Goal: Task Accomplishment & Management: Manage account settings

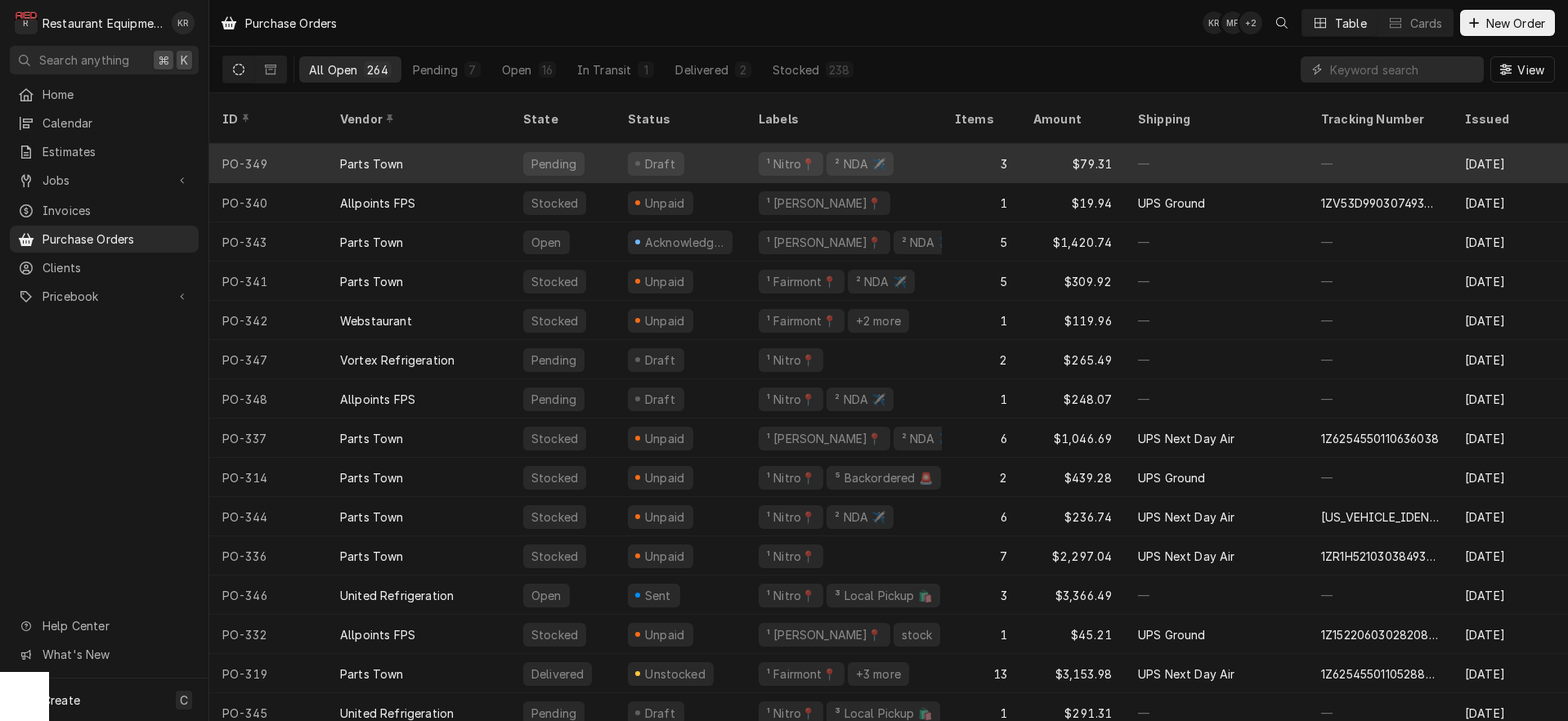
click at [637, 152] on div "Draft" at bounding box center [656, 163] width 56 height 24
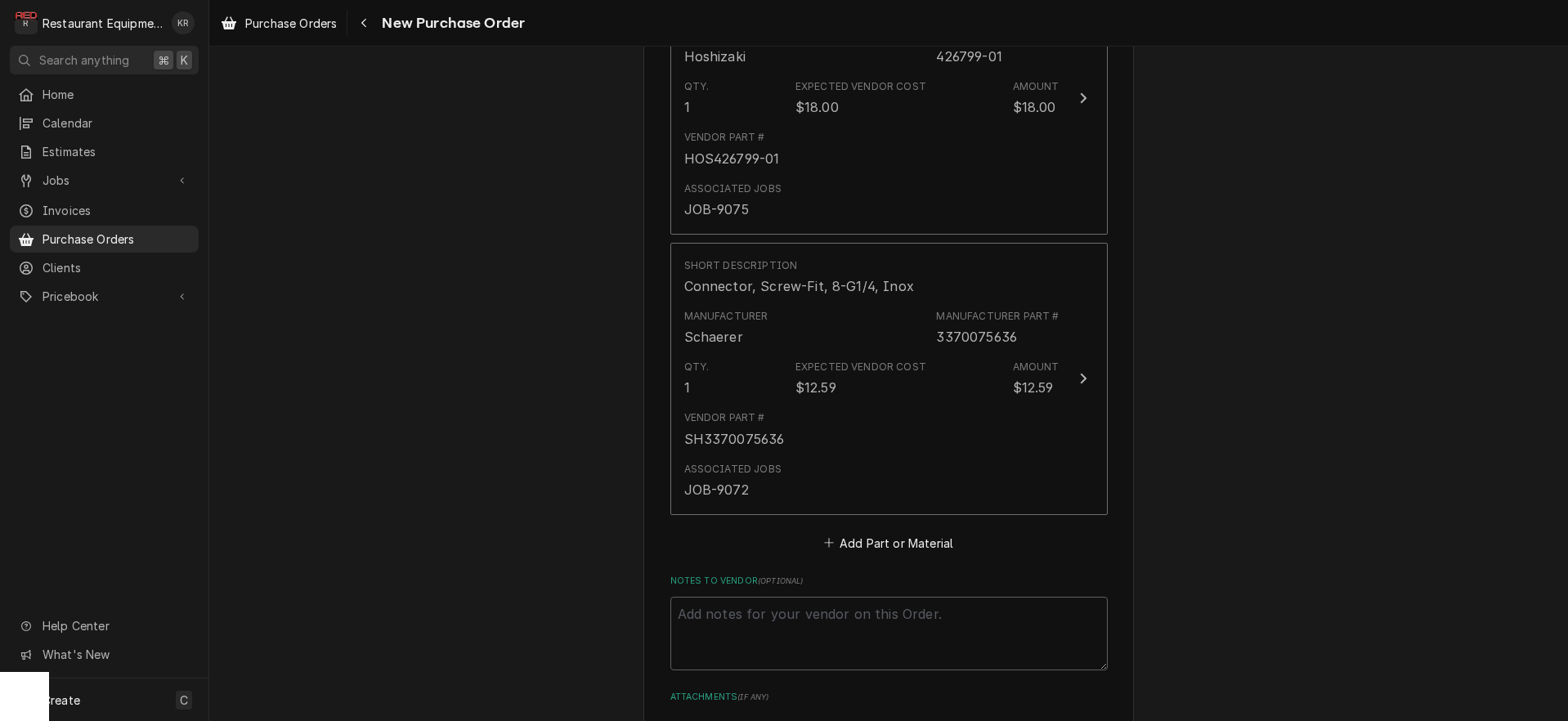
scroll to position [1081, 0]
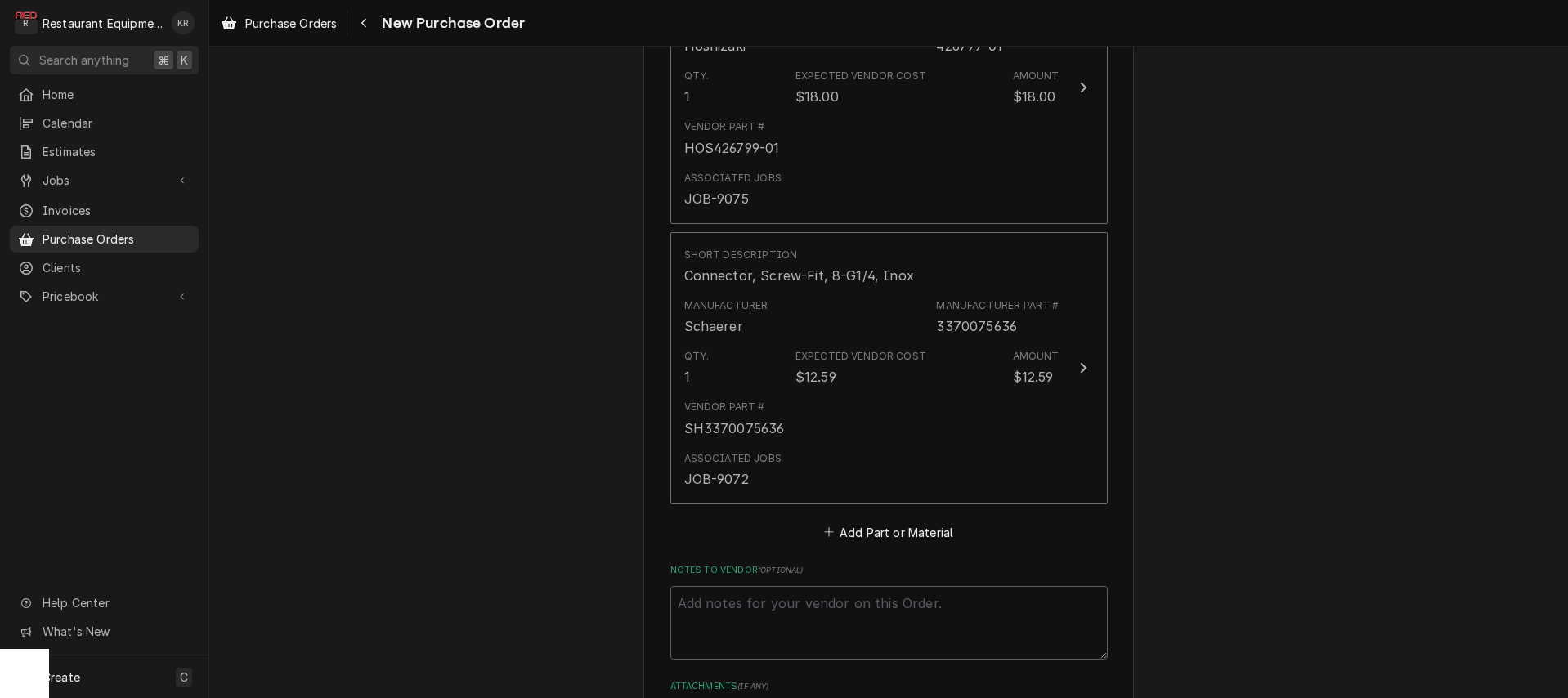
type textarea "x"
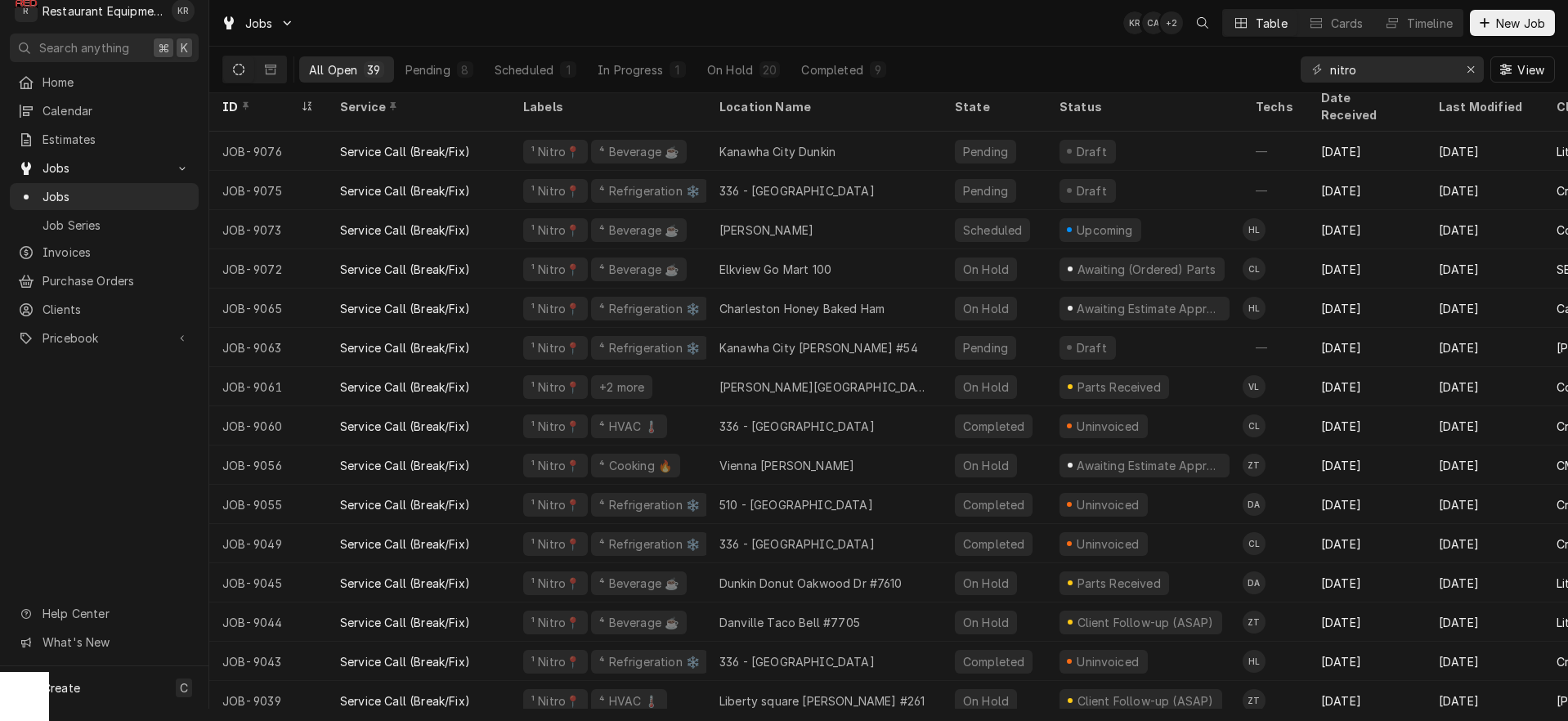
scroll to position [3, 0]
click at [1381, 72] on input "nitro" at bounding box center [1391, 69] width 123 height 26
drag, startPoint x: 1380, startPoint y: 72, endPoint x: 1249, endPoint y: 68, distance: 131.1
click at [1330, 68] on input "nitro" at bounding box center [1391, 69] width 123 height 26
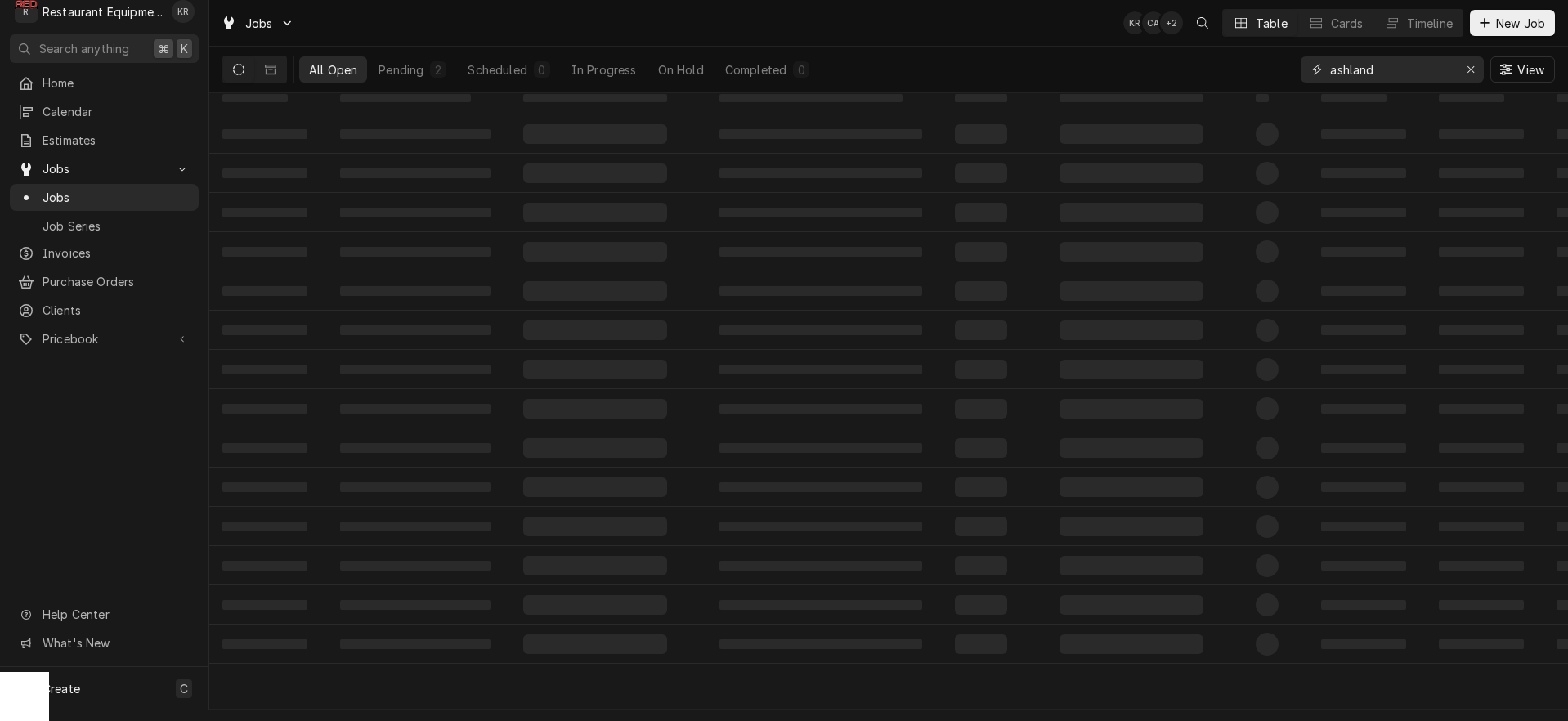
scroll to position [12, 0]
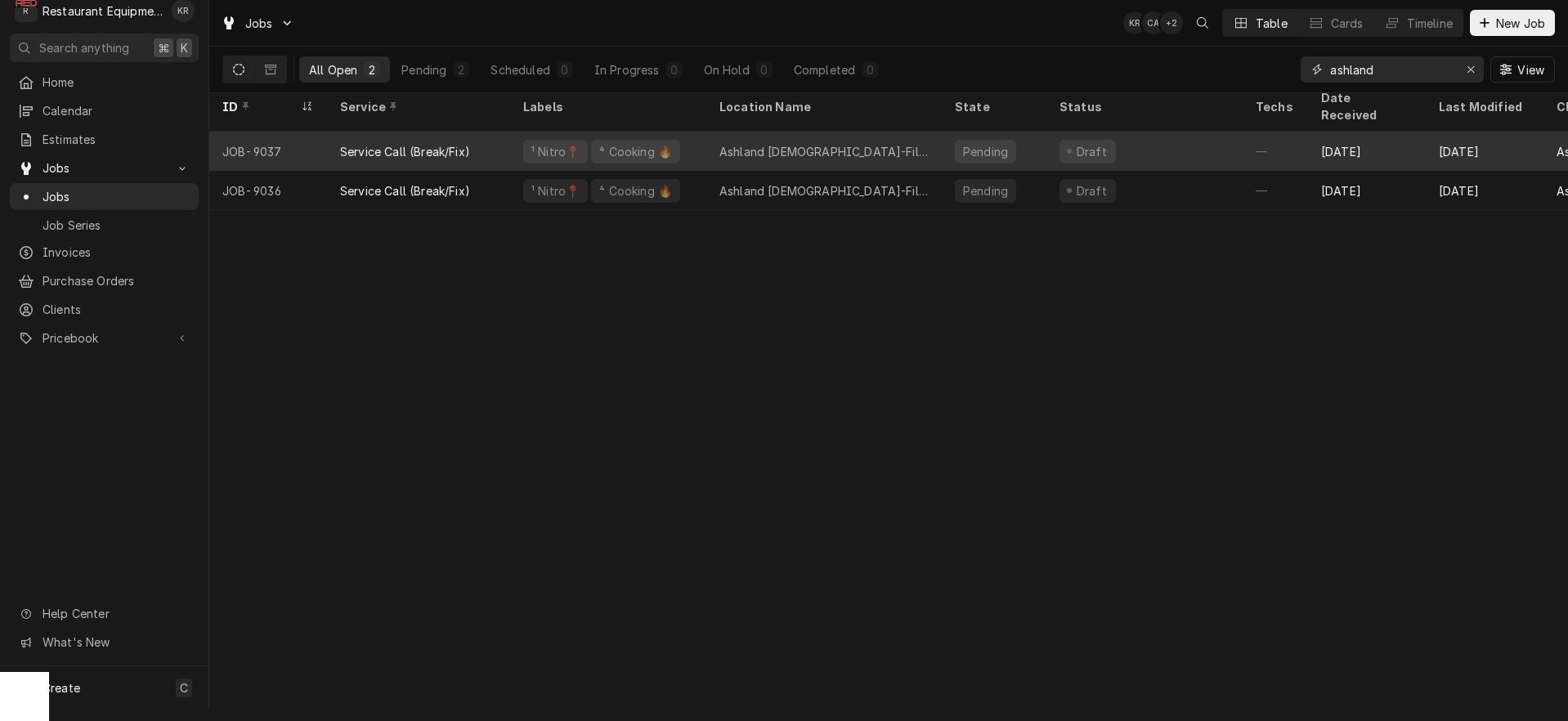
type input "ashland"
click at [609, 139] on div "⁴ Cooking 🔥" at bounding box center [635, 151] width 89 height 24
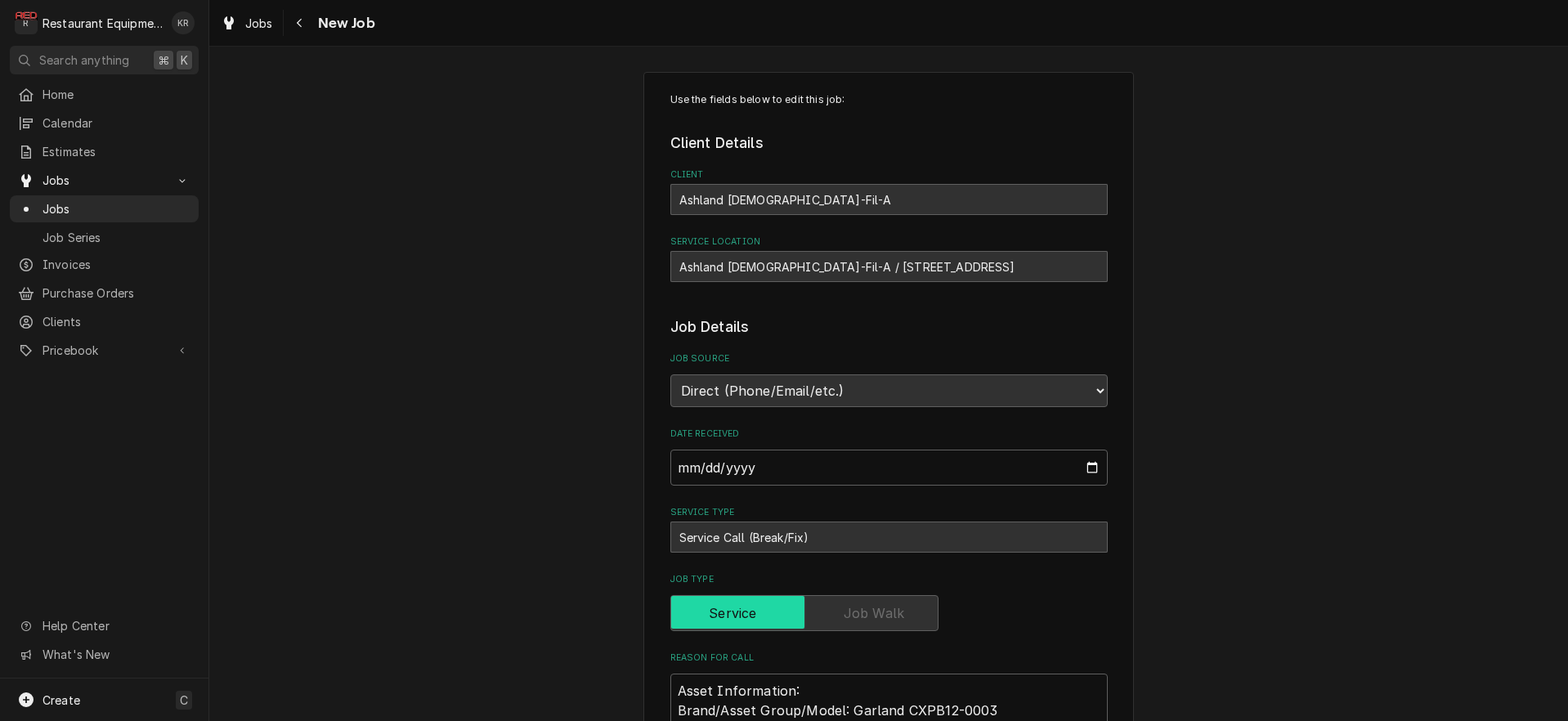
type textarea "x"
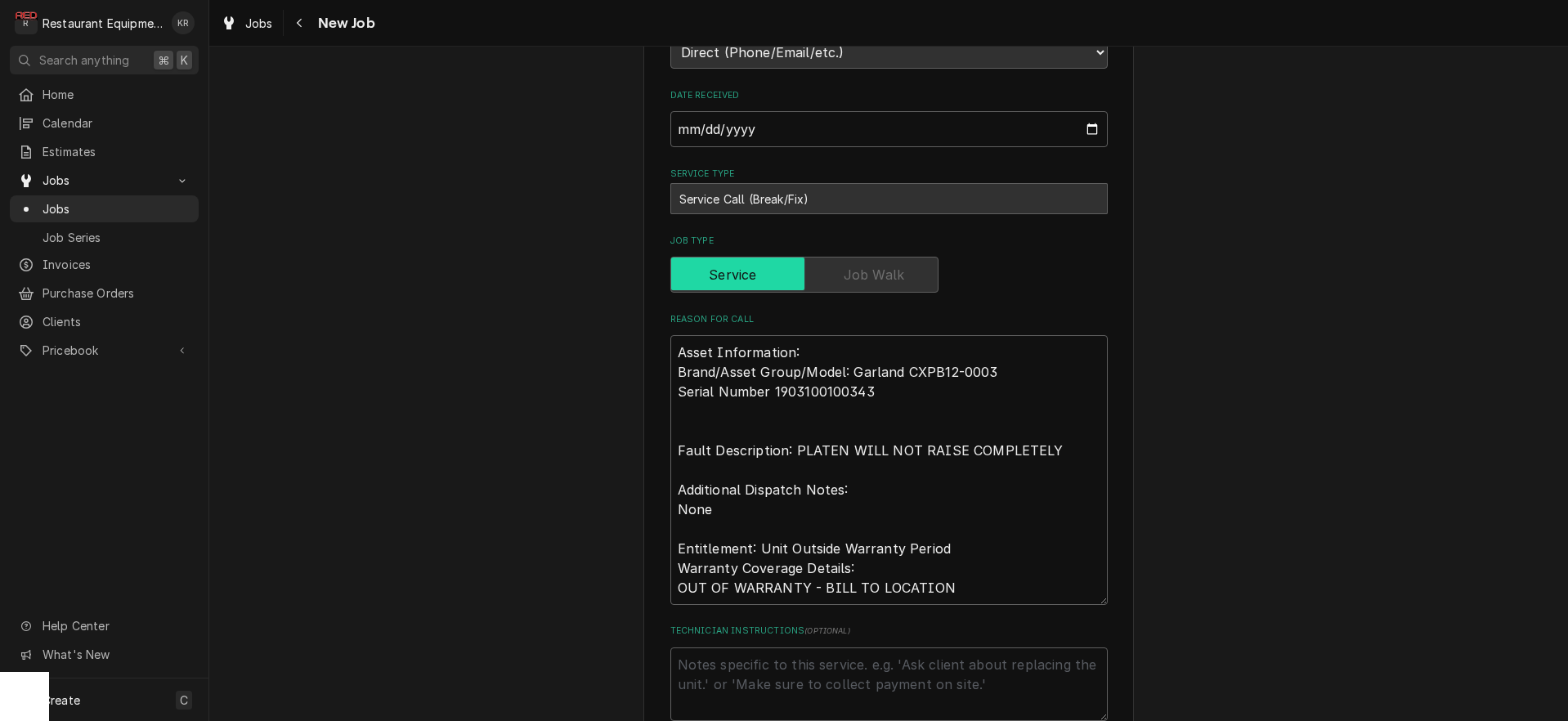
scroll to position [346, 0]
click at [272, 30] on span "Jobs" at bounding box center [259, 23] width 28 height 17
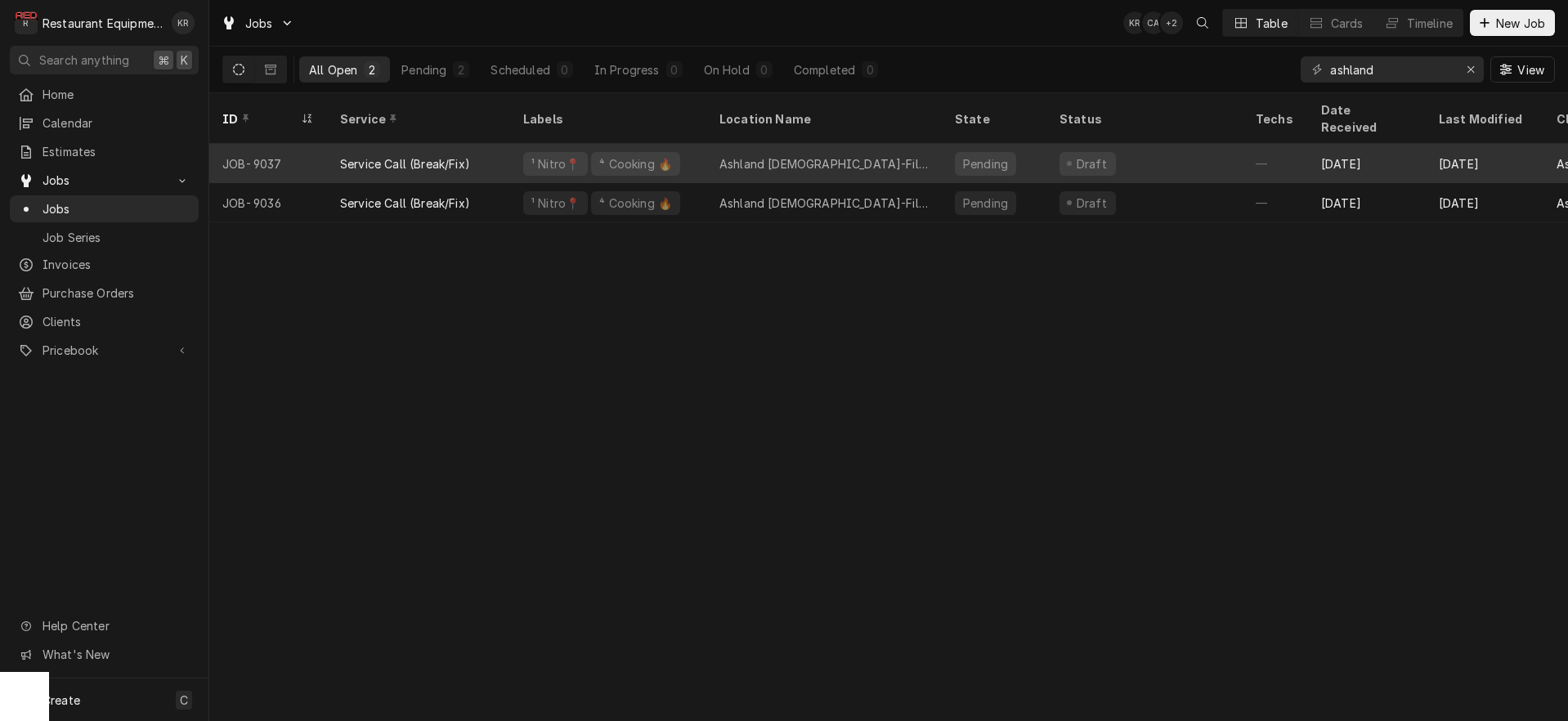
drag, startPoint x: 68, startPoint y: 197, endPoint x: 381, endPoint y: 154, distance: 315.9
click at [69, 200] on span "Jobs" at bounding box center [116, 209] width 148 height 17
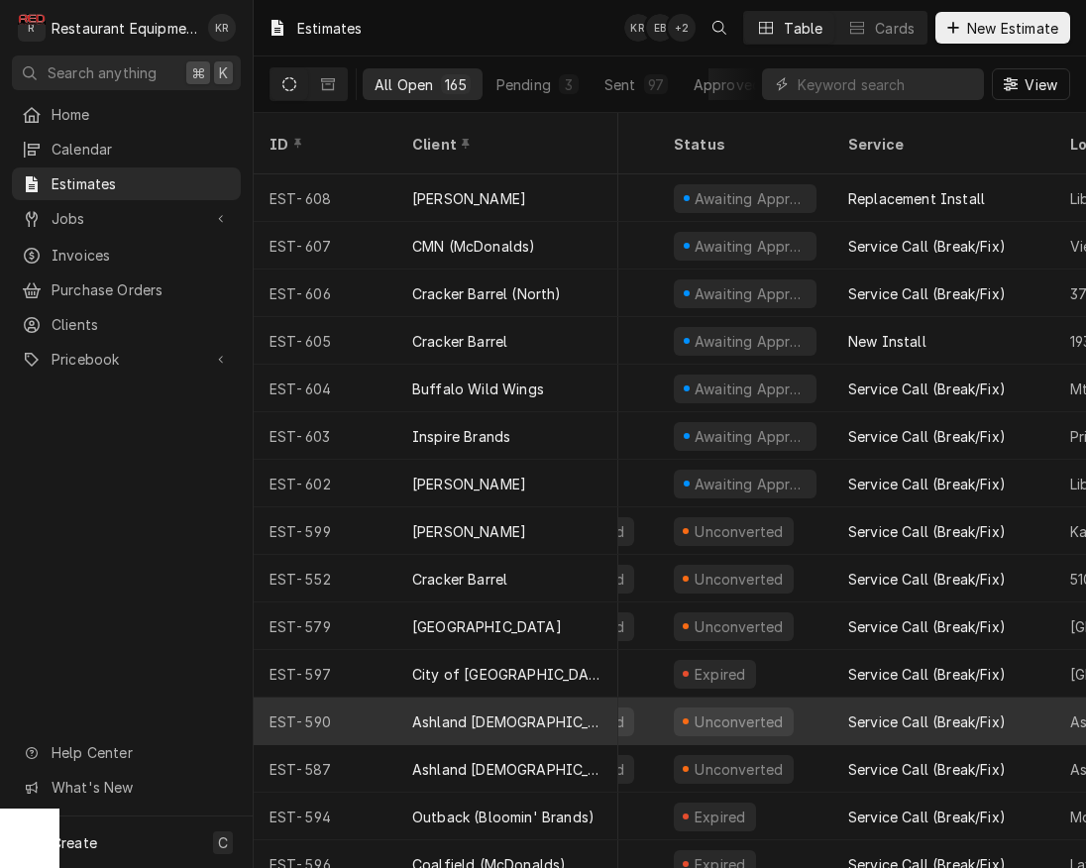
scroll to position [8, 88]
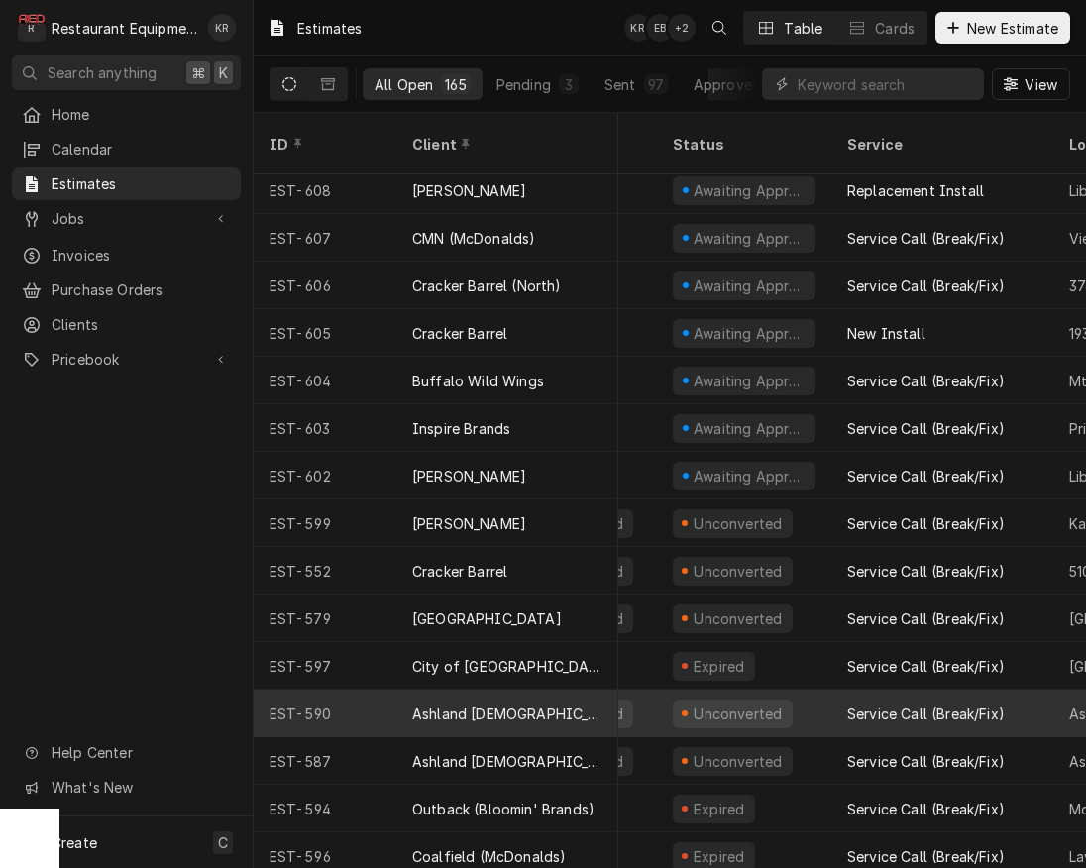
click at [522, 690] on div "Ashland [DEMOGRAPHIC_DATA]-Fil-A" at bounding box center [507, 714] width 222 height 48
click at [519, 703] on div "Ashland [DEMOGRAPHIC_DATA]-Fil-A" at bounding box center [507, 713] width 190 height 21
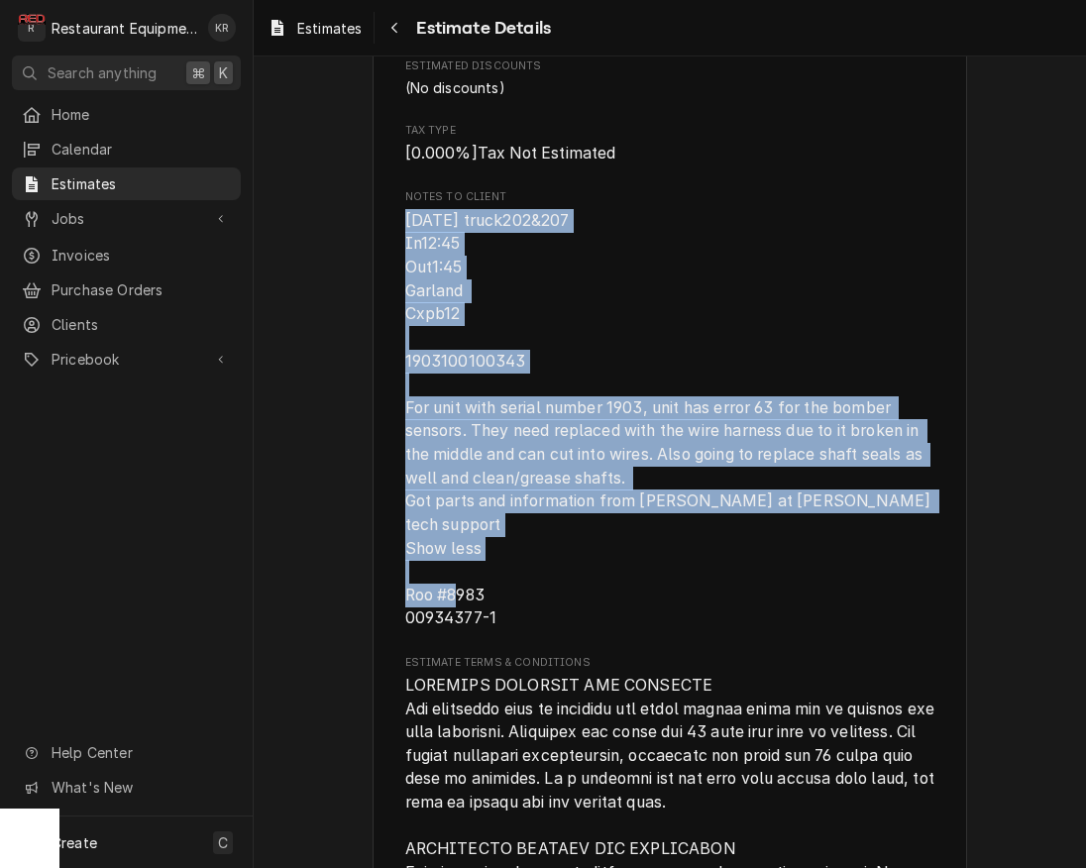
scroll to position [3200, 0]
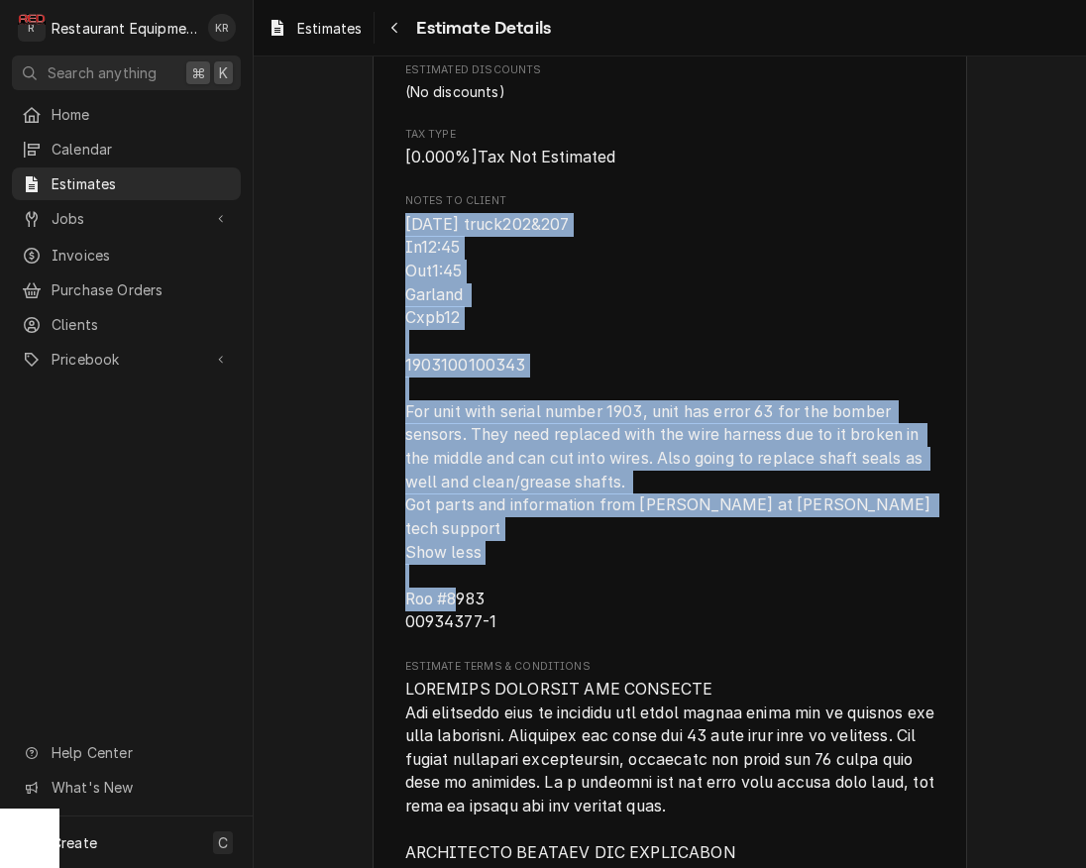
drag, startPoint x: 403, startPoint y: 281, endPoint x: 710, endPoint y: 662, distance: 488.9
copy span "9/22/25 truck202&207 In12:45 Out1:45 Garland Cxpb12 1903100100343 For unit with…"
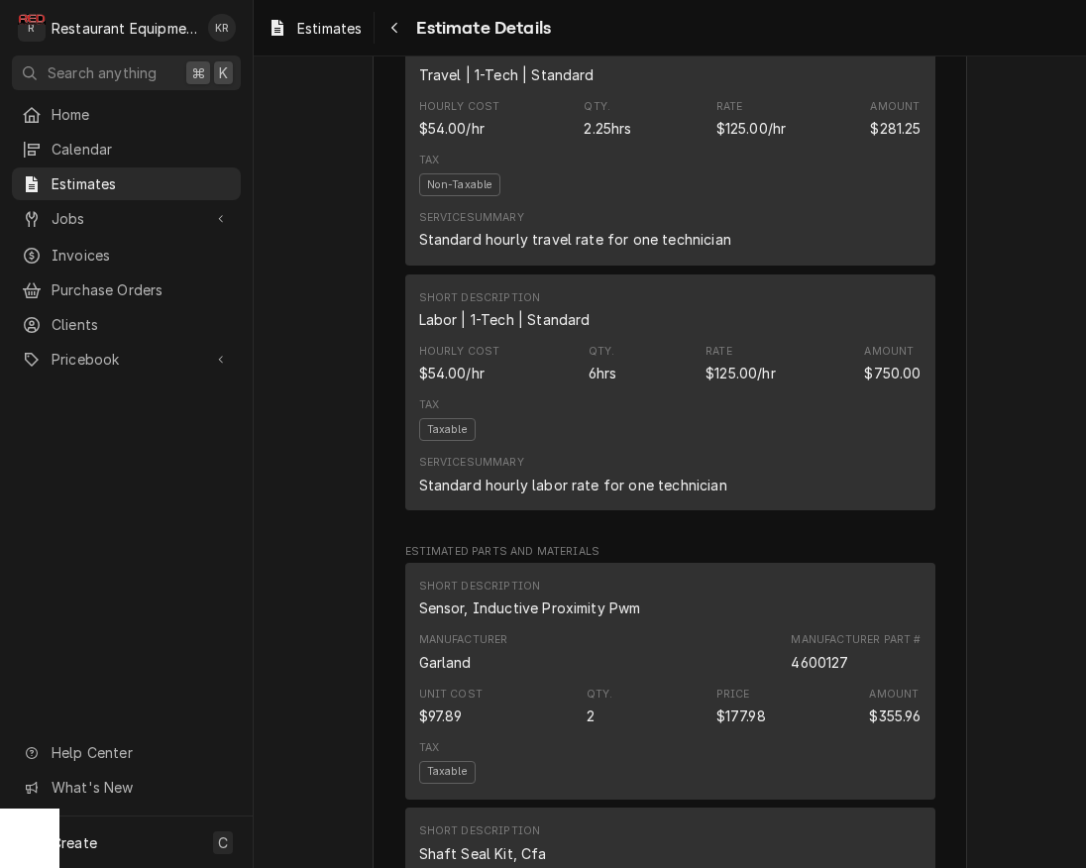
scroll to position [0, 0]
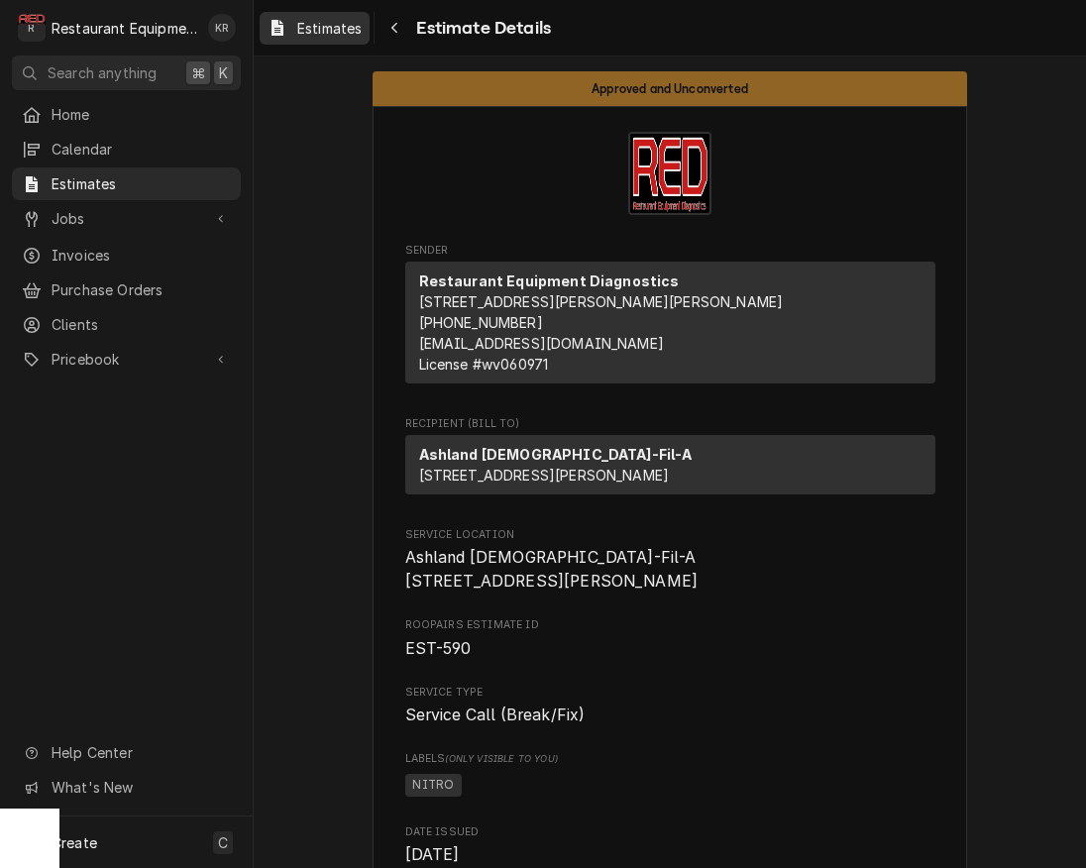
click at [323, 20] on span "Estimates" at bounding box center [329, 28] width 64 height 21
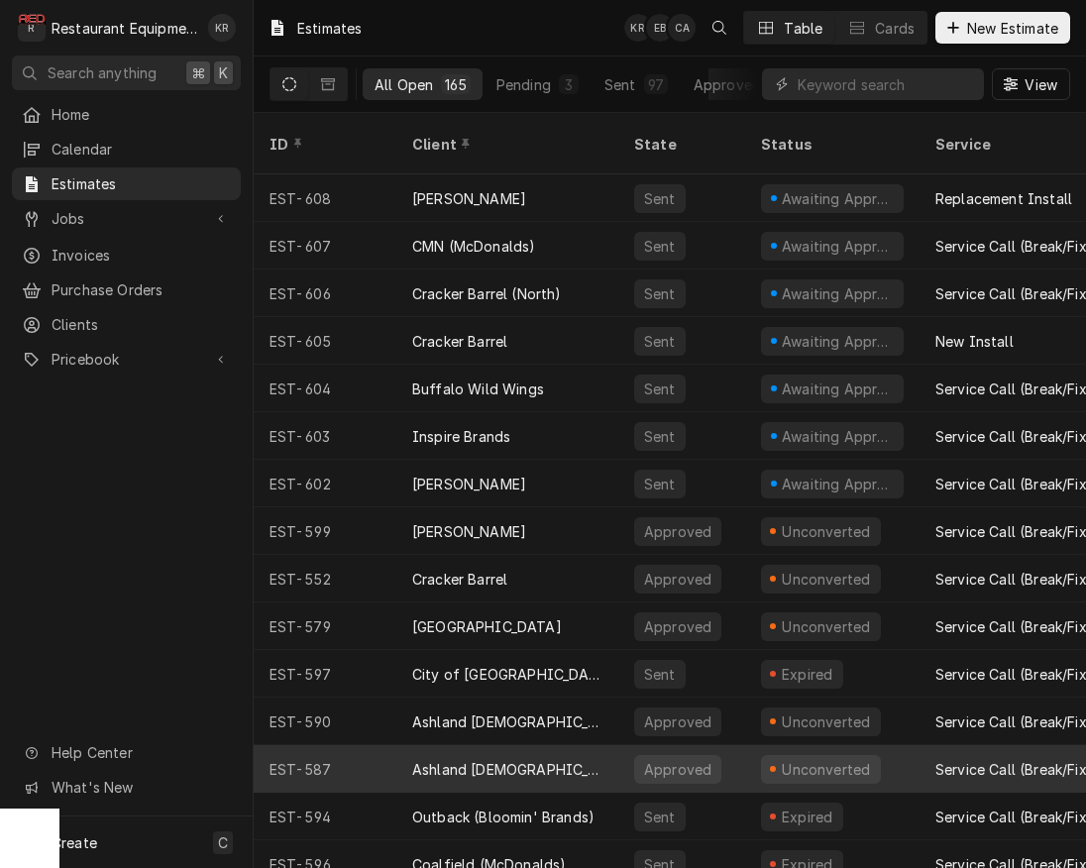
click at [469, 745] on div "Ashland [DEMOGRAPHIC_DATA]-Fil-A" at bounding box center [507, 769] width 222 height 48
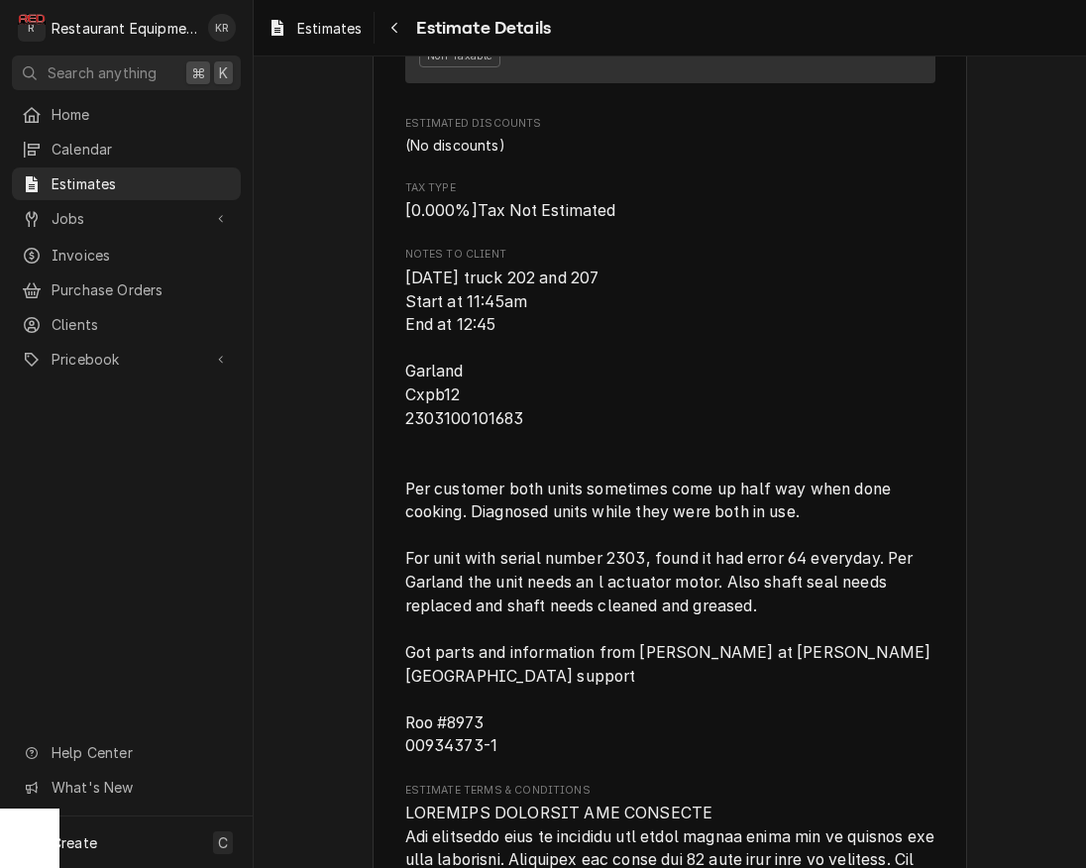
scroll to position [2959, 0]
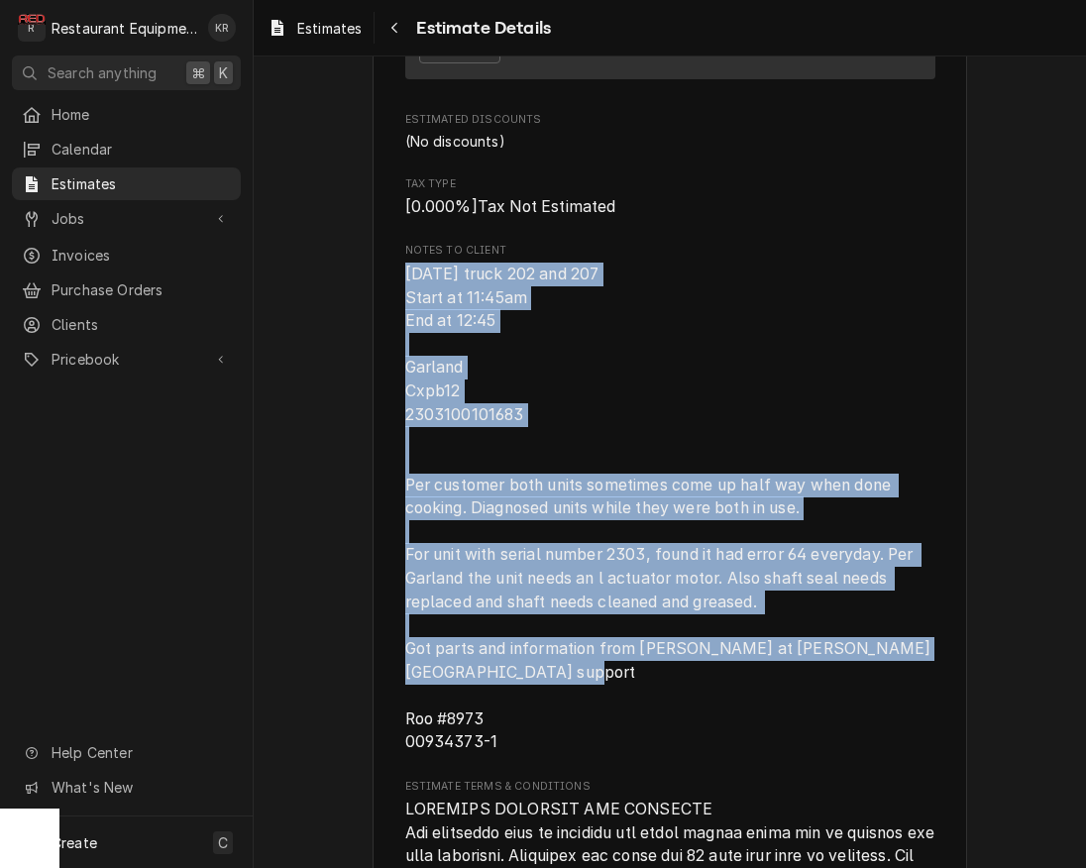
drag, startPoint x: 396, startPoint y: 324, endPoint x: 755, endPoint y: 779, distance: 579.1
copy span "9-22-25 truck 202 and 207 Start at 11:45am End at 12:45 Garland Cxpb12 23031001…"
click at [322, 23] on span "Estimates" at bounding box center [329, 28] width 64 height 21
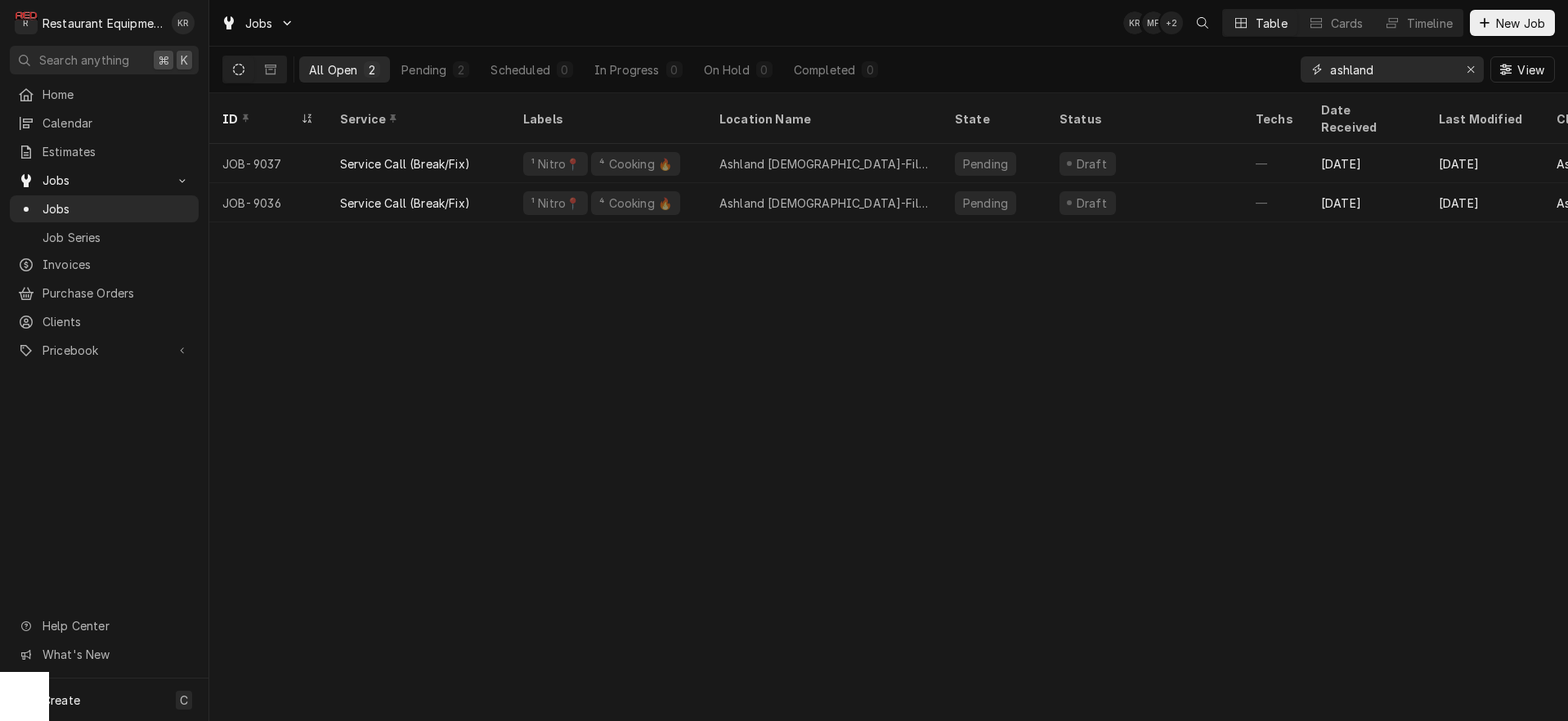
click at [1475, 69] on div "Erase input" at bounding box center [1471, 69] width 17 height 16
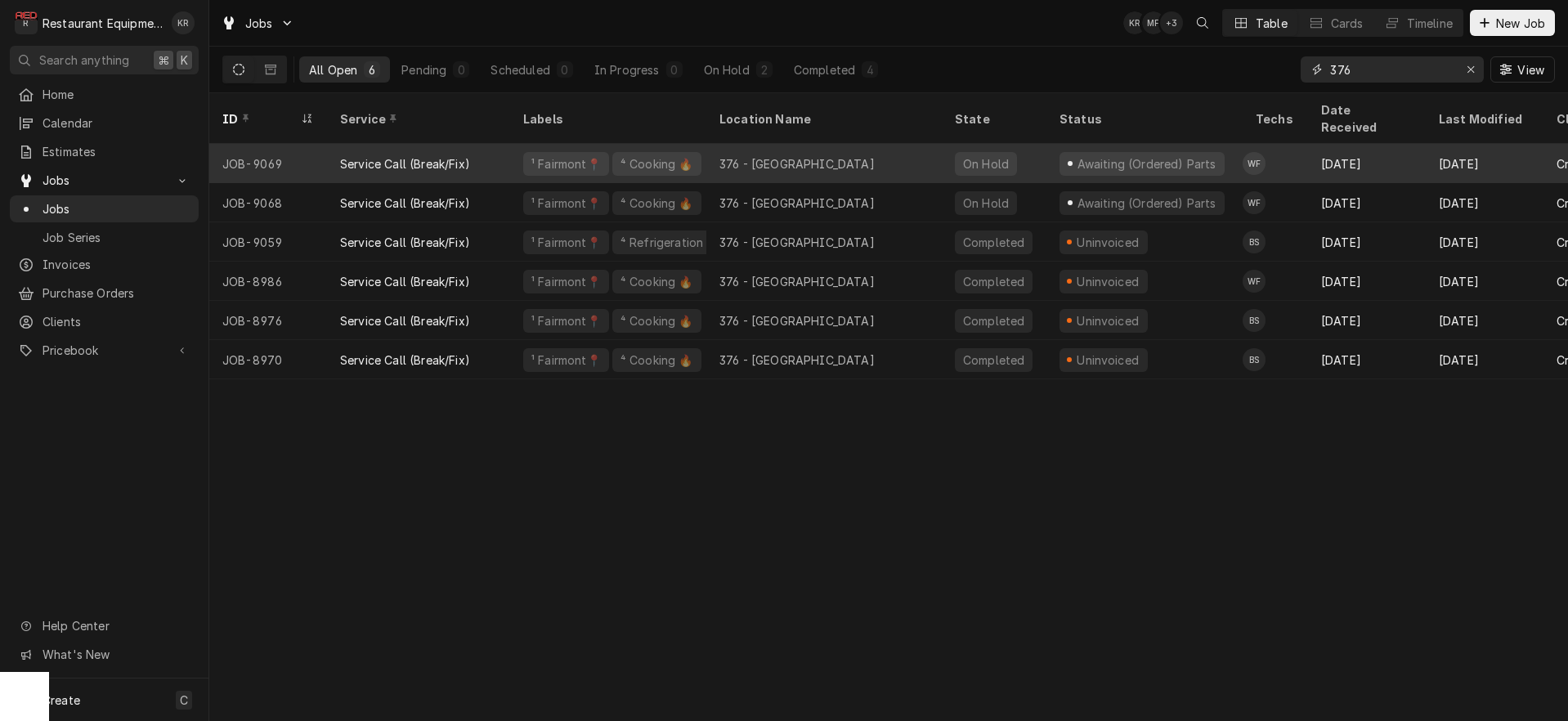
type input "376"
click at [617, 152] on div "⁴ Cooking 🔥" at bounding box center [657, 163] width 89 height 24
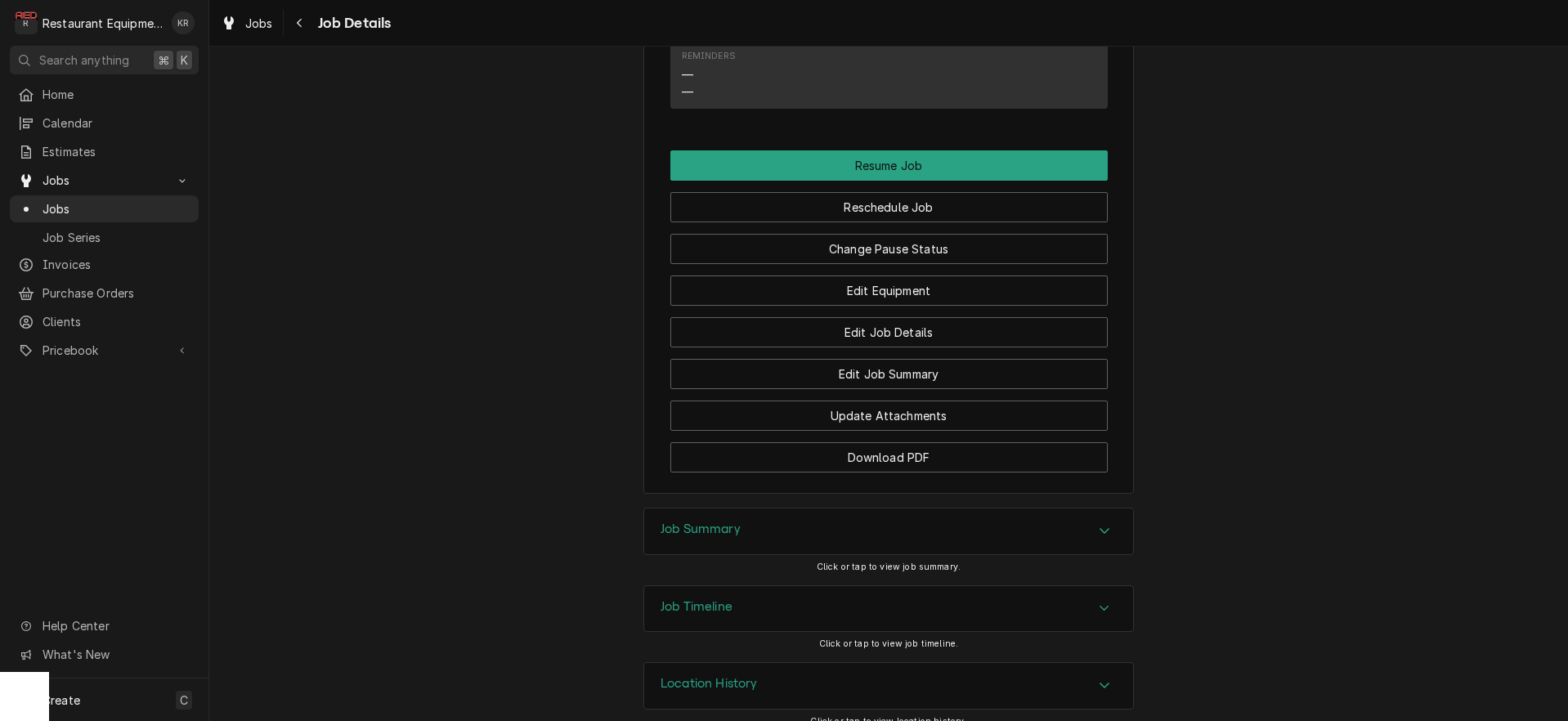
scroll to position [1814, 0]
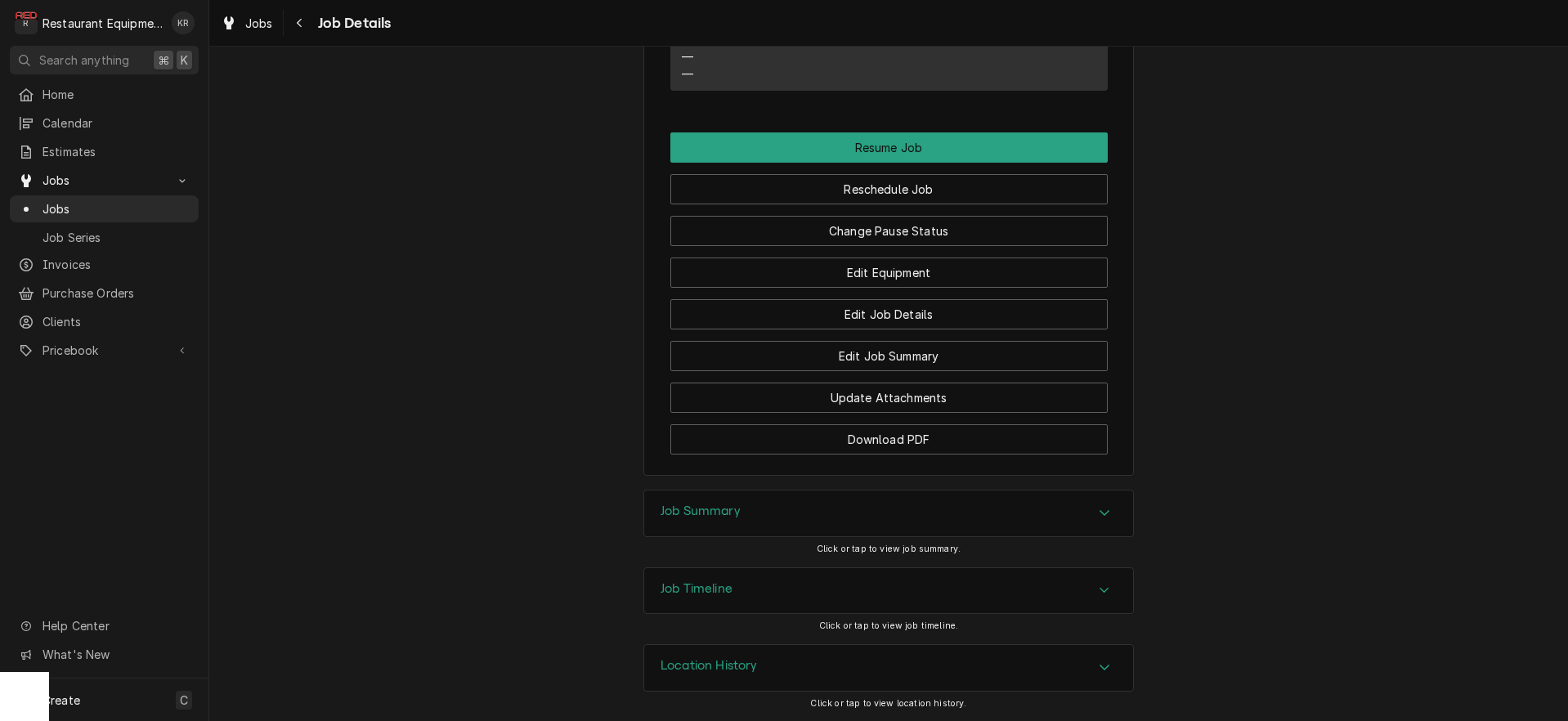
click at [741, 518] on h3 "Job Summary" at bounding box center [701, 511] width 80 height 16
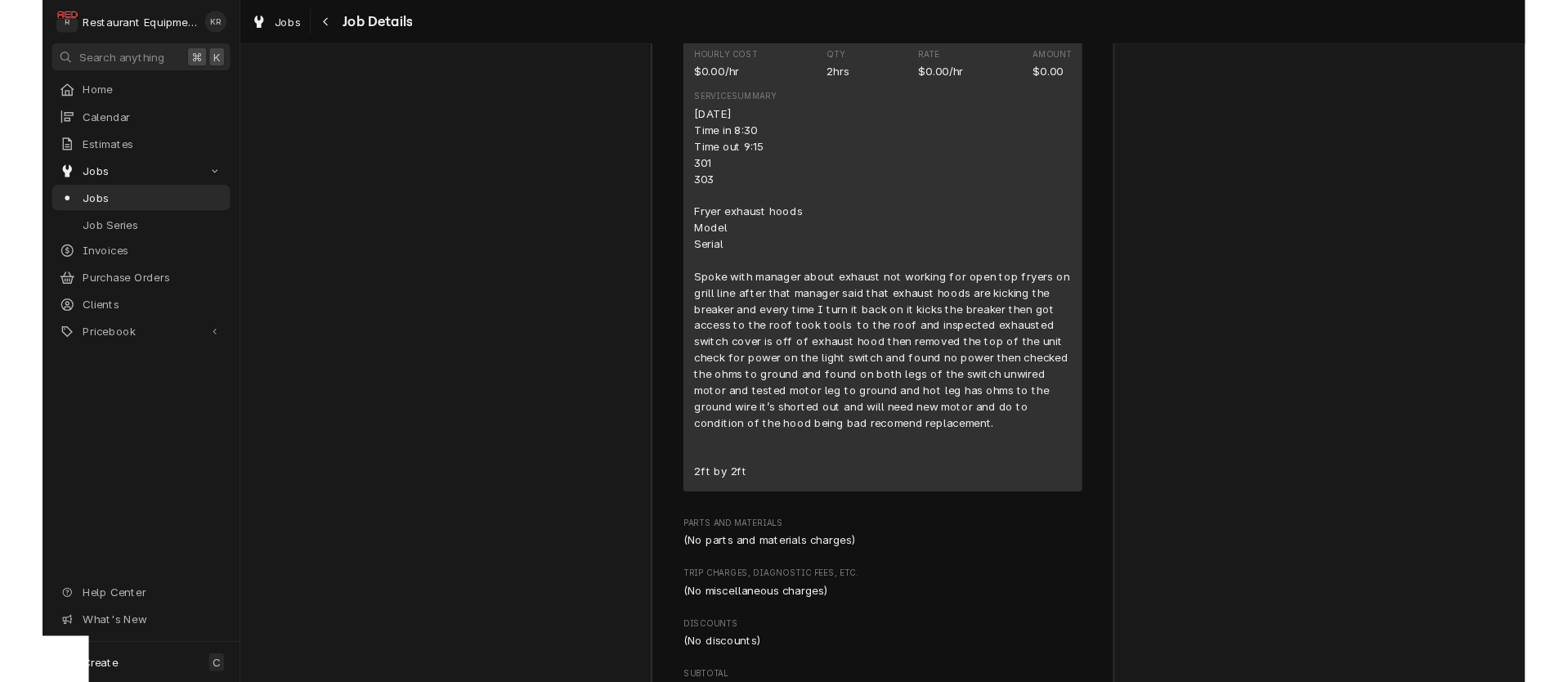
scroll to position [2636, 0]
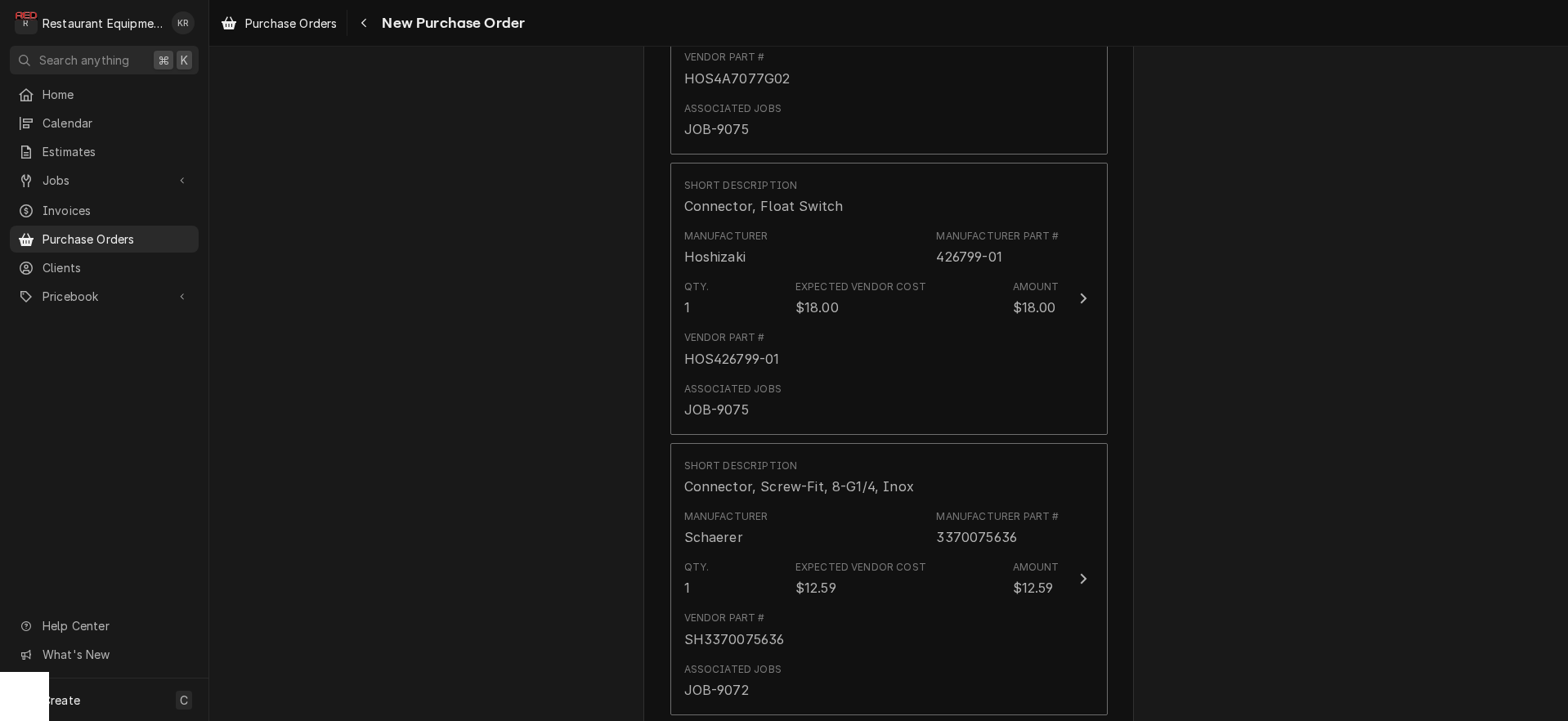
scroll to position [873, 0]
click at [294, 28] on span "Purchase Orders" at bounding box center [290, 23] width 92 height 17
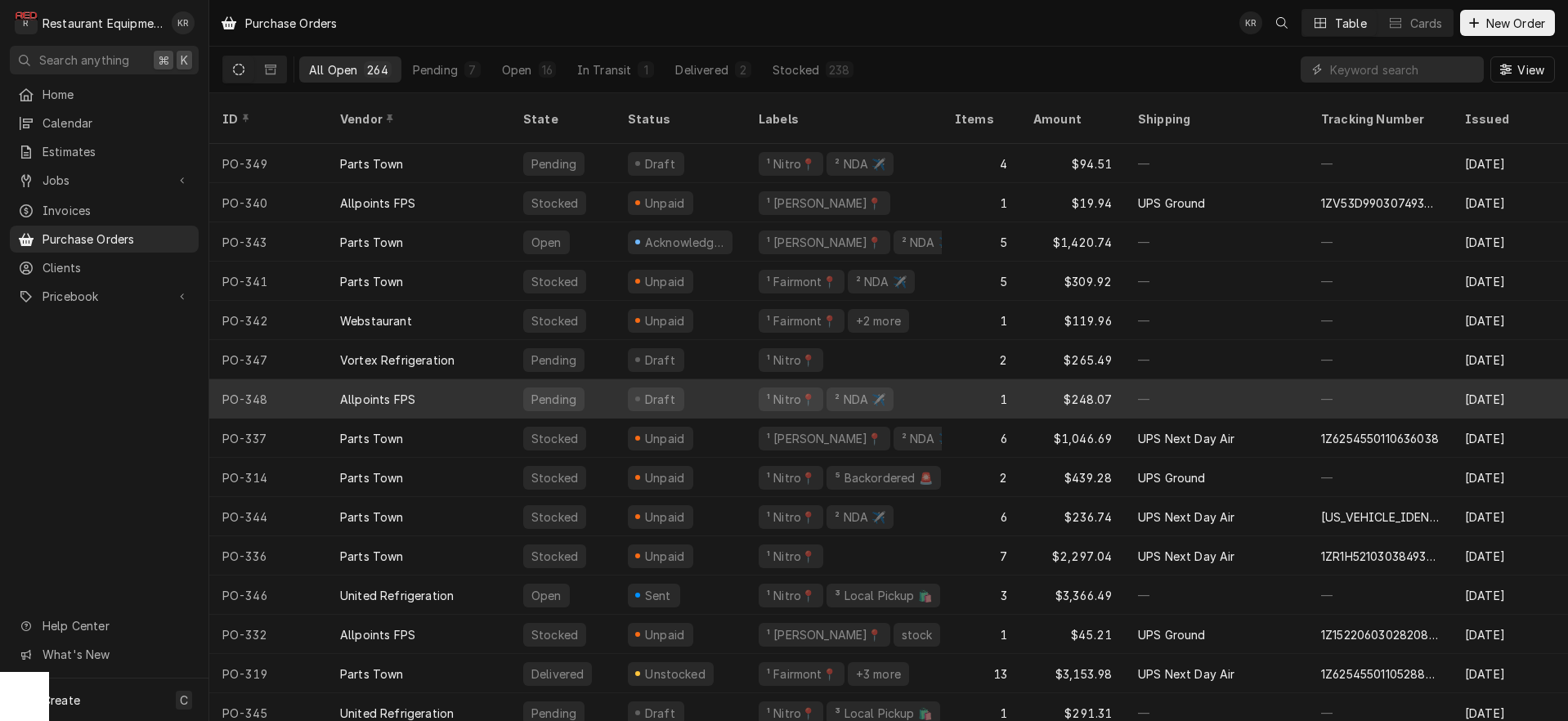
click at [678, 379] on div "Draft" at bounding box center [680, 399] width 131 height 40
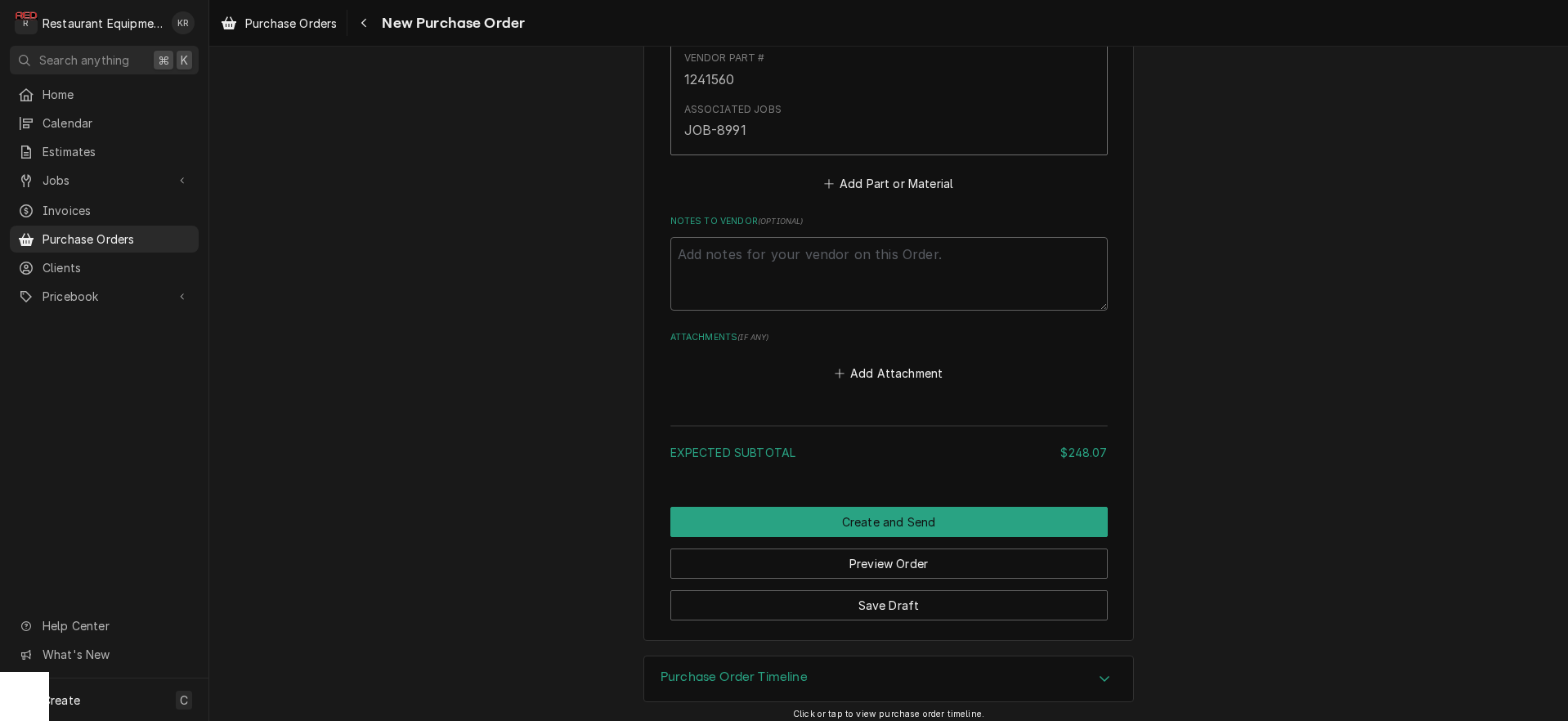
scroll to position [877, 0]
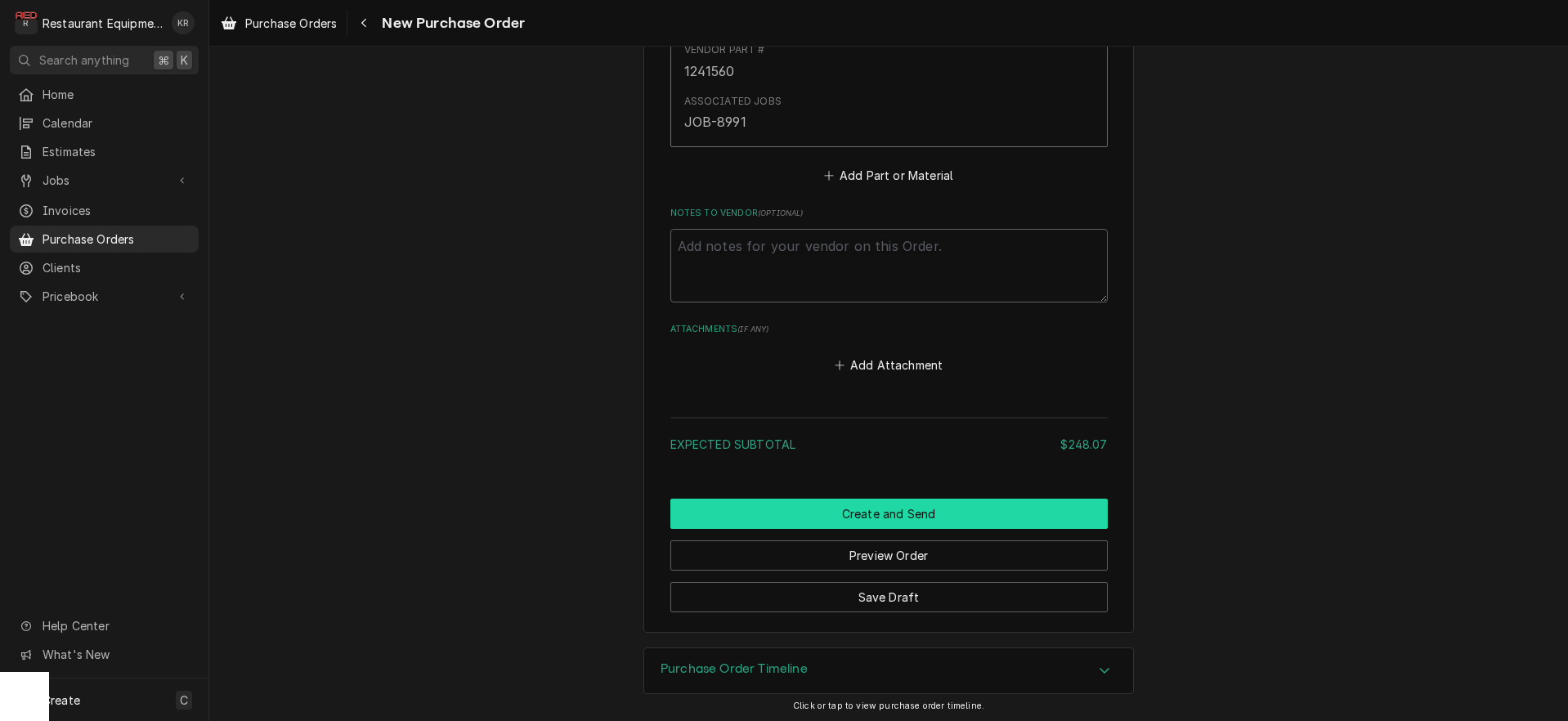
click at [887, 516] on button "Create and Send" at bounding box center [889, 513] width 437 height 31
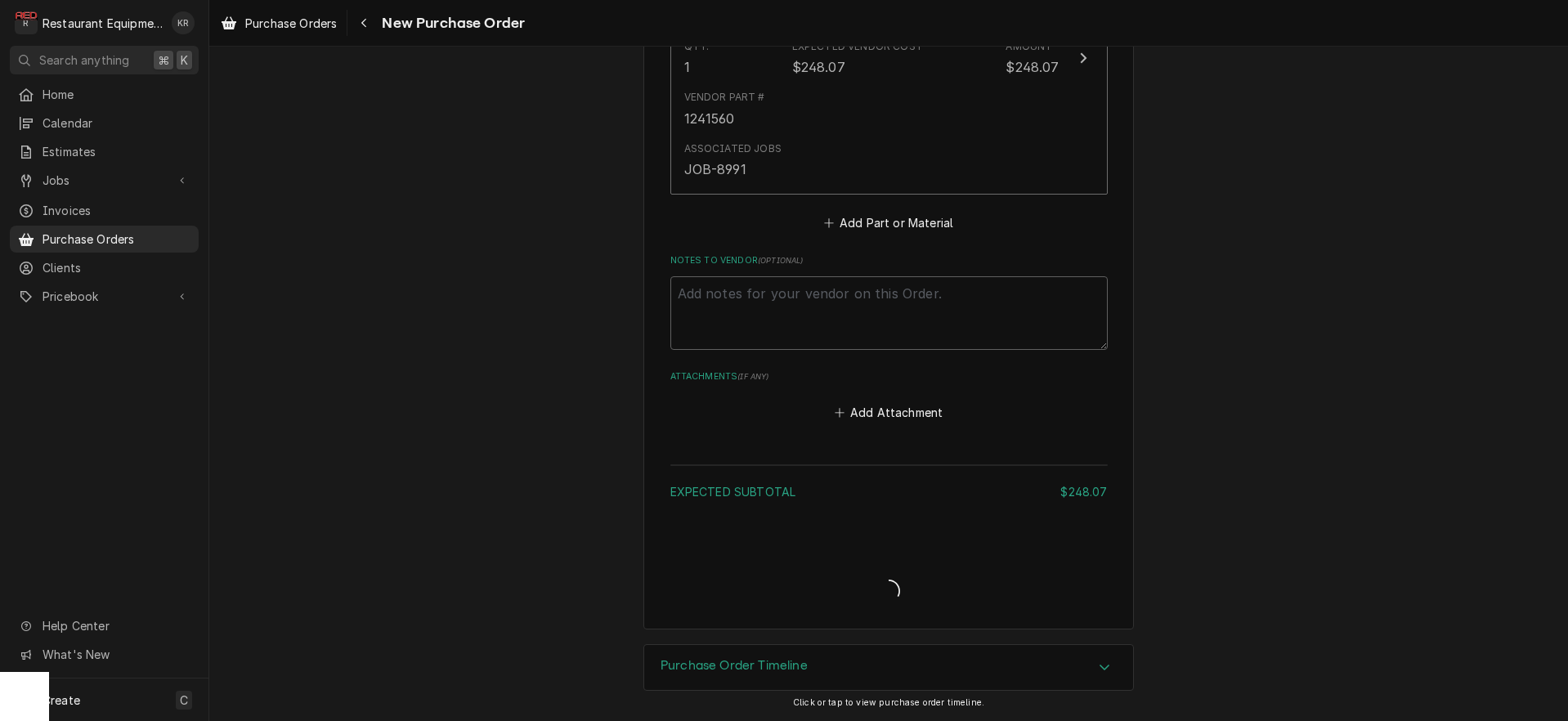
scroll to position [827, 0]
type textarea "x"
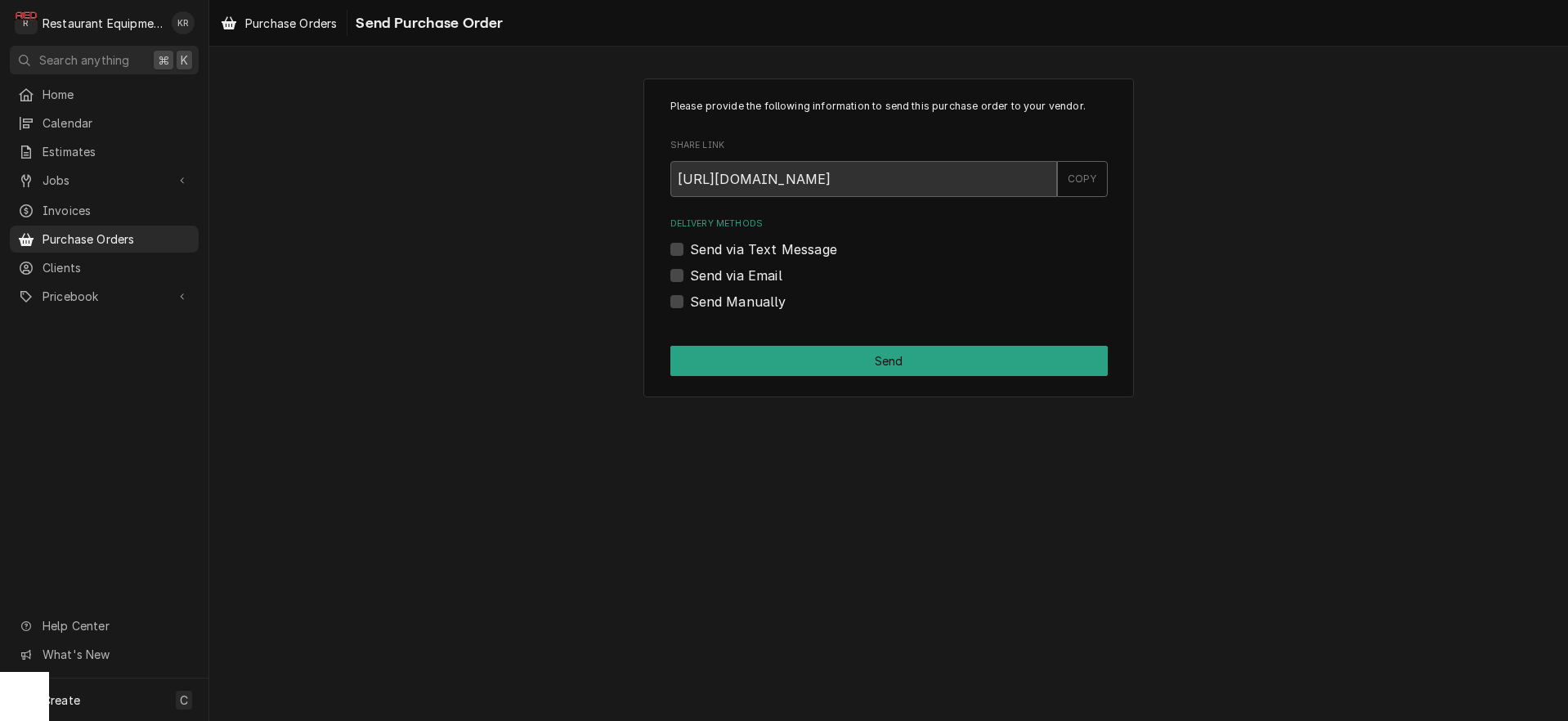
drag, startPoint x: 680, startPoint y: 302, endPoint x: 720, endPoint y: 325, distance: 46.1
click at [690, 304] on label "Send Manually" at bounding box center [738, 302] width 97 height 20
click at [690, 302] on label "Send Manually" at bounding box center [738, 302] width 97 height 20
click at [690, 302] on input "Send Manually" at bounding box center [909, 310] width 437 height 36
checkbox input "true"
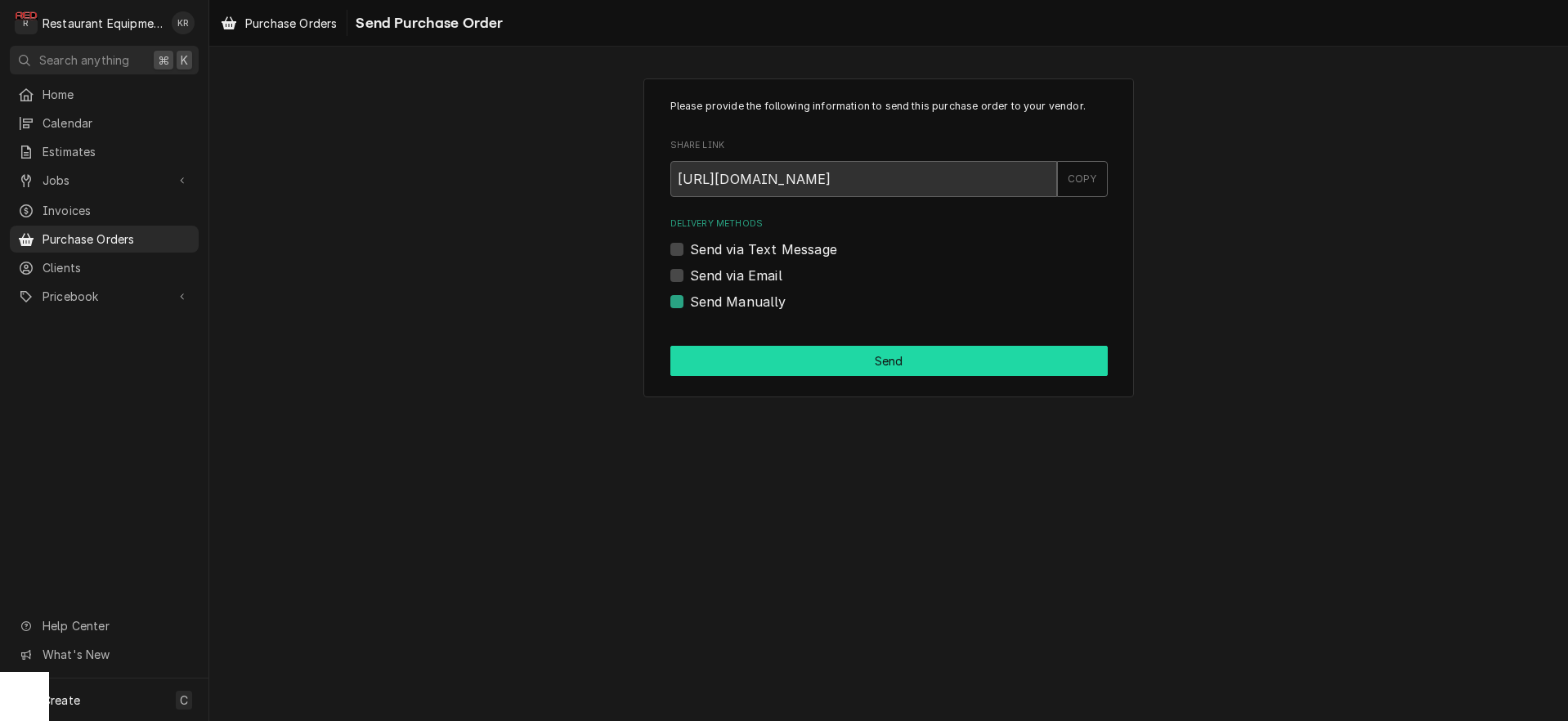
click at [777, 371] on button "Send" at bounding box center [889, 360] width 437 height 31
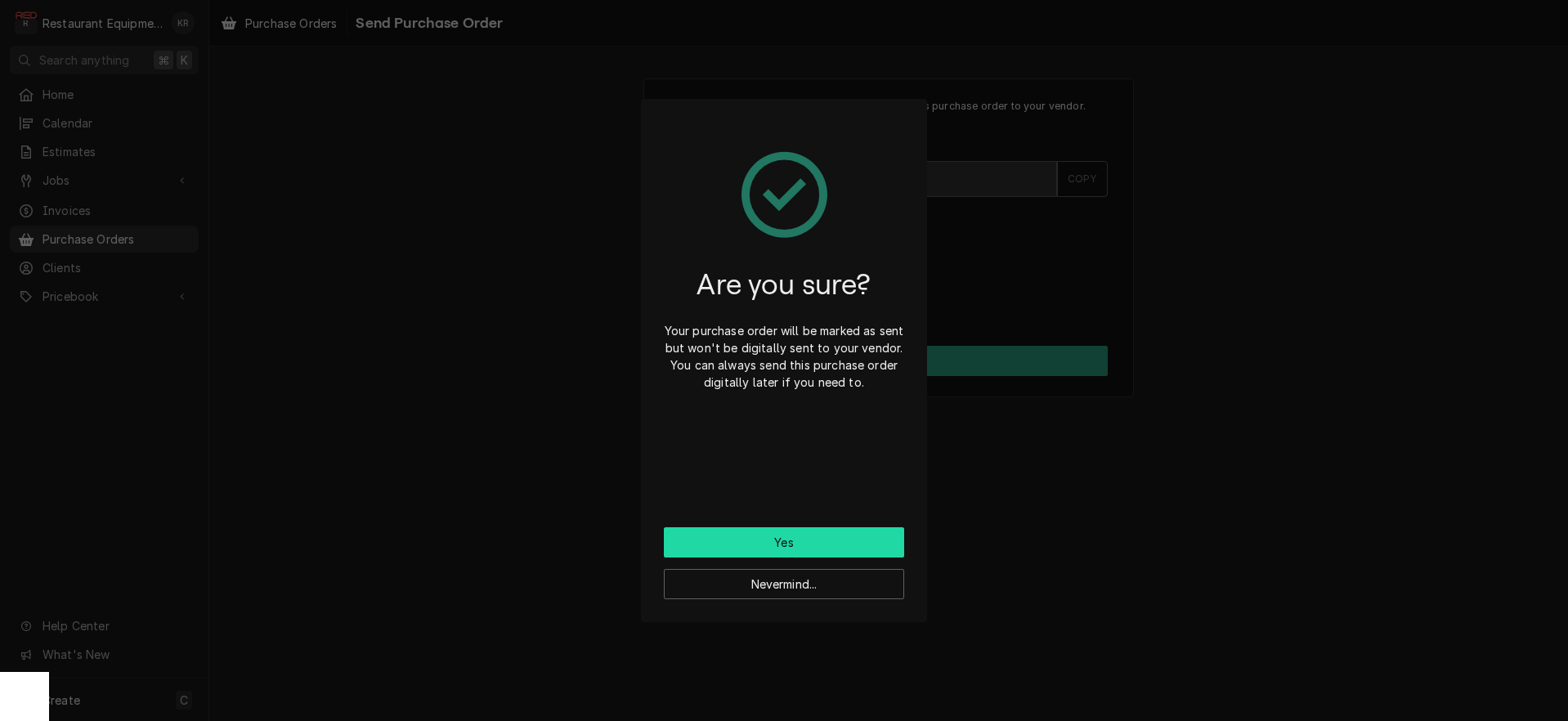
click at [797, 539] on button "Yes" at bounding box center [783, 542] width 240 height 31
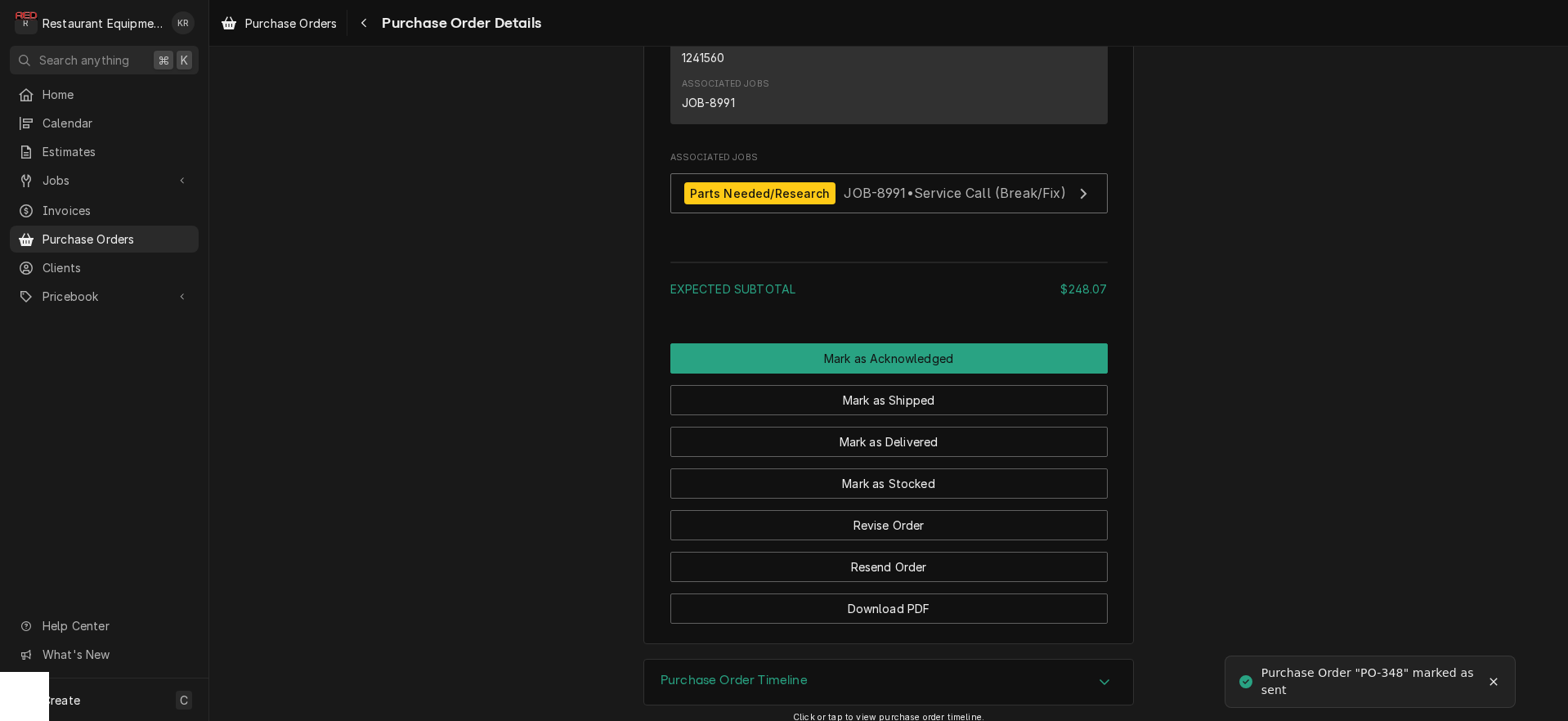
scroll to position [1185, 0]
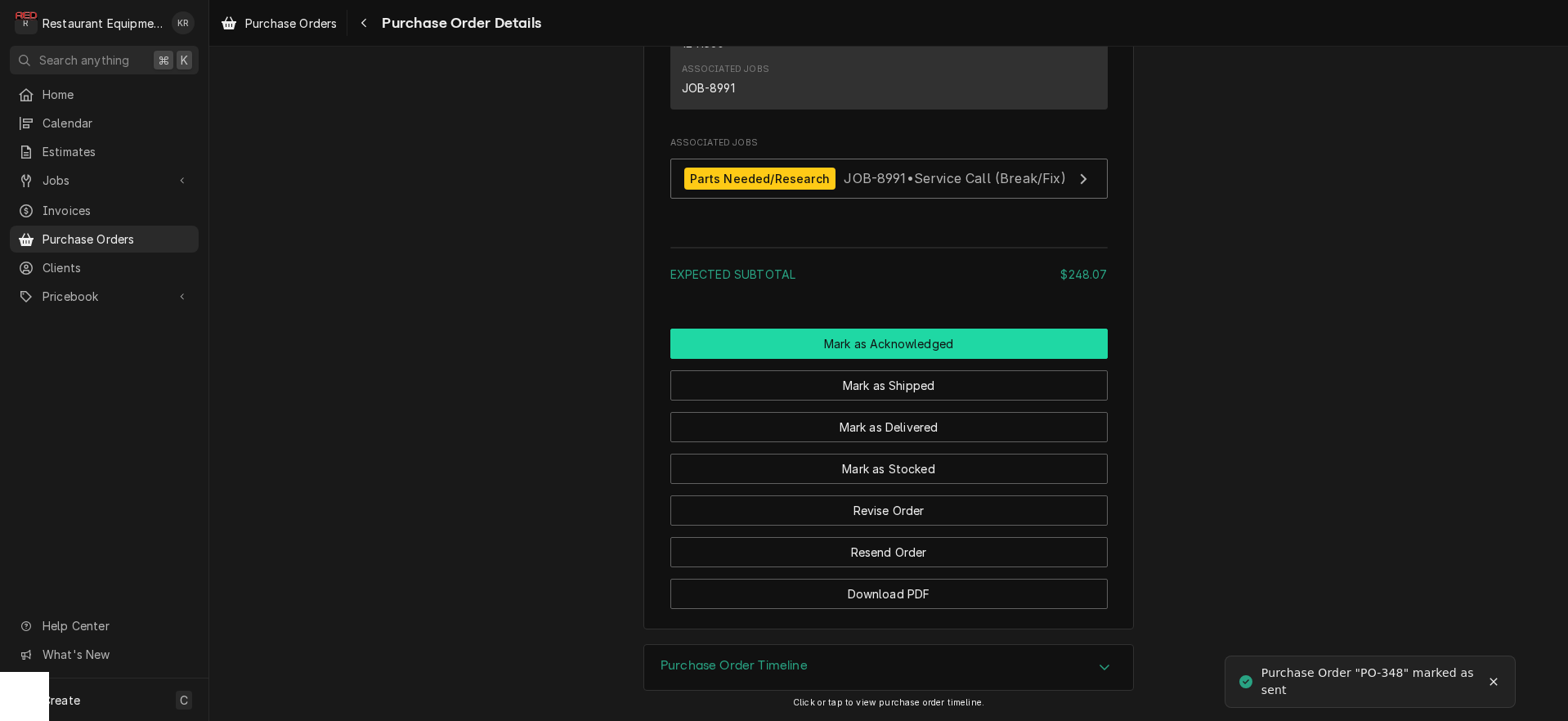
click at [891, 341] on button "Mark as Acknowledged" at bounding box center [889, 343] width 437 height 31
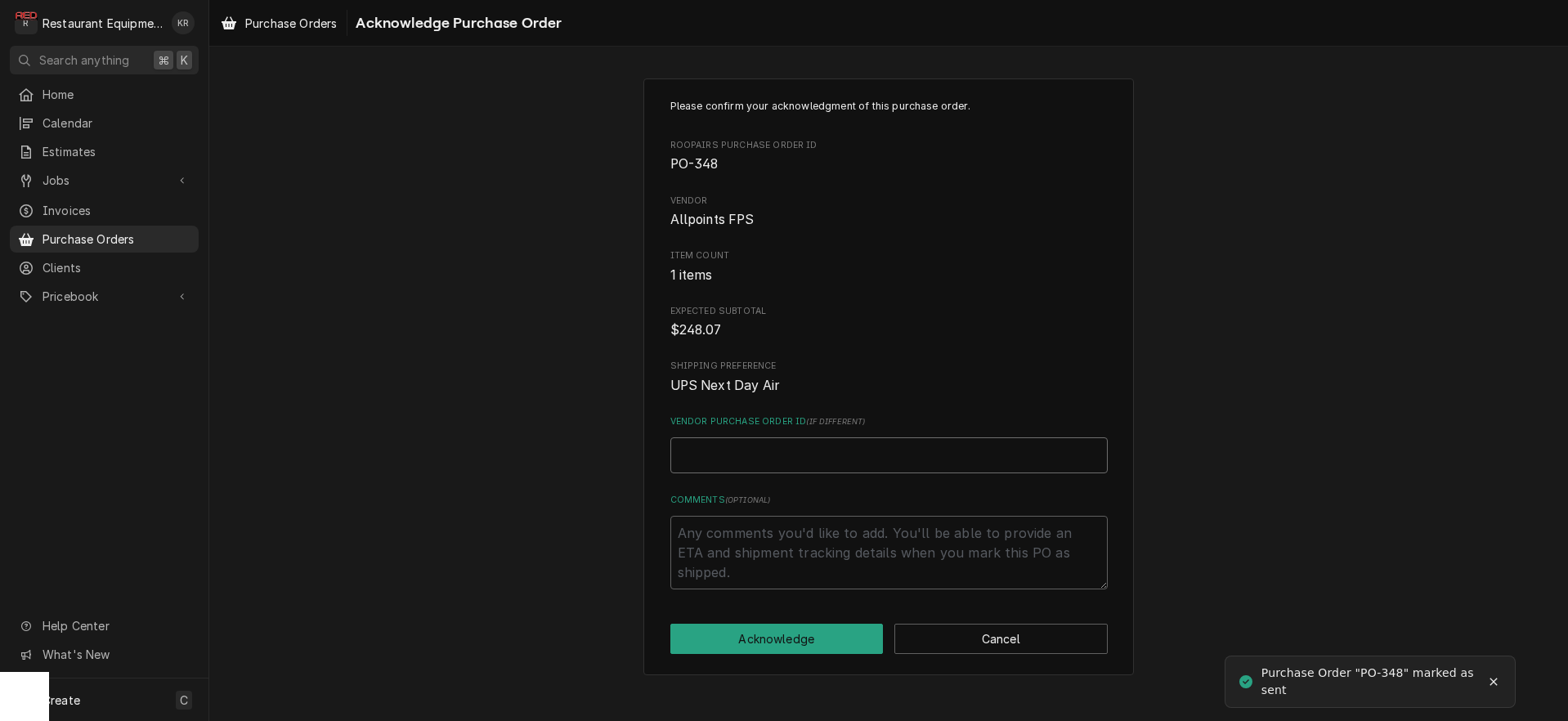
click at [756, 456] on input "Vendor Purchase Order ID ( if different )" at bounding box center [889, 455] width 437 height 36
paste input "971373"
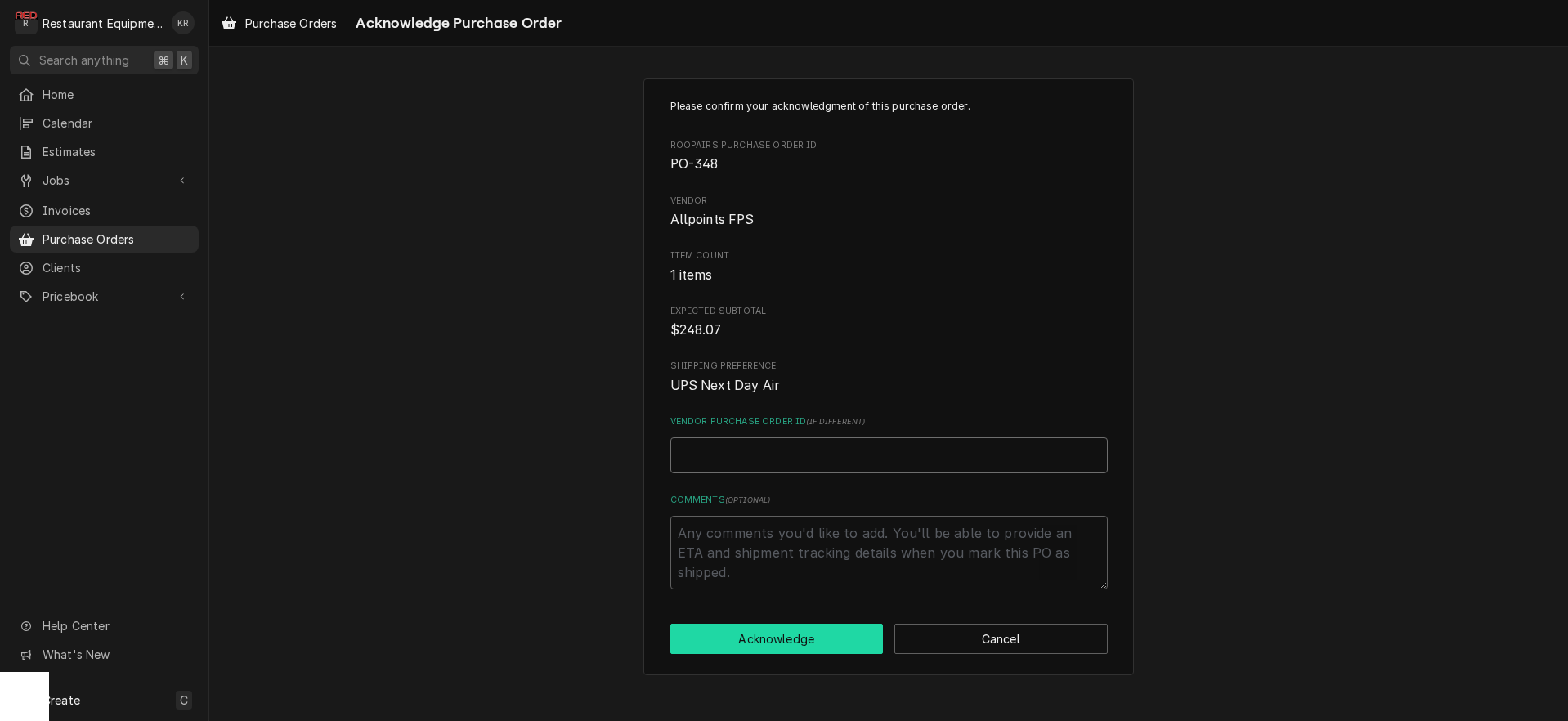
type textarea "x"
type input "971373"
click at [782, 637] on button "Acknowledge" at bounding box center [777, 639] width 214 height 31
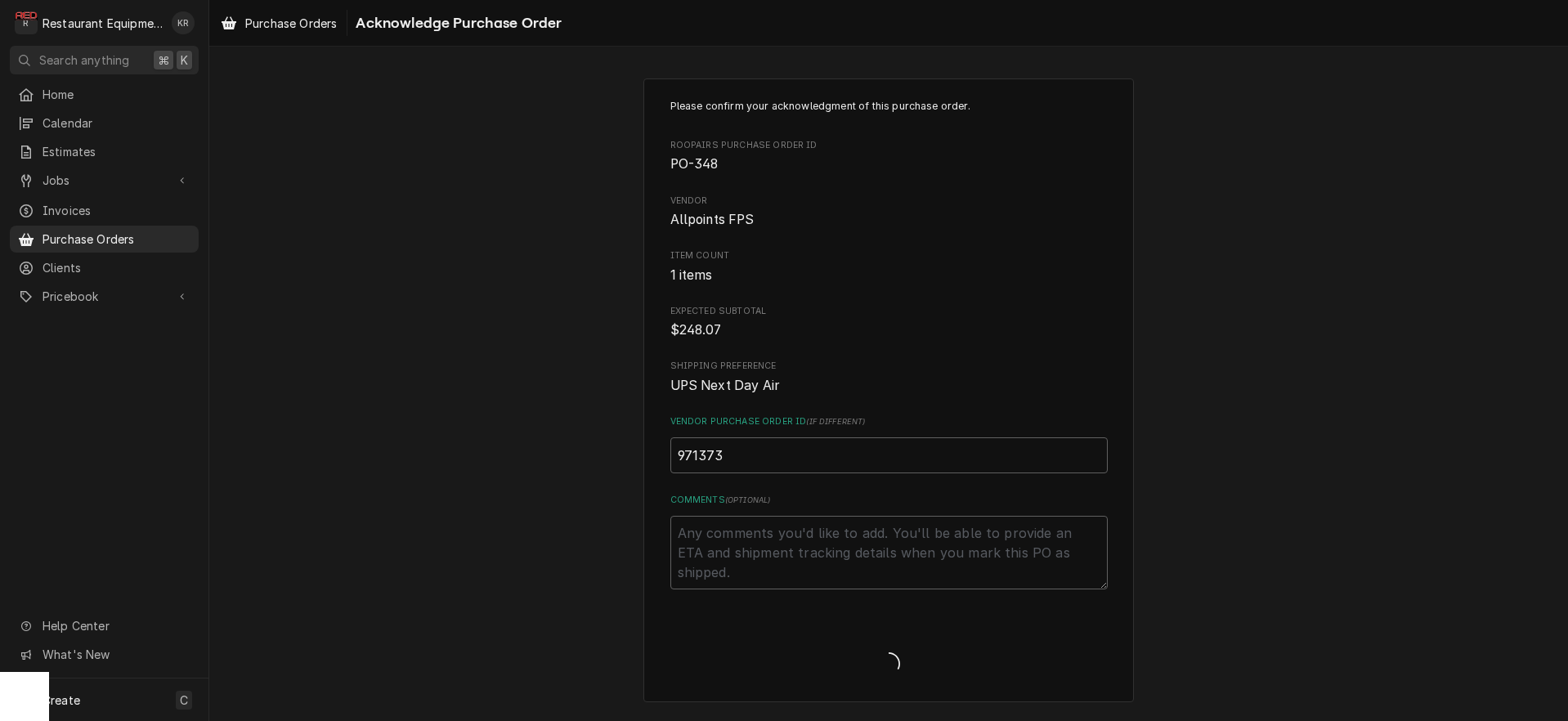
type textarea "x"
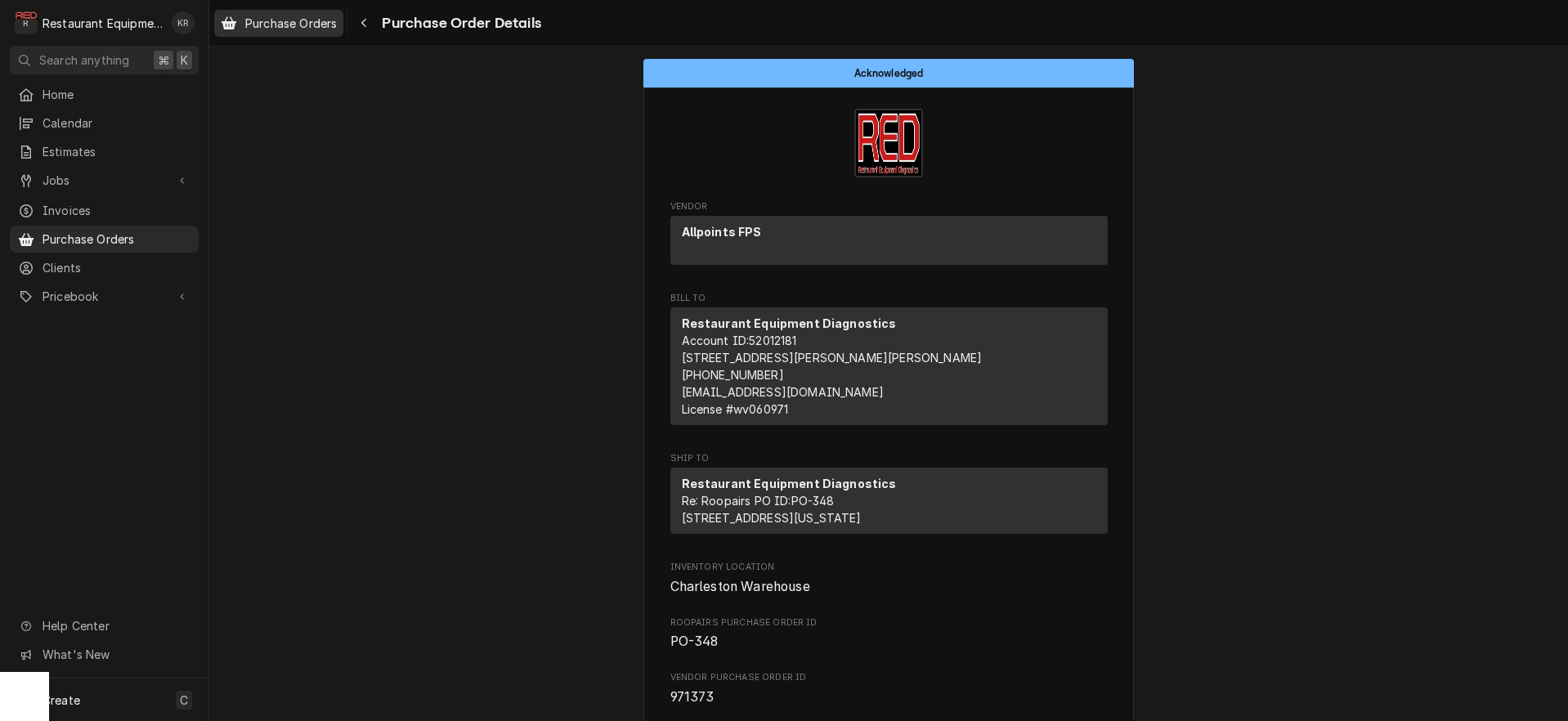
click at [298, 25] on span "Purchase Orders" at bounding box center [290, 23] width 92 height 17
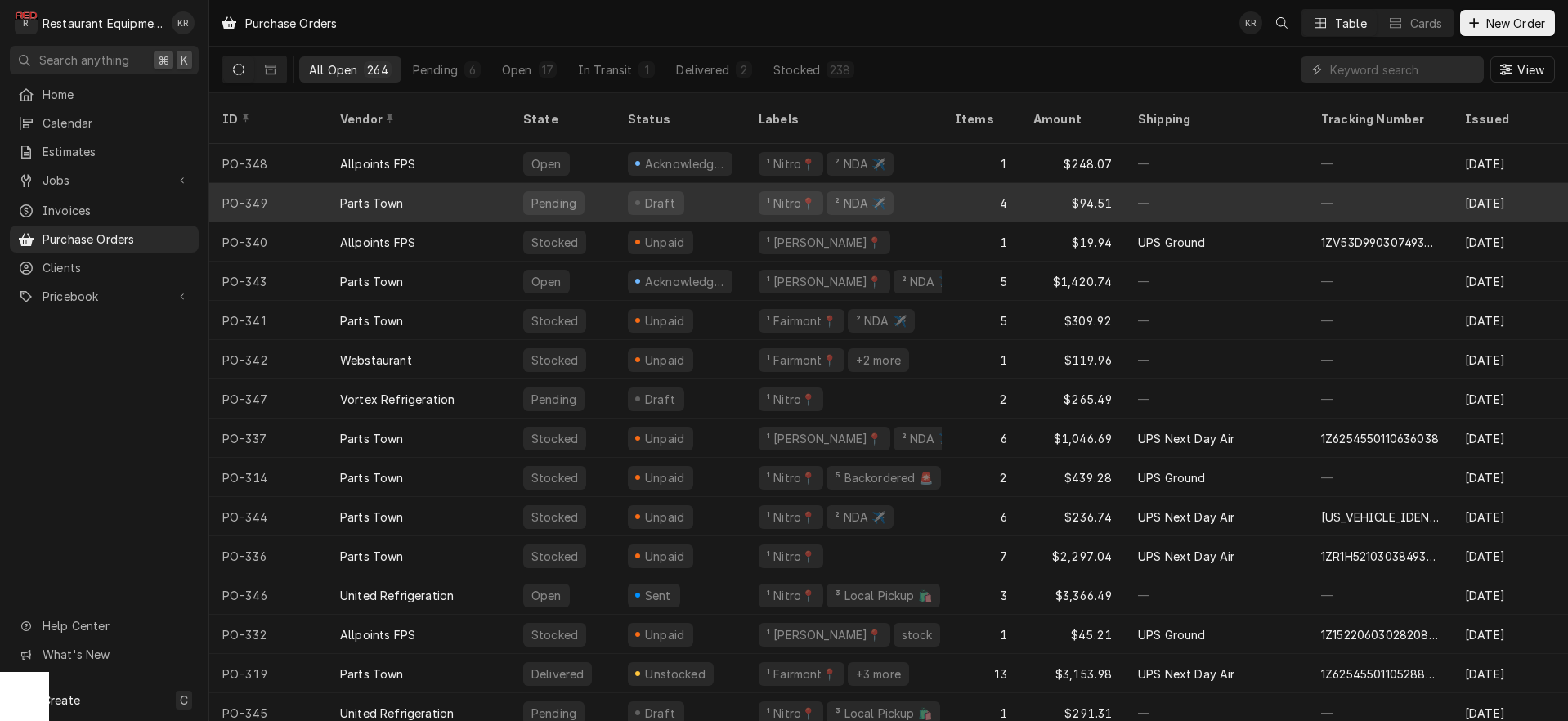
click at [574, 191] on div "Pending" at bounding box center [554, 203] width 61 height 24
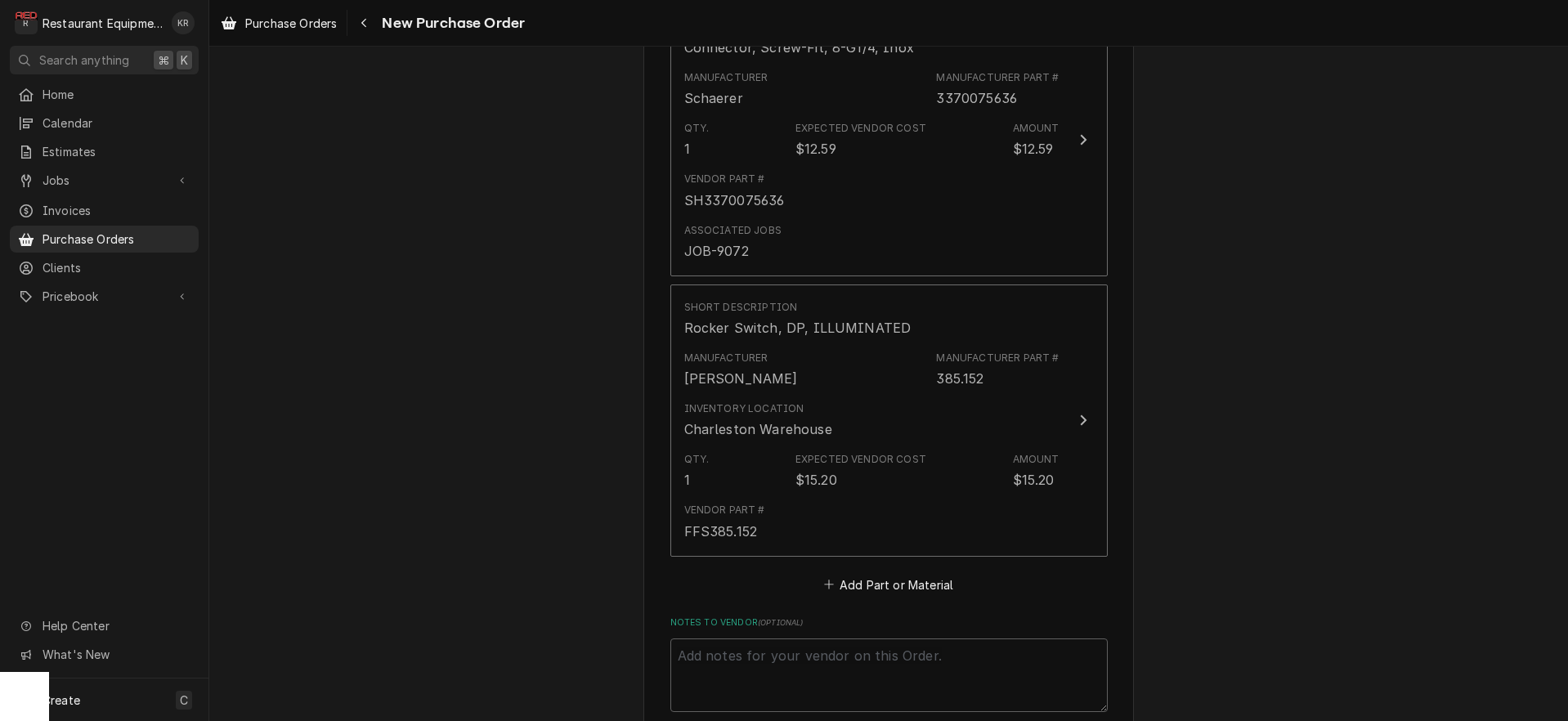
scroll to position [1308, 0]
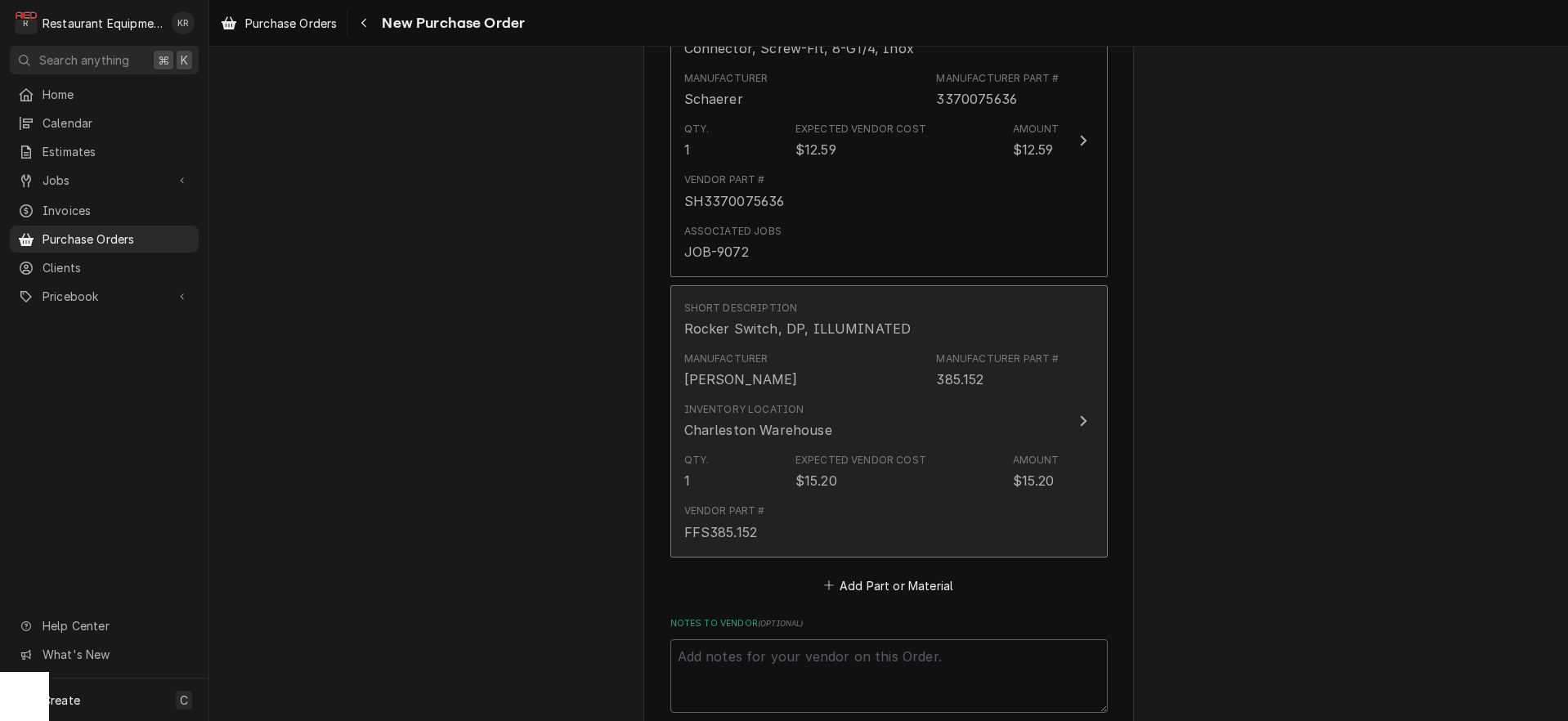
drag, startPoint x: 135, startPoint y: 337, endPoint x: 865, endPoint y: 421, distance: 734.8
click at [865, 421] on div "Inventory Location Charleston Warehouse" at bounding box center [871, 421] width 375 height 50
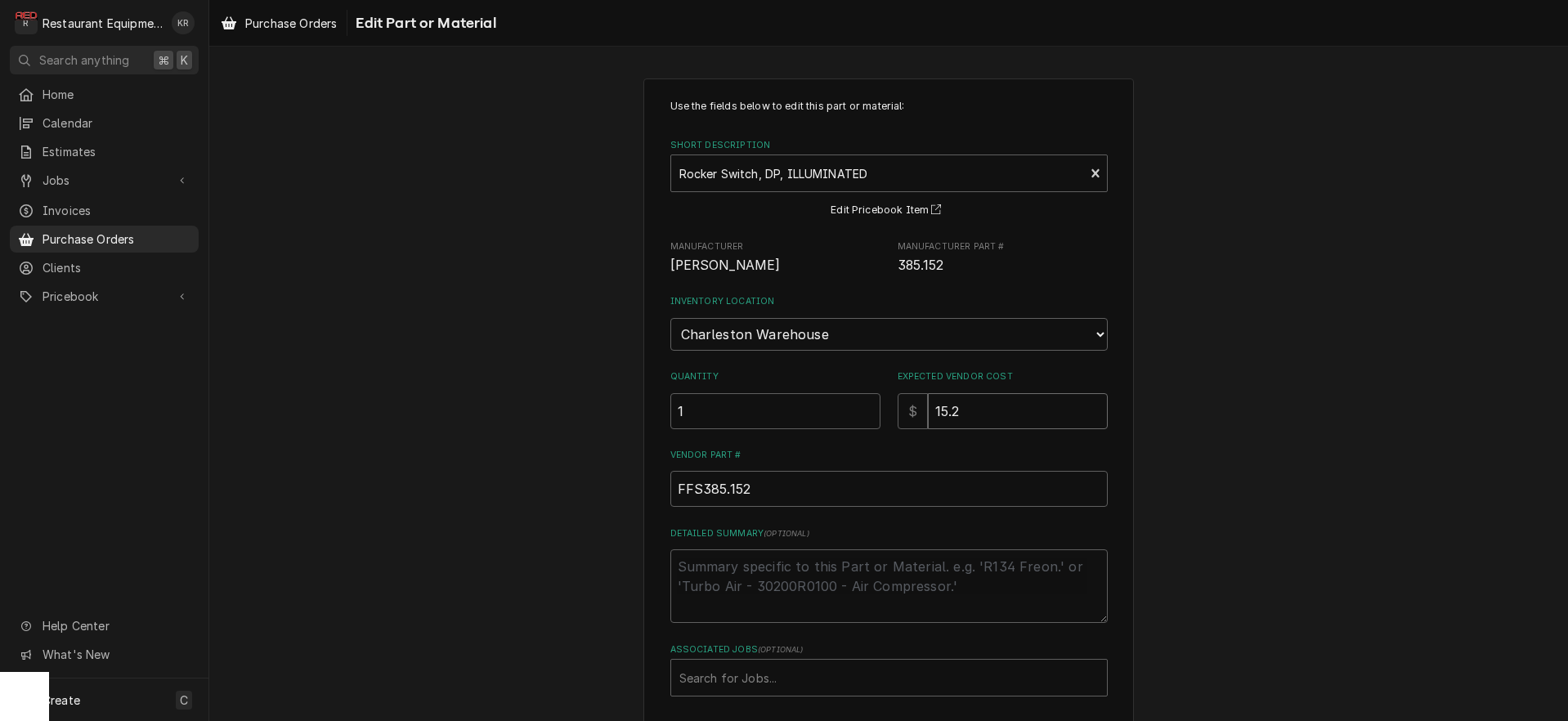
drag, startPoint x: 965, startPoint y: 406, endPoint x: 899, endPoint y: 408, distance: 66.0
click at [928, 408] on input "15.2" at bounding box center [1018, 412] width 180 height 36
type textarea "x"
type input "2"
type textarea "x"
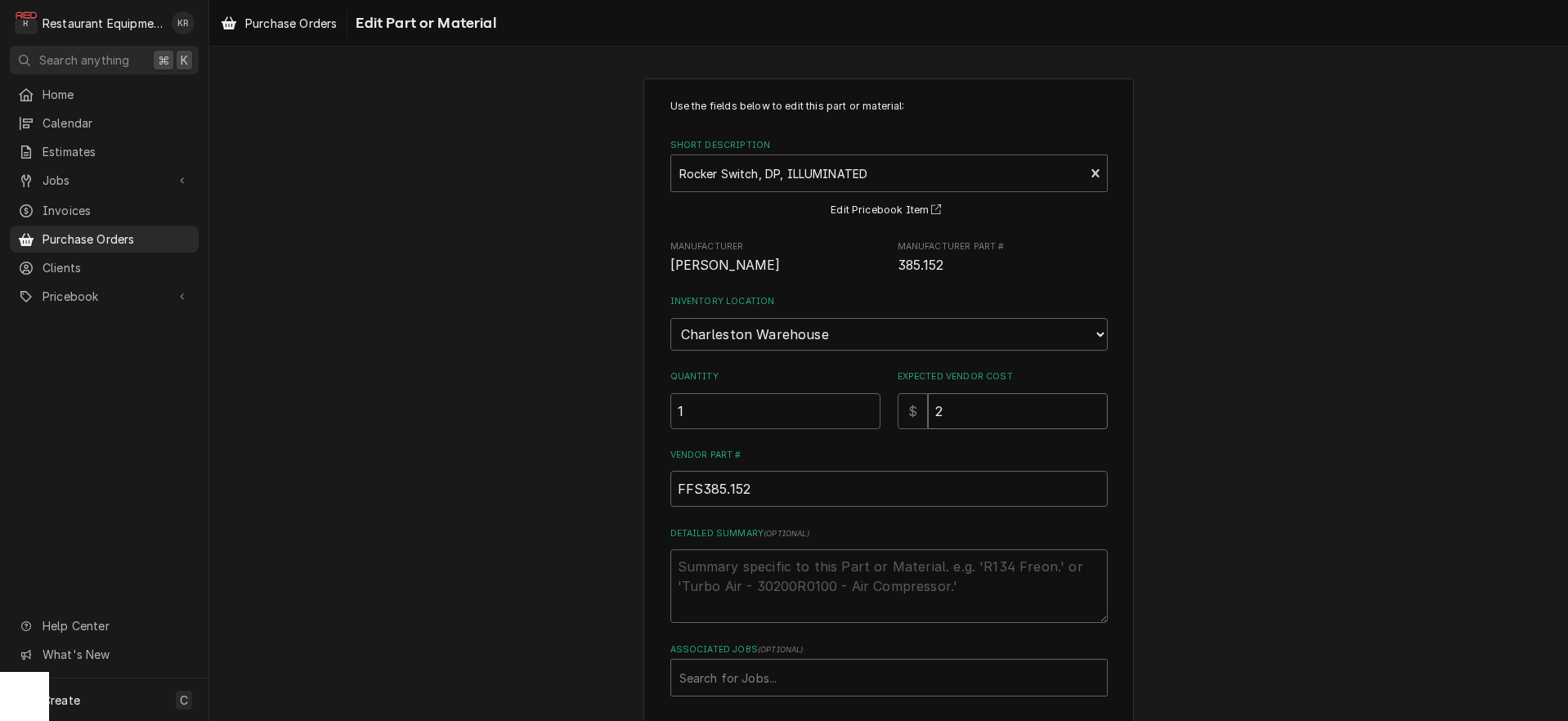
type input "23"
type textarea "x"
type input "23.2"
type textarea "x"
type input "23.24"
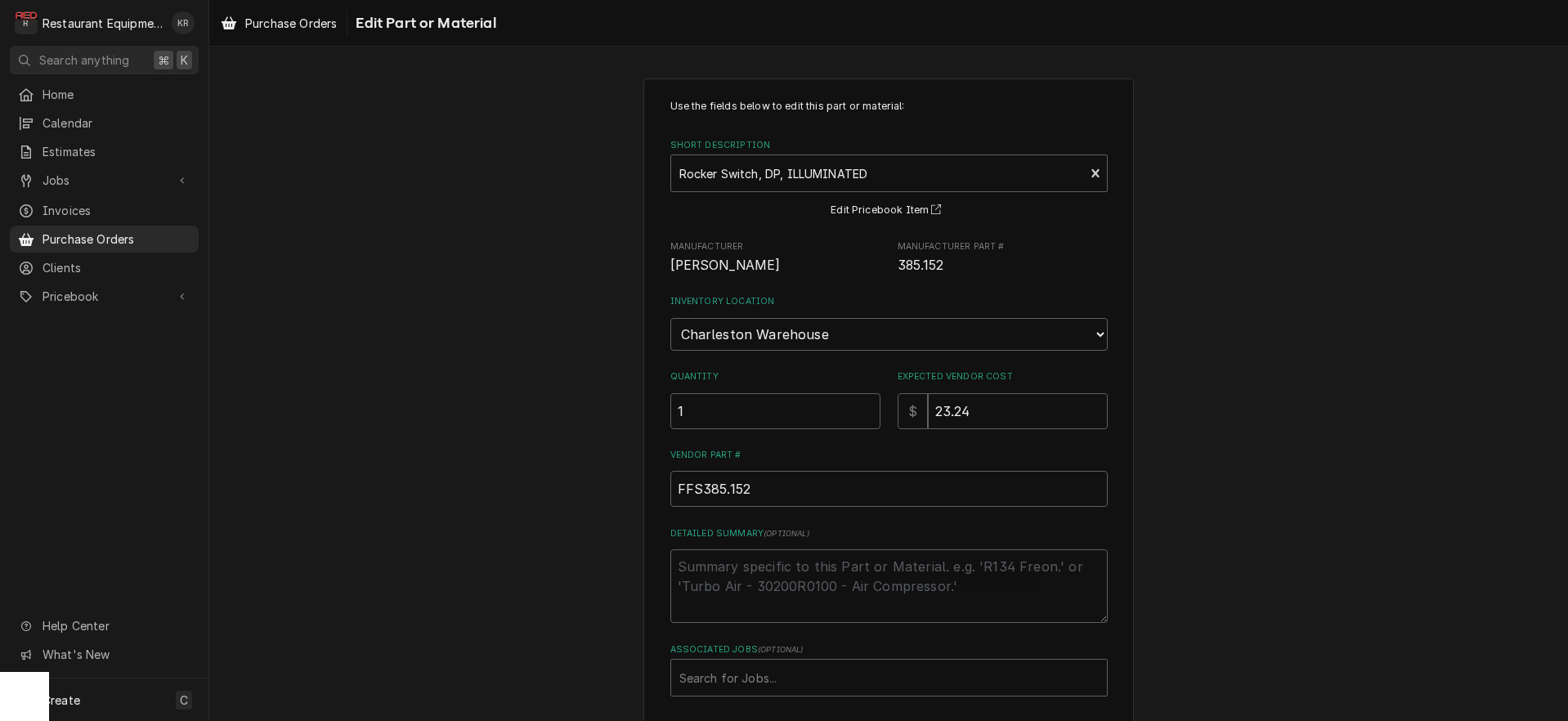
scroll to position [115, 0]
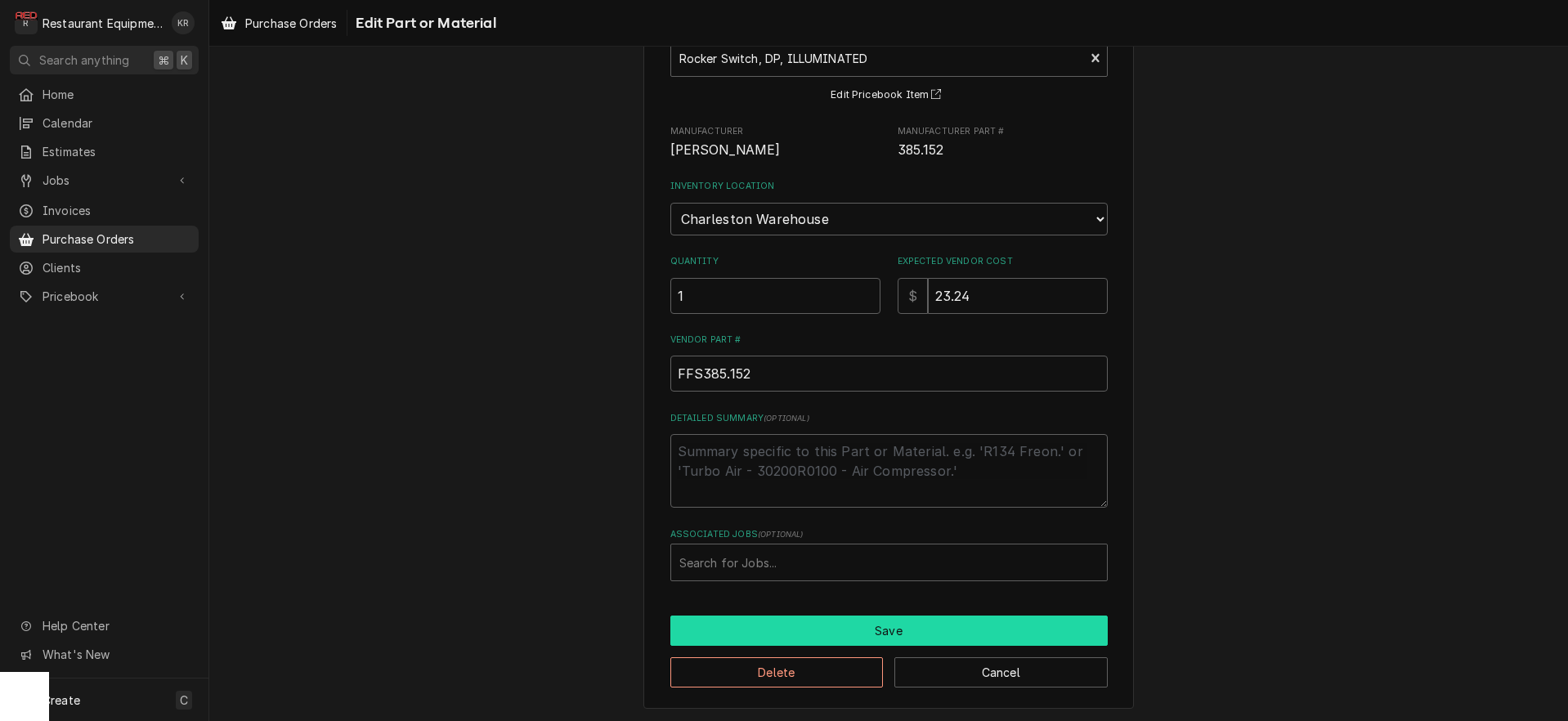
click at [890, 624] on button "Save" at bounding box center [889, 630] width 437 height 31
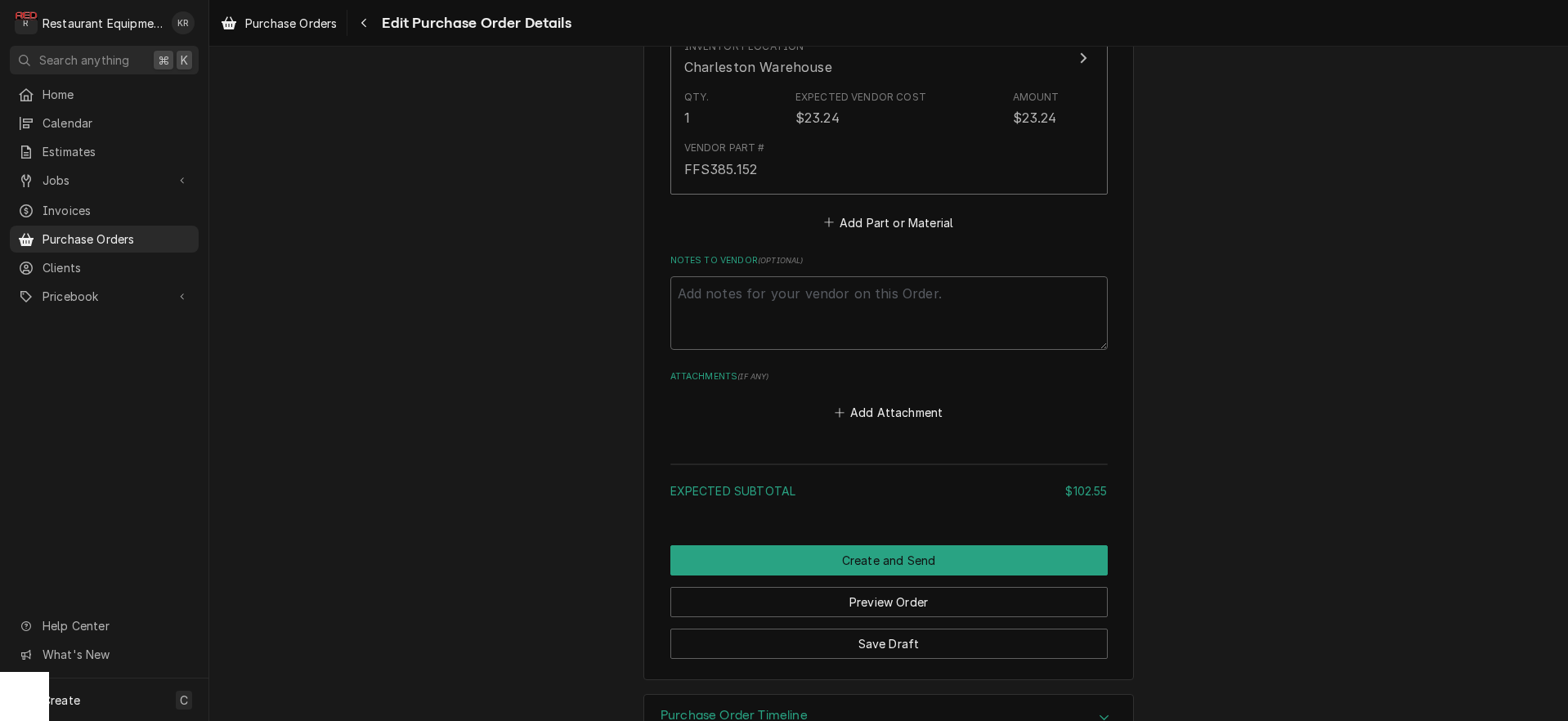
scroll to position [1707, 0]
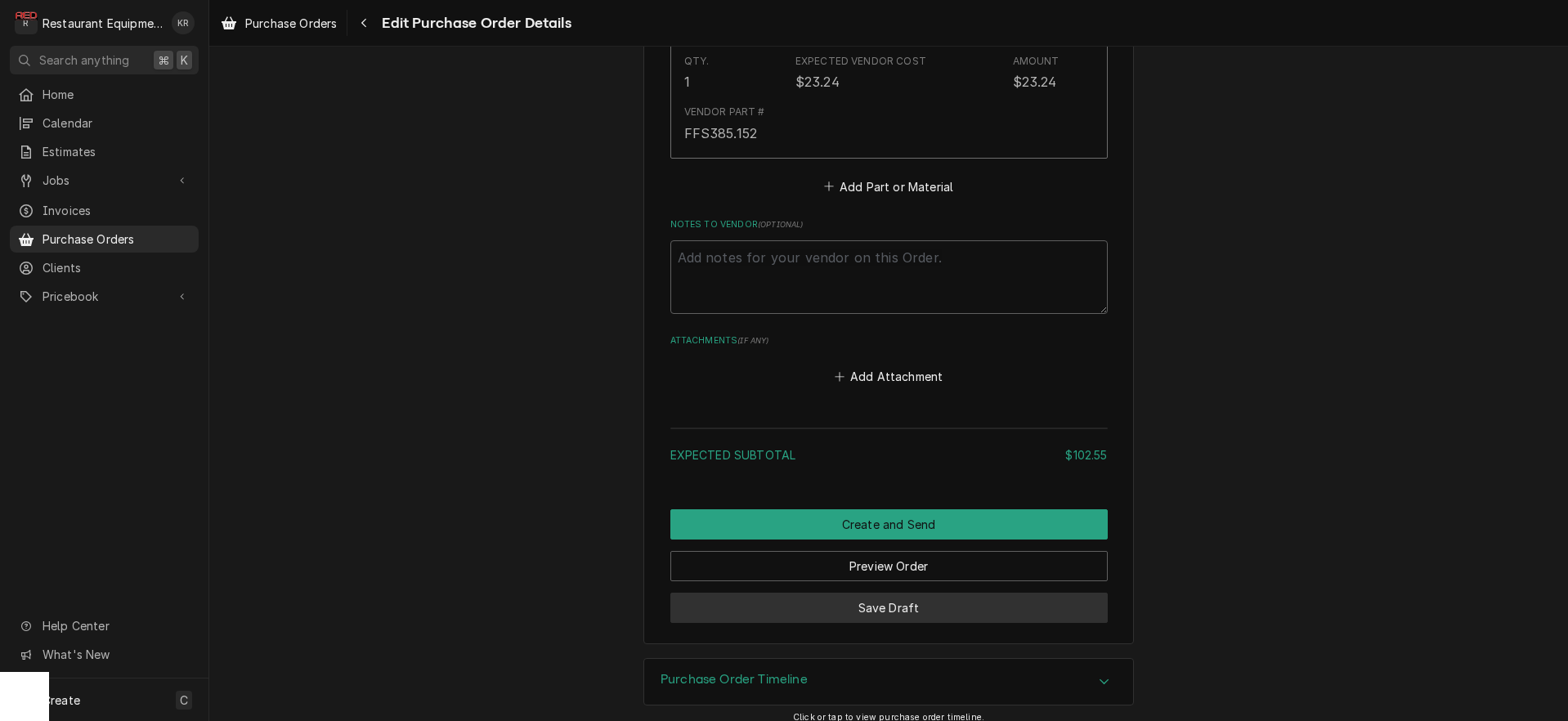
click at [862, 603] on button "Save Draft" at bounding box center [889, 607] width 437 height 31
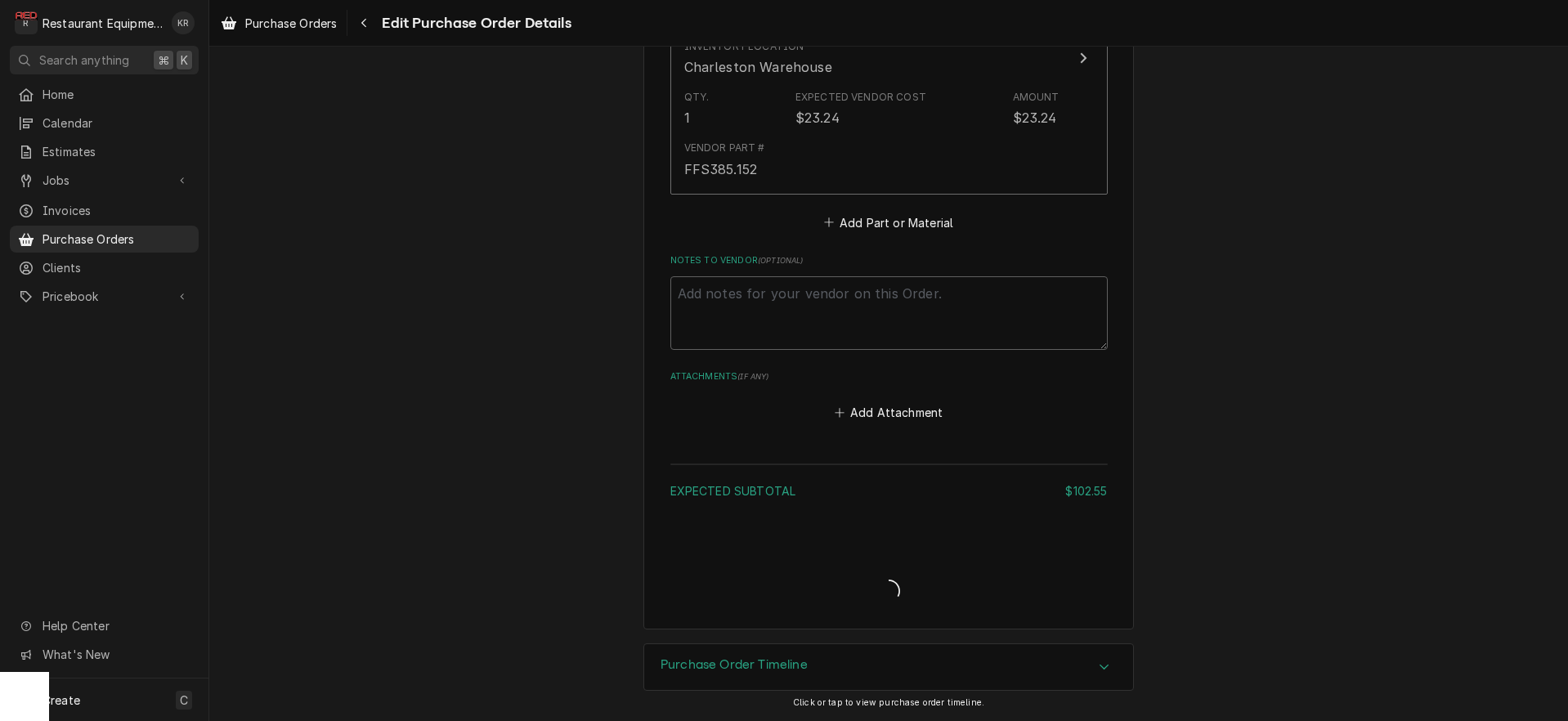
scroll to position [1667, 0]
type textarea "x"
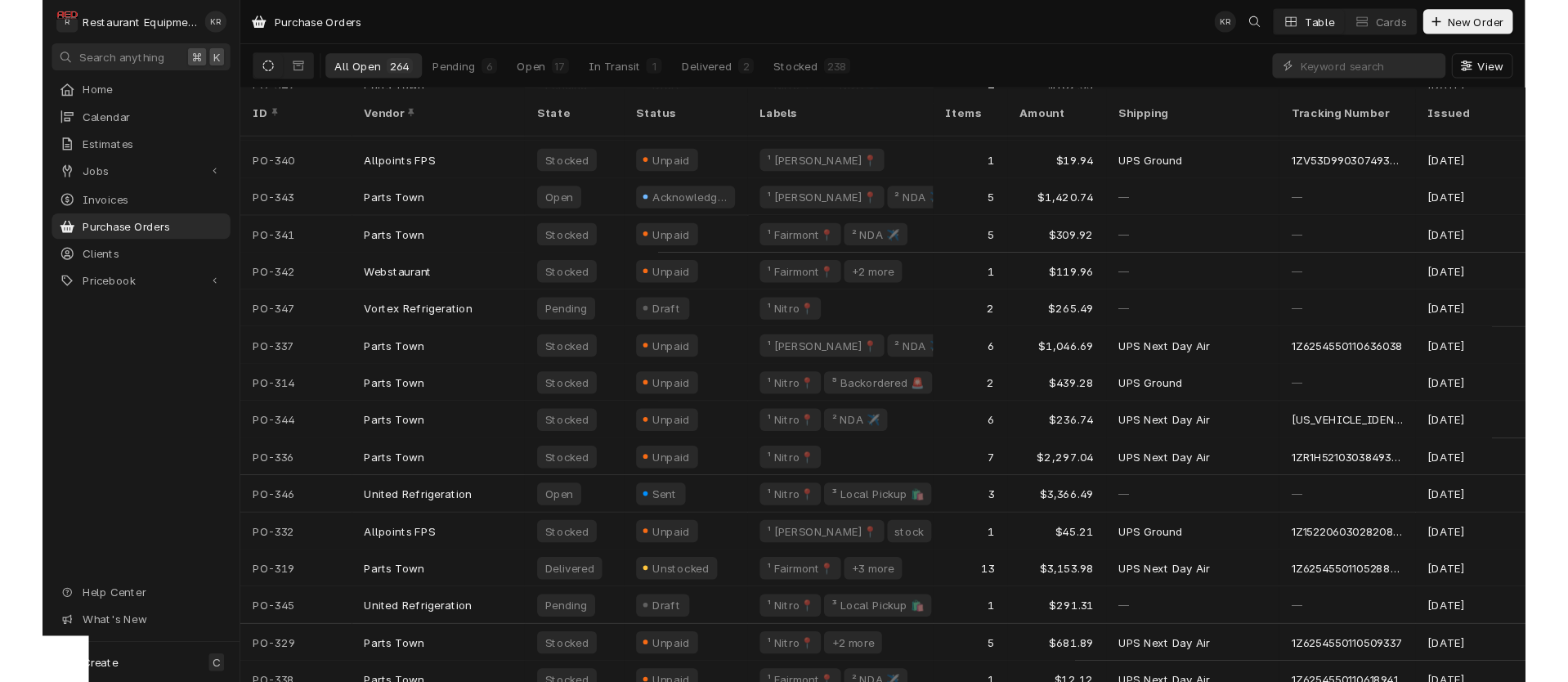
scroll to position [83, 0]
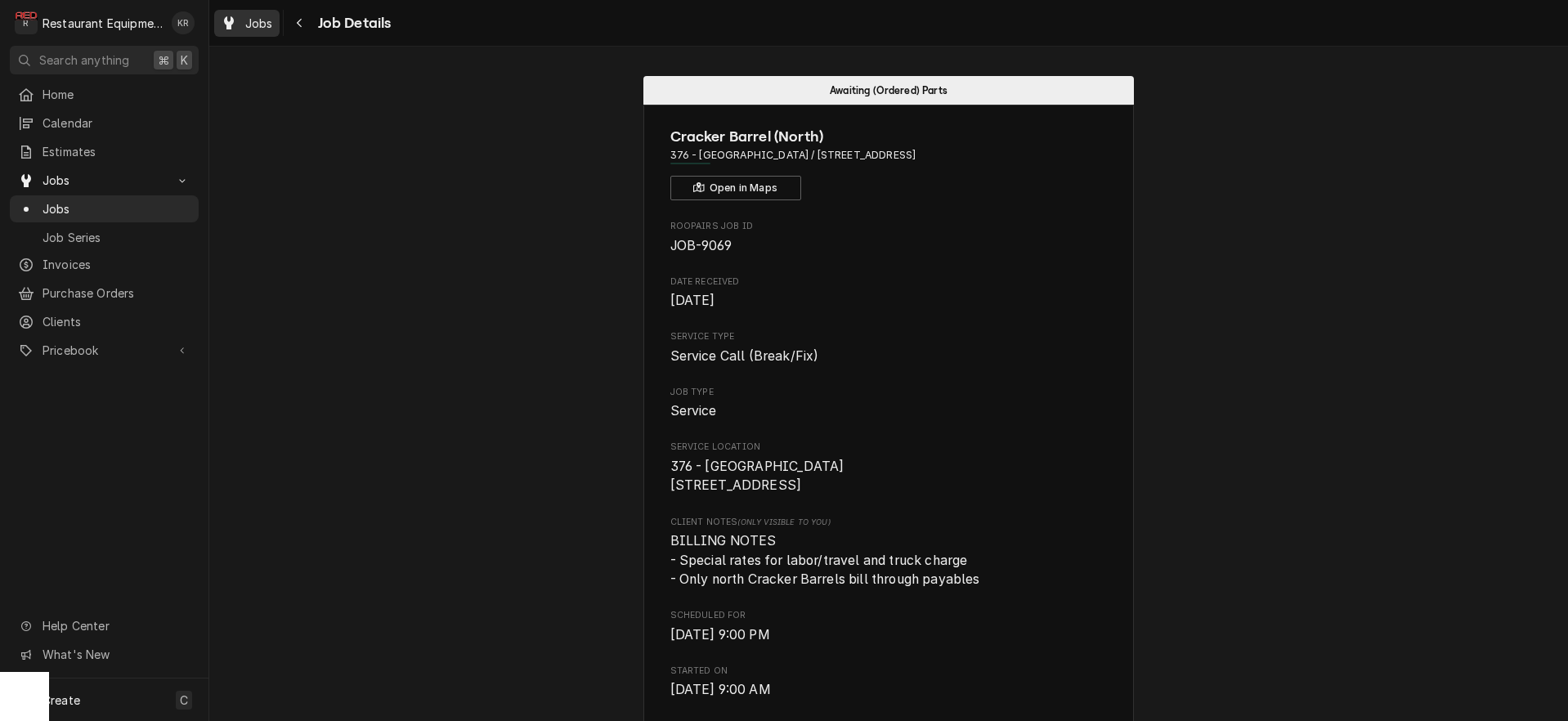
scroll to position [2634, 0]
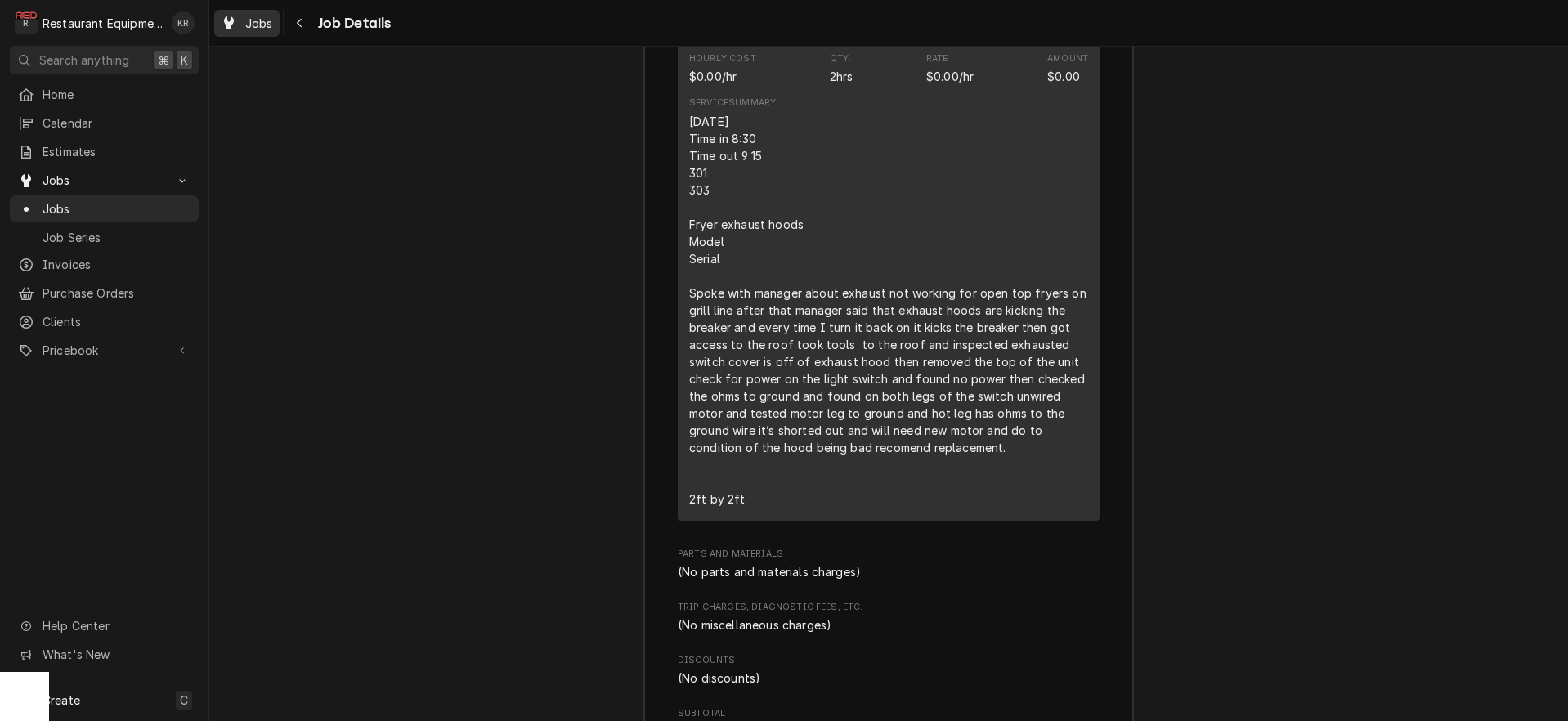
drag, startPoint x: 0, startPoint y: 0, endPoint x: 272, endPoint y: 21, distance: 272.8
click at [272, 21] on span "Jobs" at bounding box center [259, 23] width 28 height 17
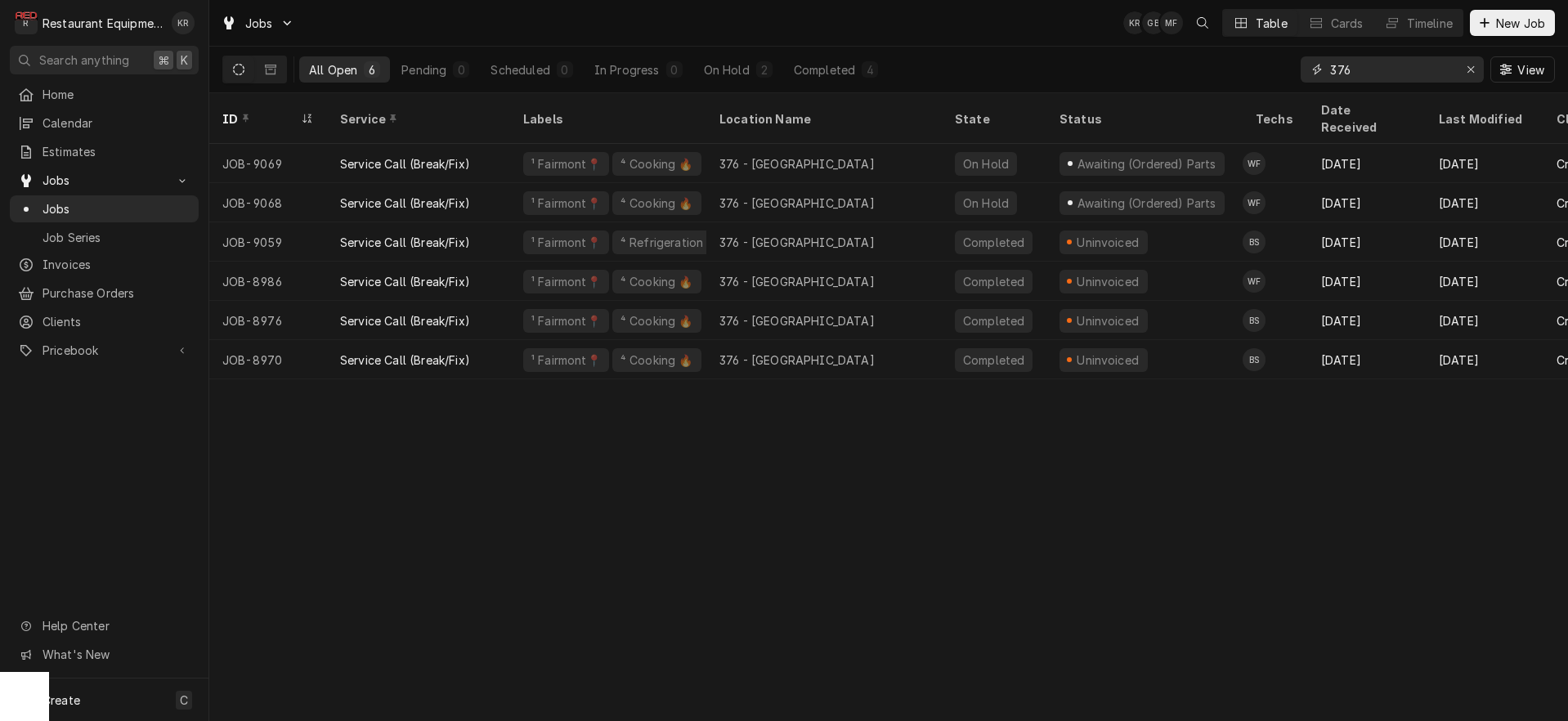
drag, startPoint x: 1369, startPoint y: 73, endPoint x: 1271, endPoint y: 70, distance: 98.0
click at [1330, 70] on input "376" at bounding box center [1391, 69] width 123 height 26
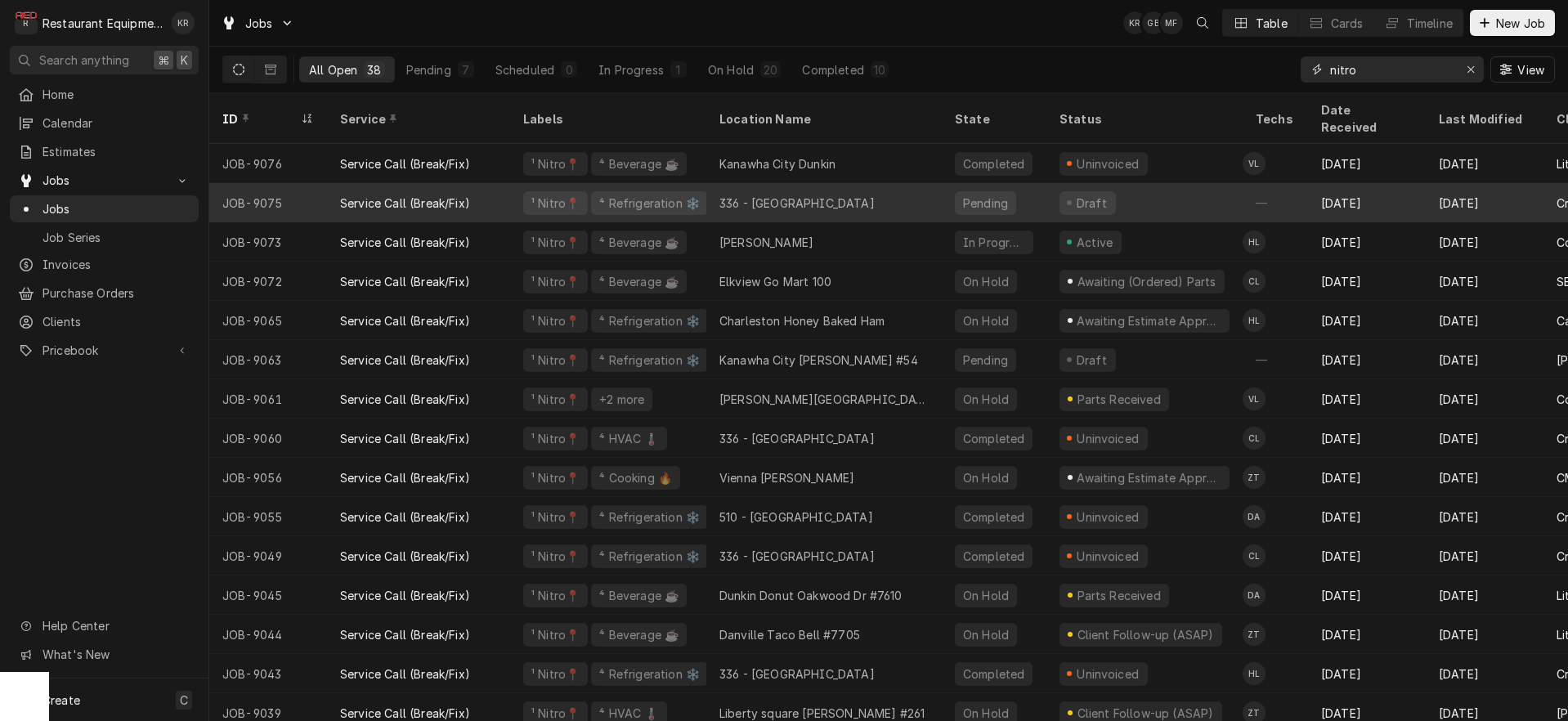
type input "nitro"
click at [600, 183] on div "¹ Nitro📍 ⁴ Refrigeration ❄️" at bounding box center [608, 203] width 196 height 40
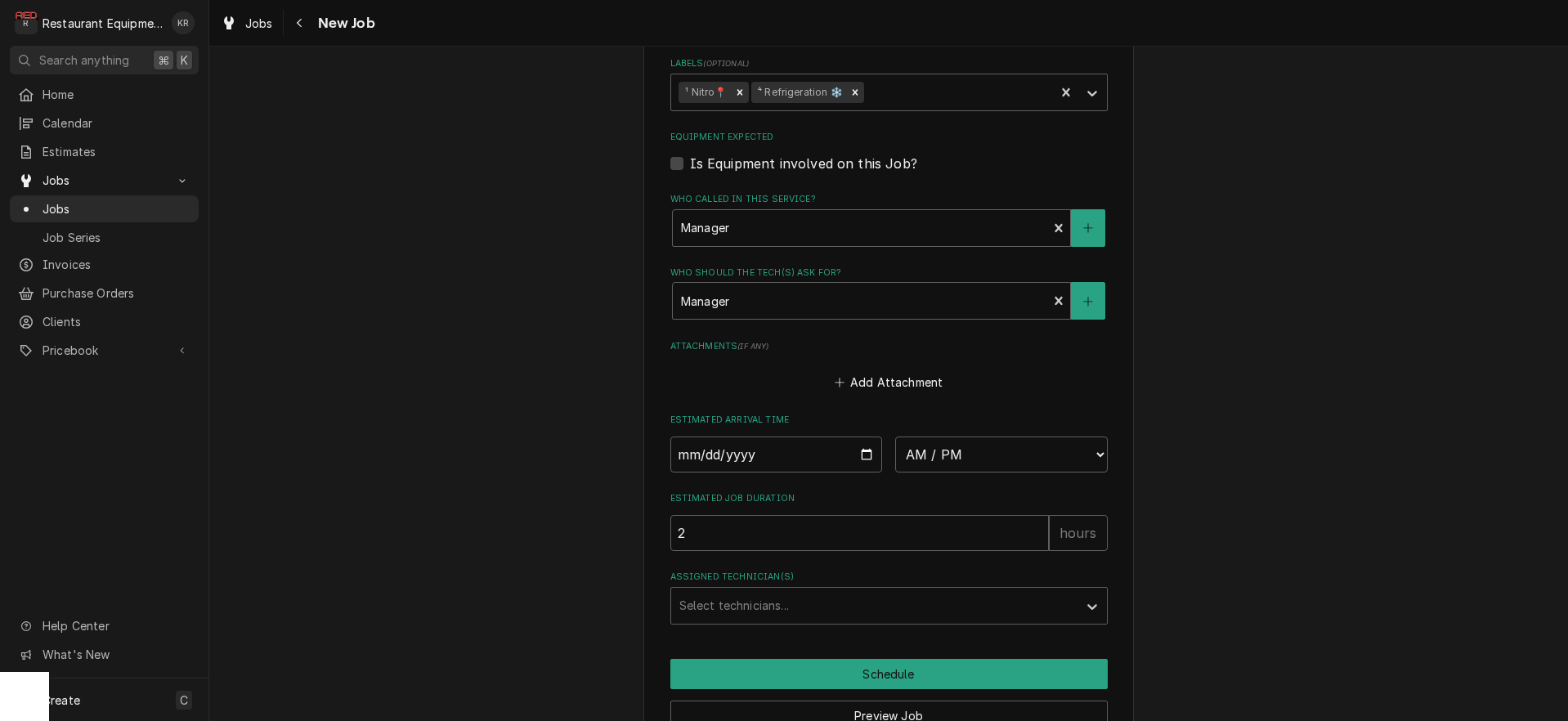
scroll to position [1168, 0]
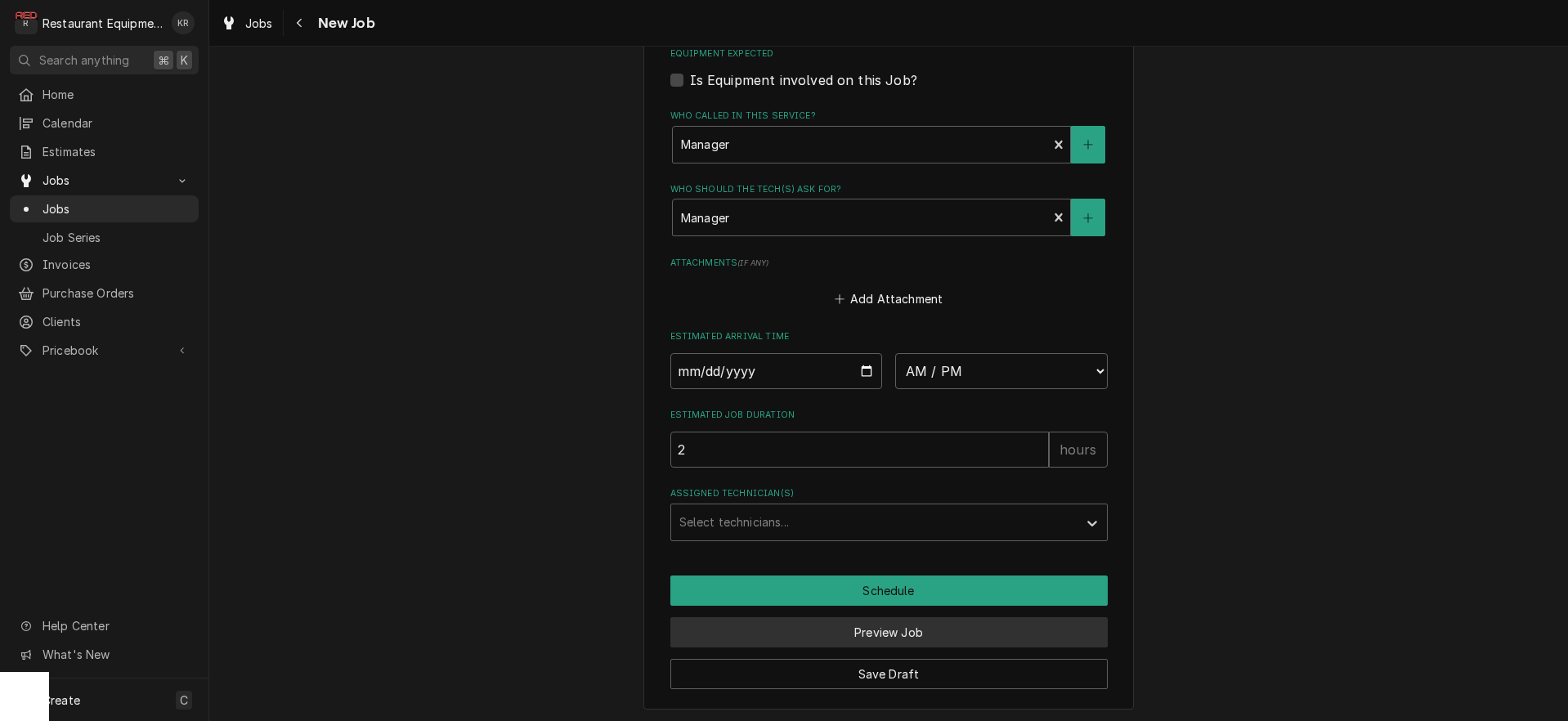
click at [826, 641] on button "Preview Job" at bounding box center [889, 632] width 437 height 31
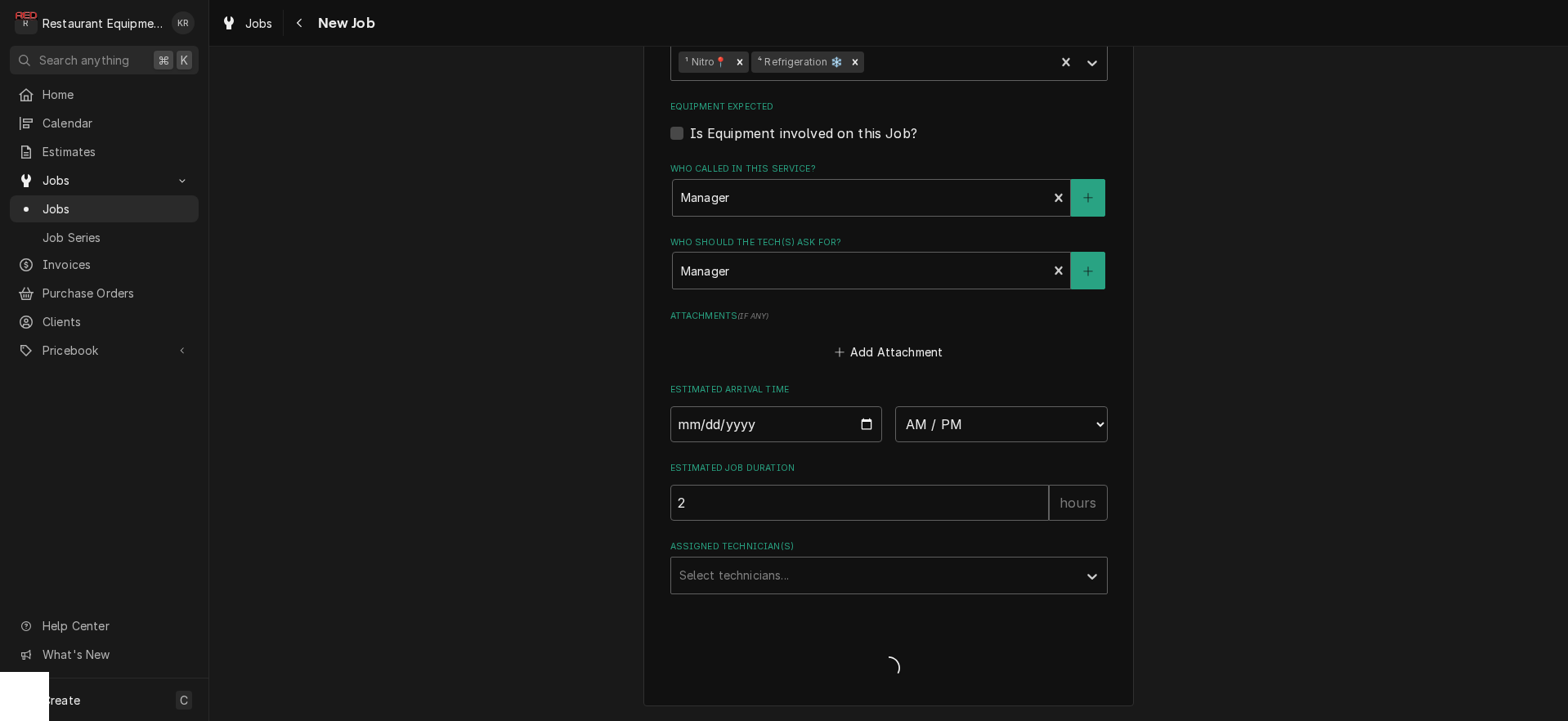
scroll to position [1111, 0]
type textarea "x"
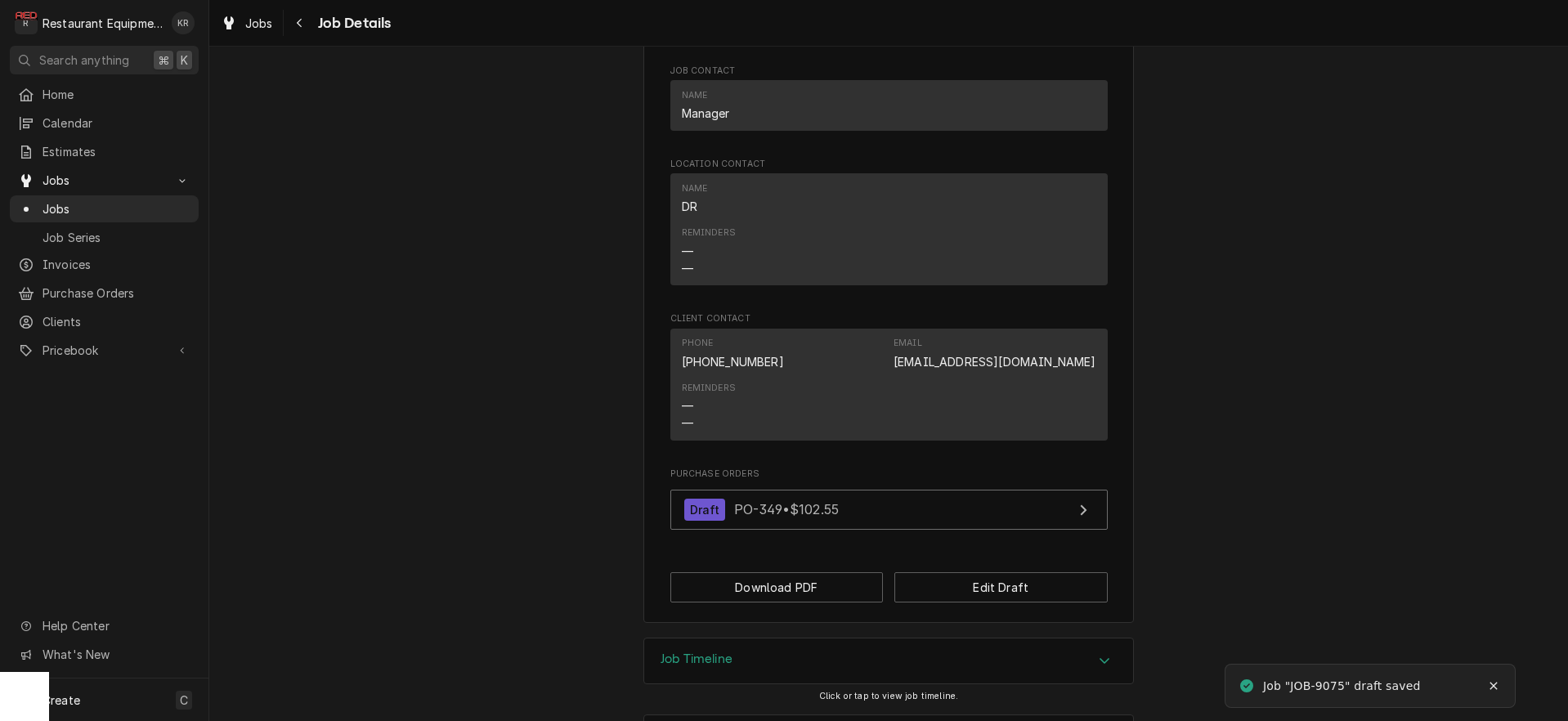
scroll to position [1029, 0]
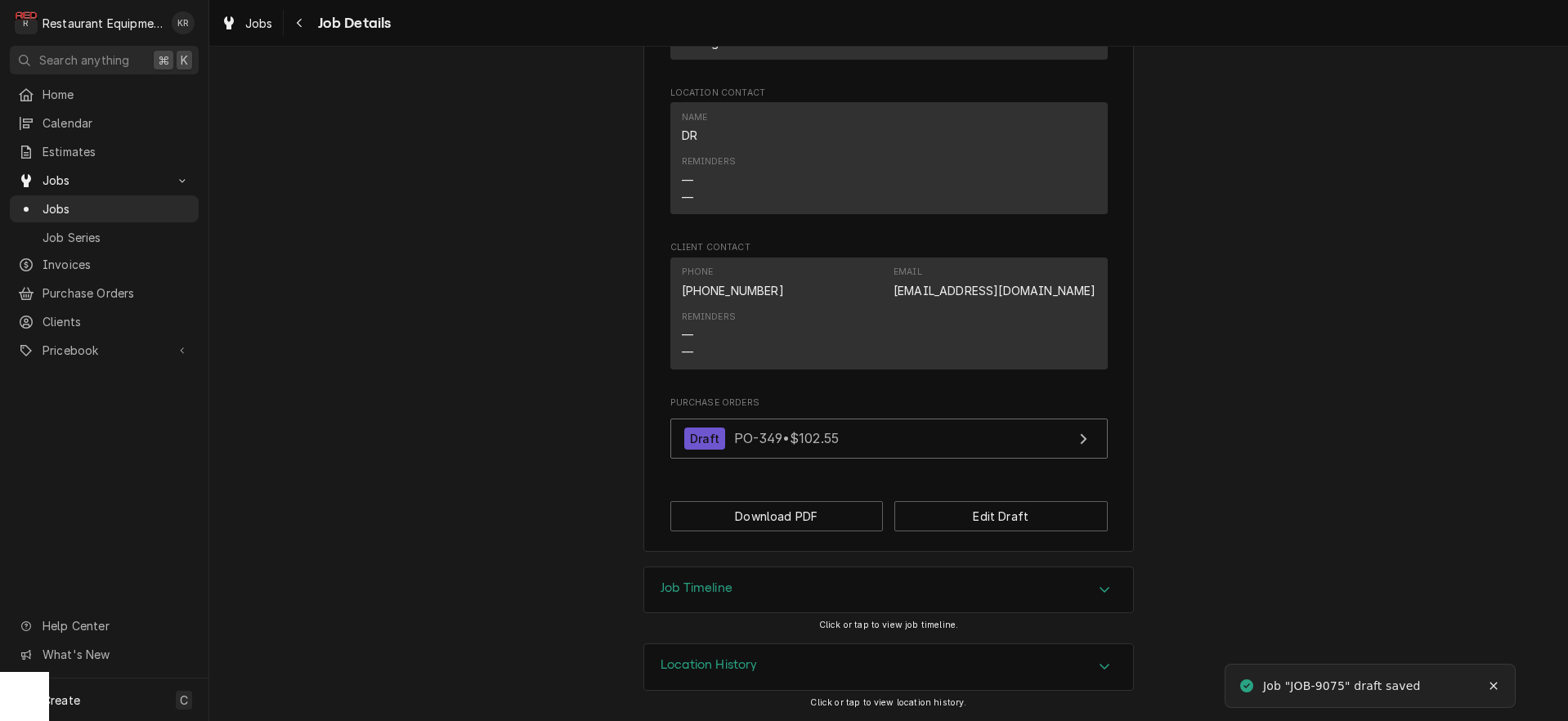
click at [706, 588] on h3 "Job Timeline" at bounding box center [697, 587] width 72 height 16
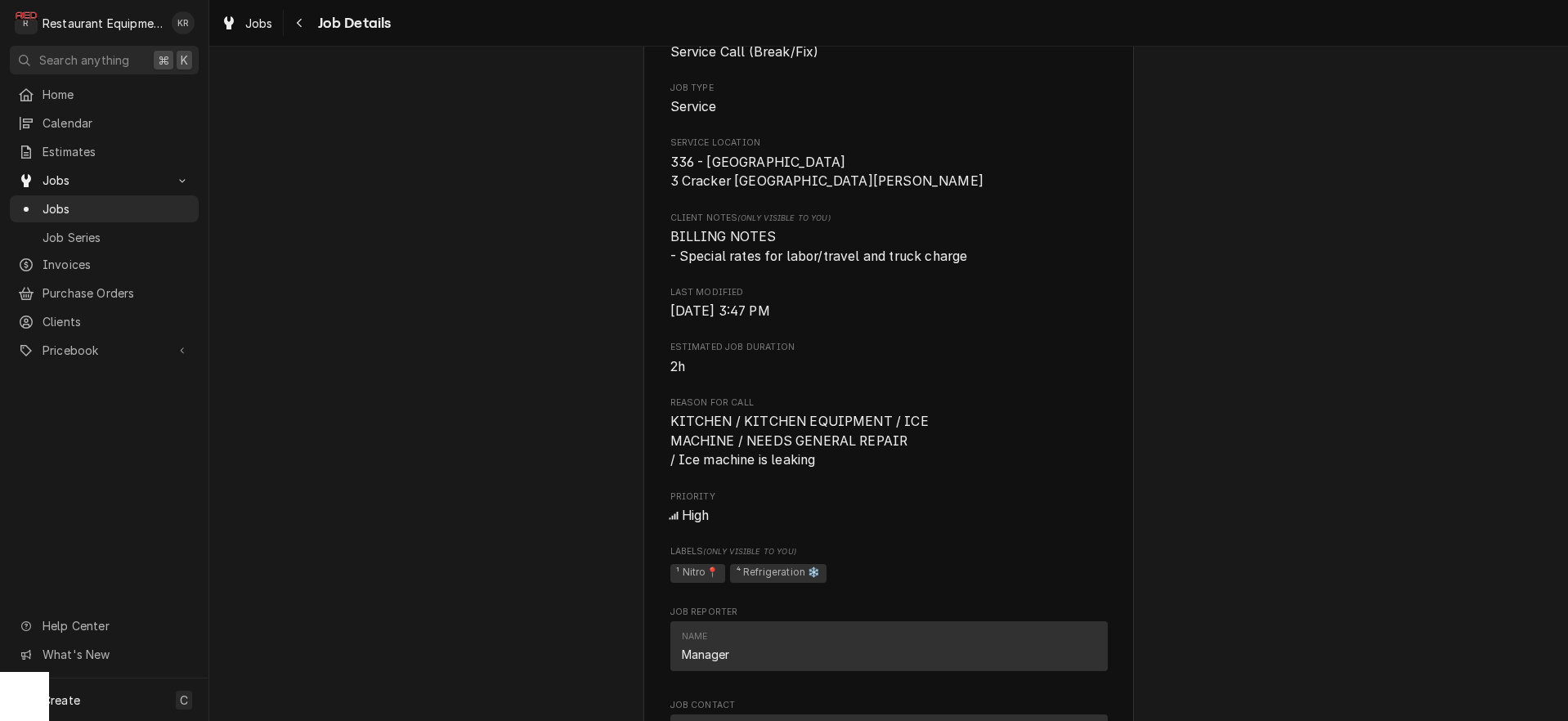
scroll to position [312, 0]
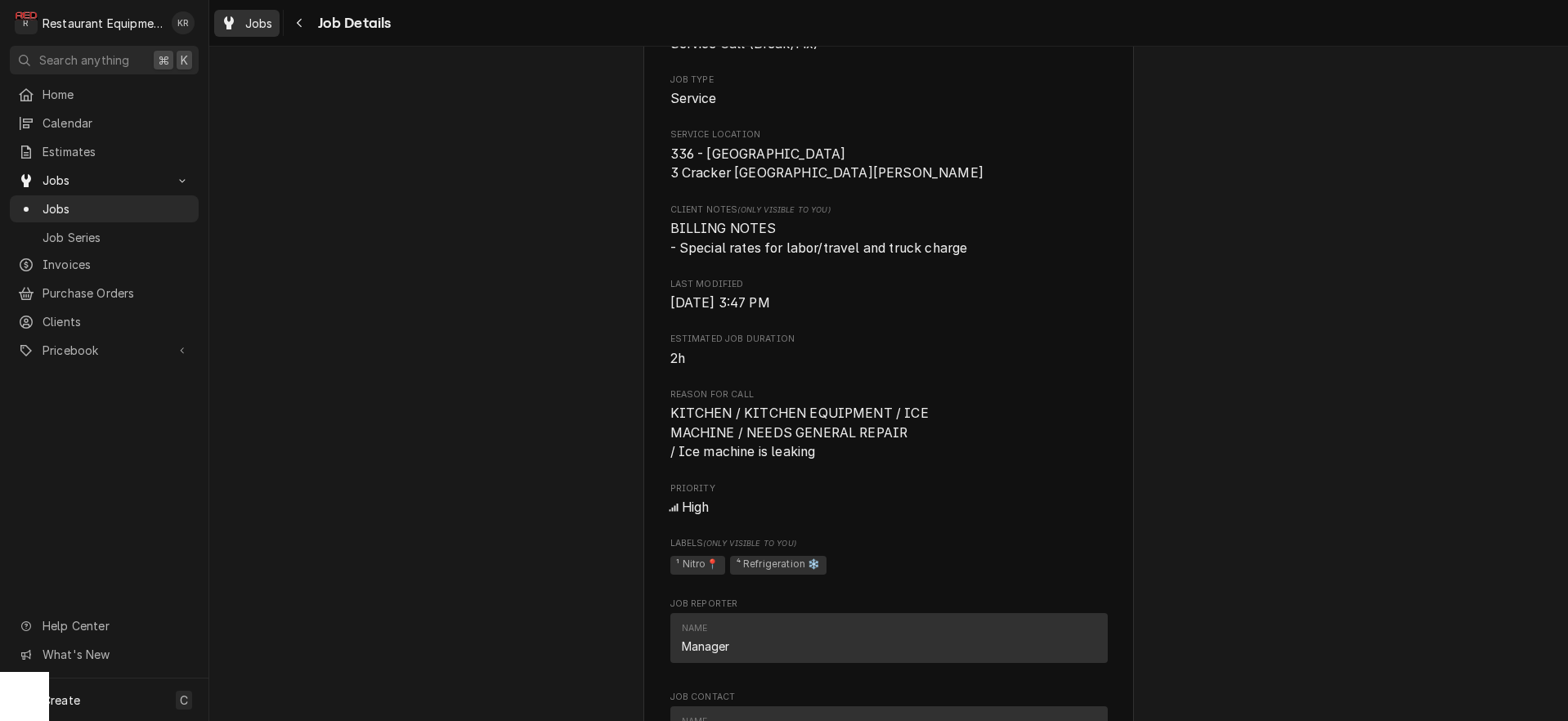
click at [252, 25] on span "Jobs" at bounding box center [259, 23] width 28 height 17
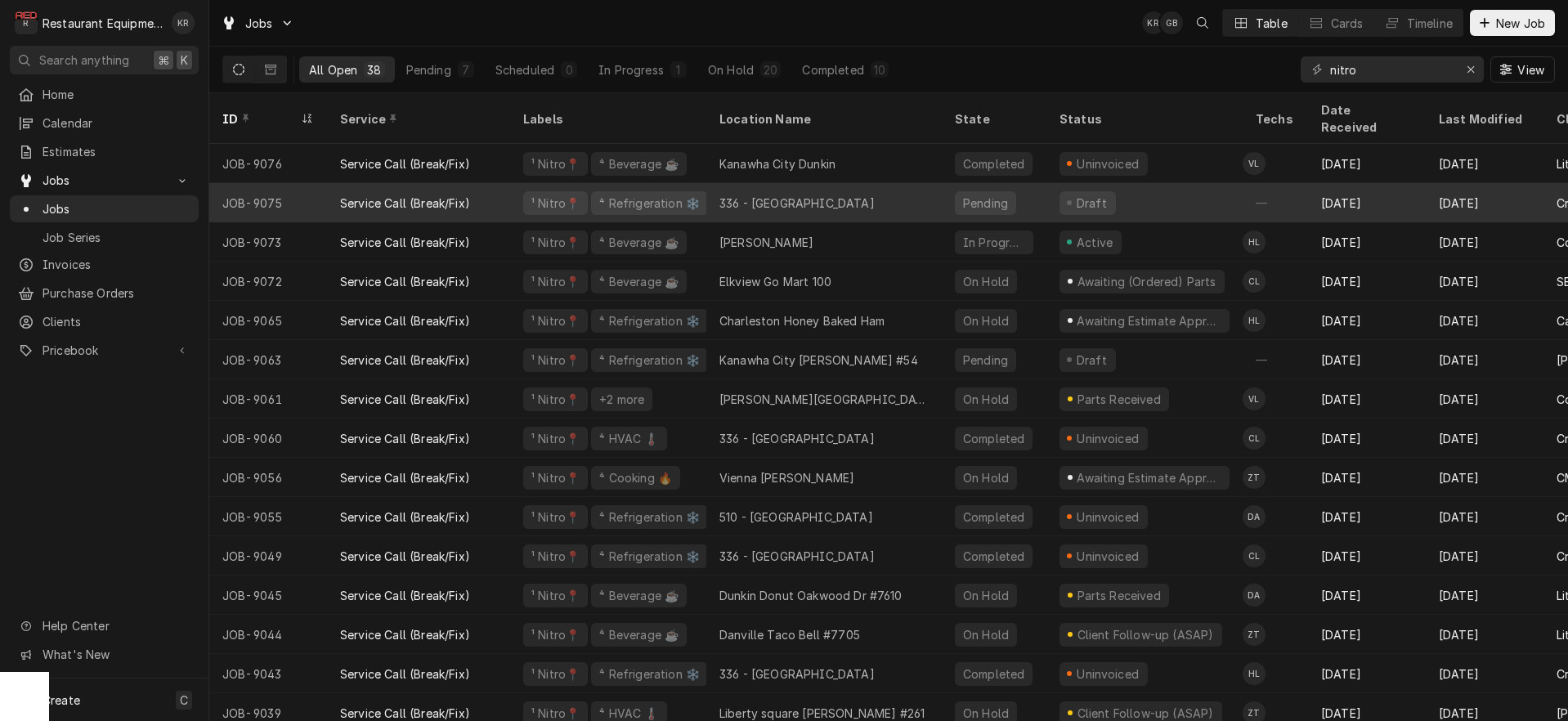
click at [729, 195] on div "336 - [GEOGRAPHIC_DATA]" at bounding box center [797, 203] width 155 height 17
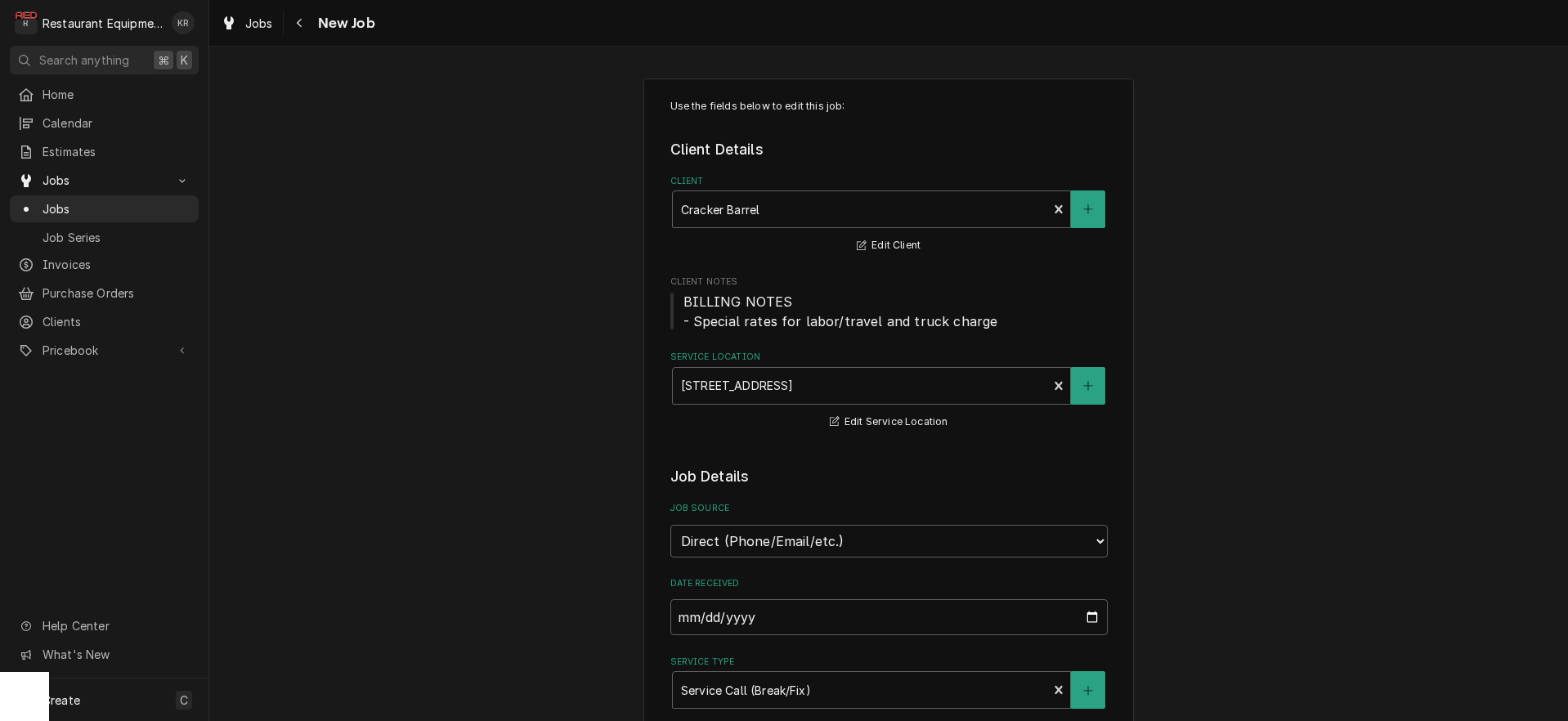
type textarea "x"
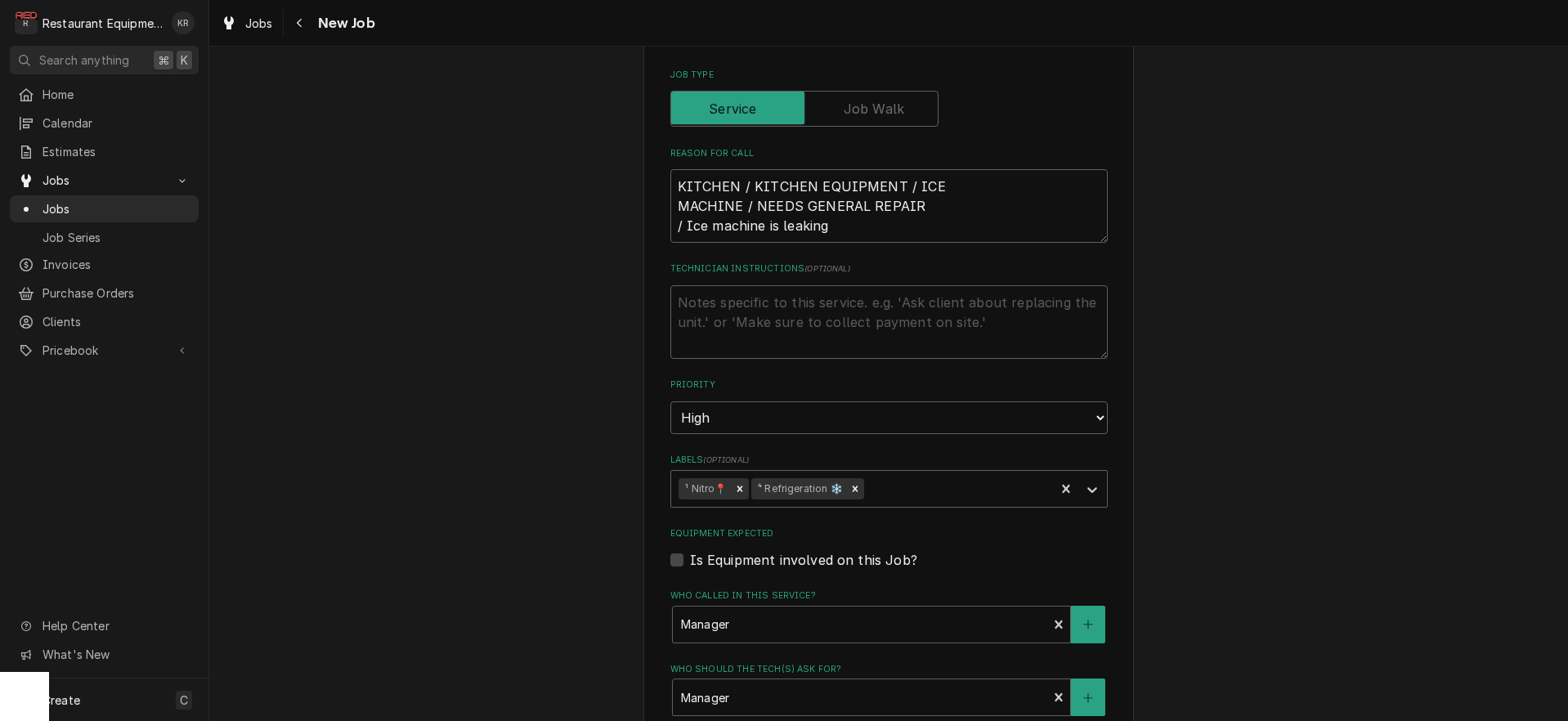
scroll to position [693, 0]
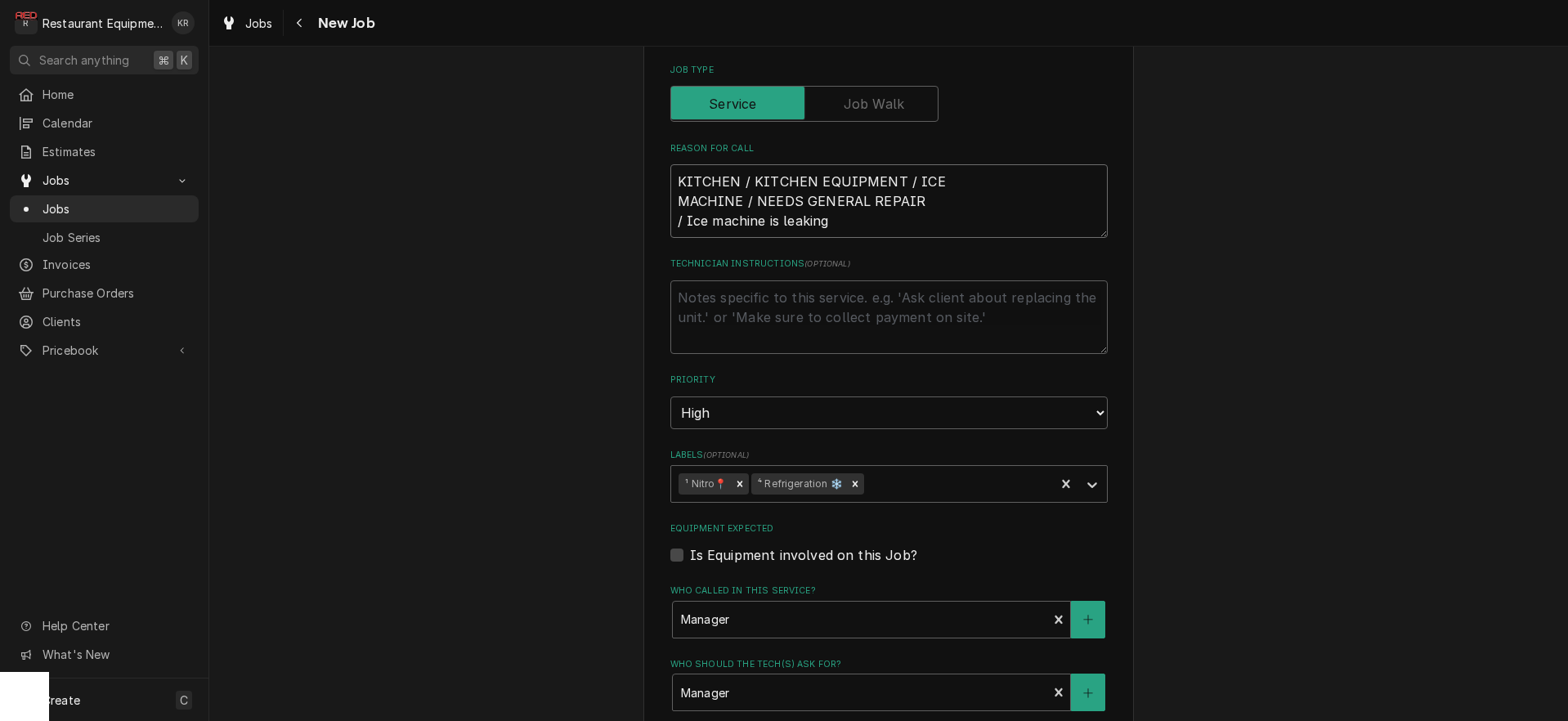
click at [674, 177] on textarea "KITCHEN / KITCHEN EQUIPMENT / ICE MACHINE / NEEDS GENERAL REPAIR / Ice machine …" at bounding box center [889, 200] width 437 height 73
paste textarea "327151402"
type textarea "327151402KITCHEN / KITCHEN EQUIPMENT / ICE MACHINE / NEEDS GENERAL REPAIR / Ice…"
type textarea "x"
type textarea "327151402 KITCHEN / KITCHEN EQUIPMENT / ICE MACHINE / NEEDS GENERAL REPAIR / Ic…"
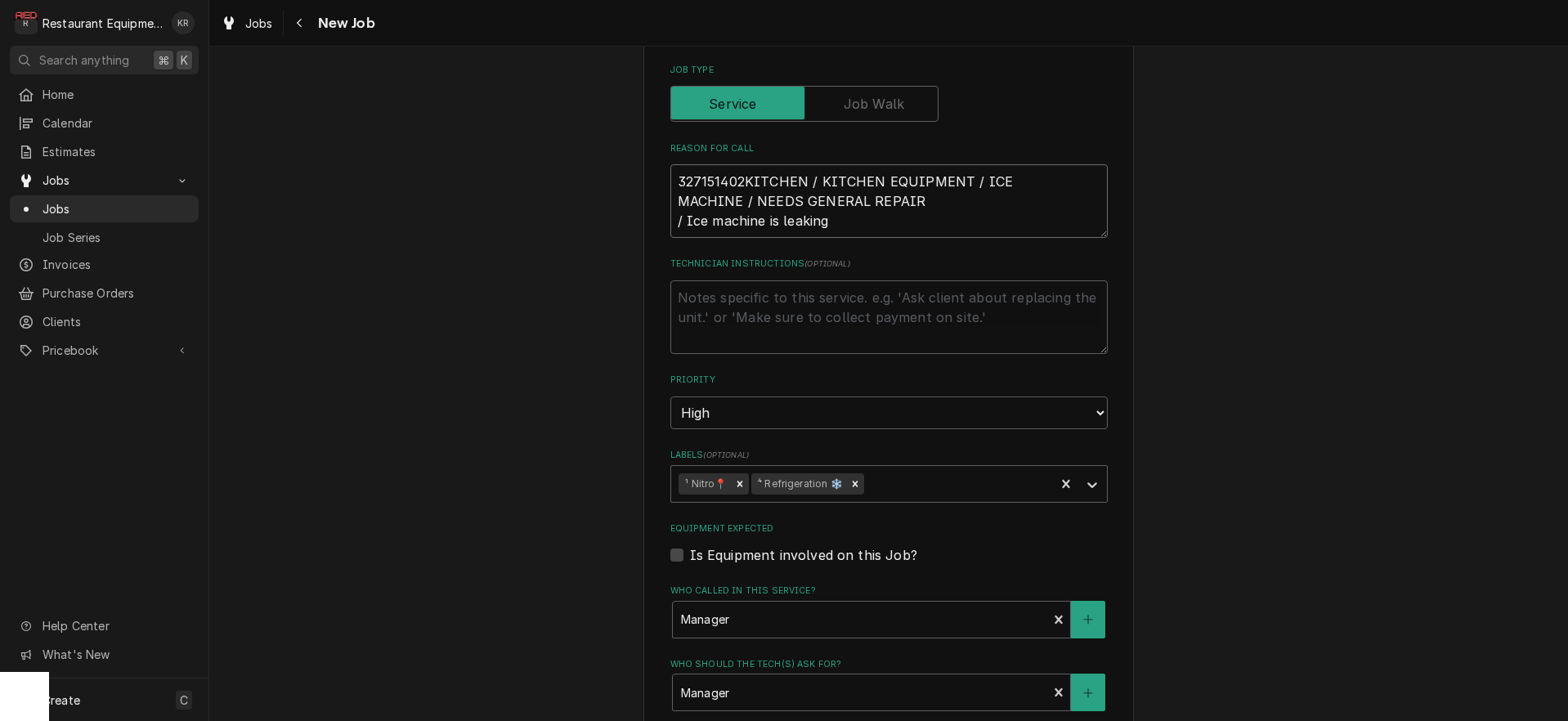
type textarea "x"
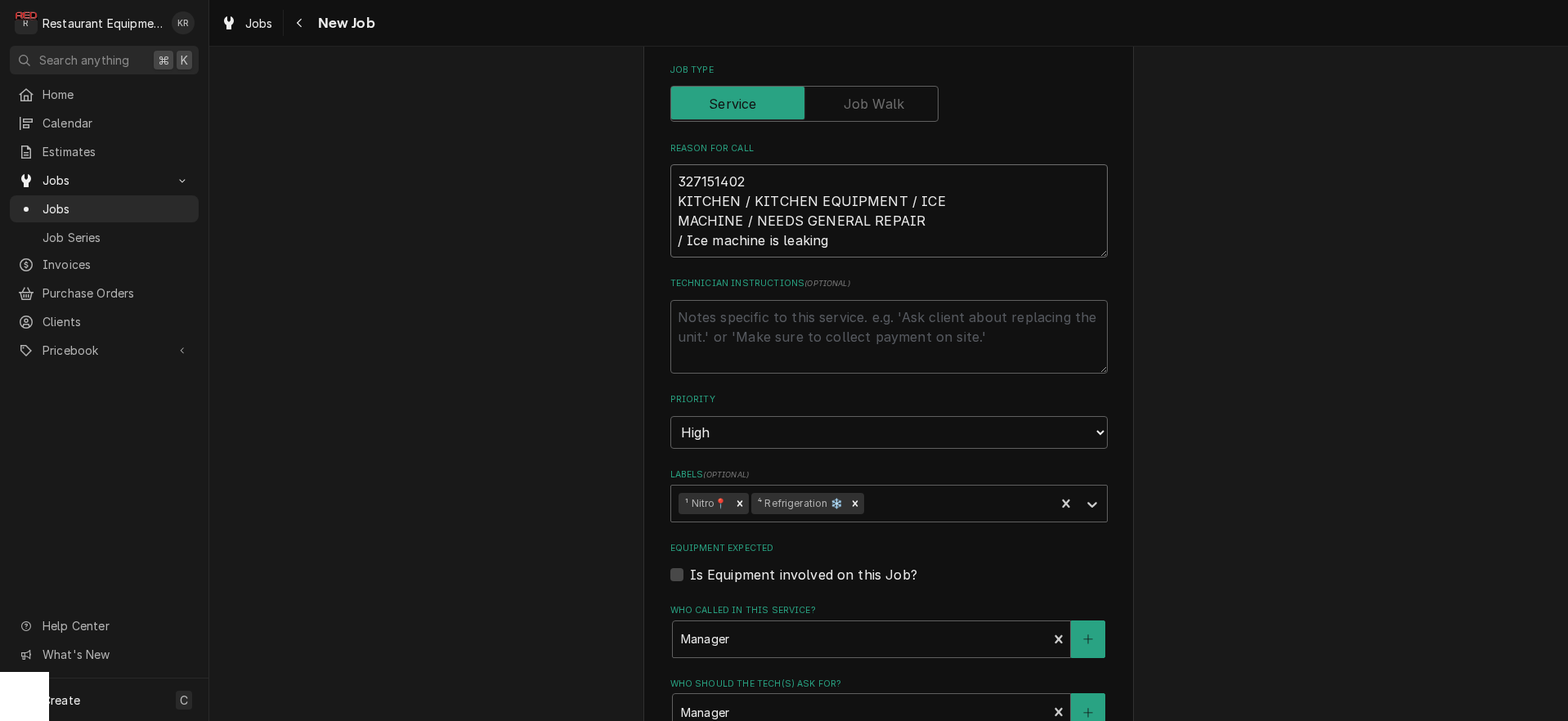
type textarea "327151402 KITCHEN / KITCHEN EQUIPMENT / ICE MACHINE / NEEDS GENERAL REPAIR / Ic…"
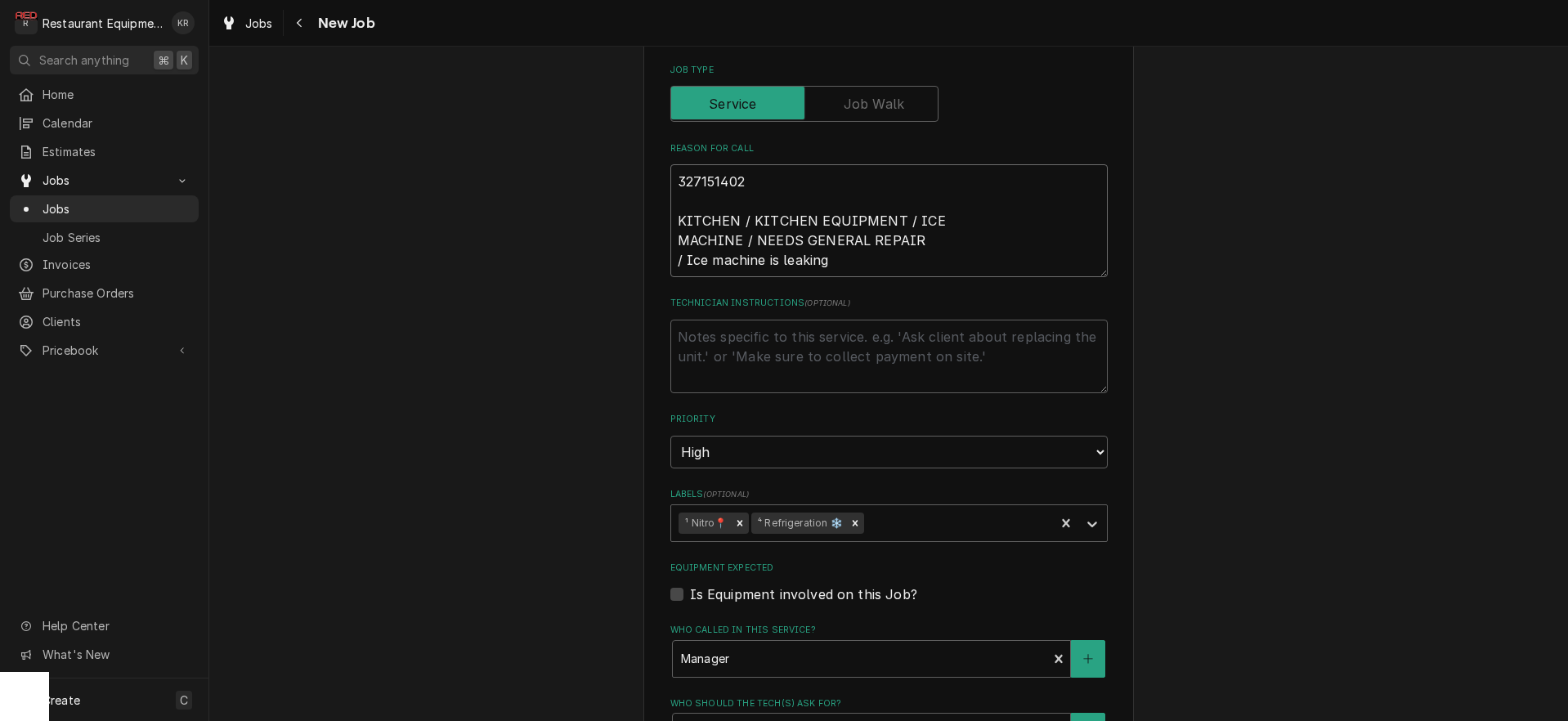
type textarea "x"
type textarea "327151402 KITCHEN / KITCHEN EQUIPMENT / ICE MACHINE / NEEDS GENERAL REPAIR / Ic…"
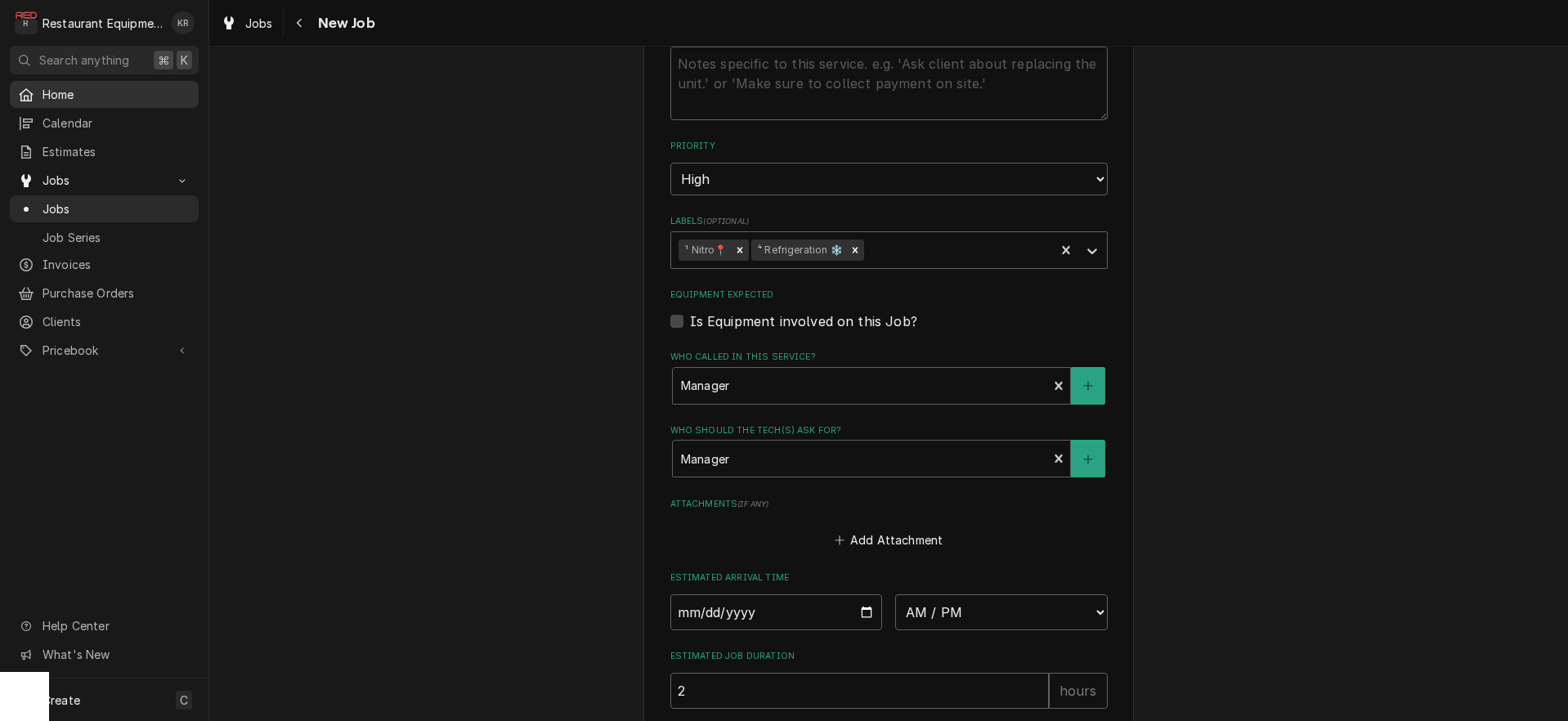
scroll to position [1207, 0]
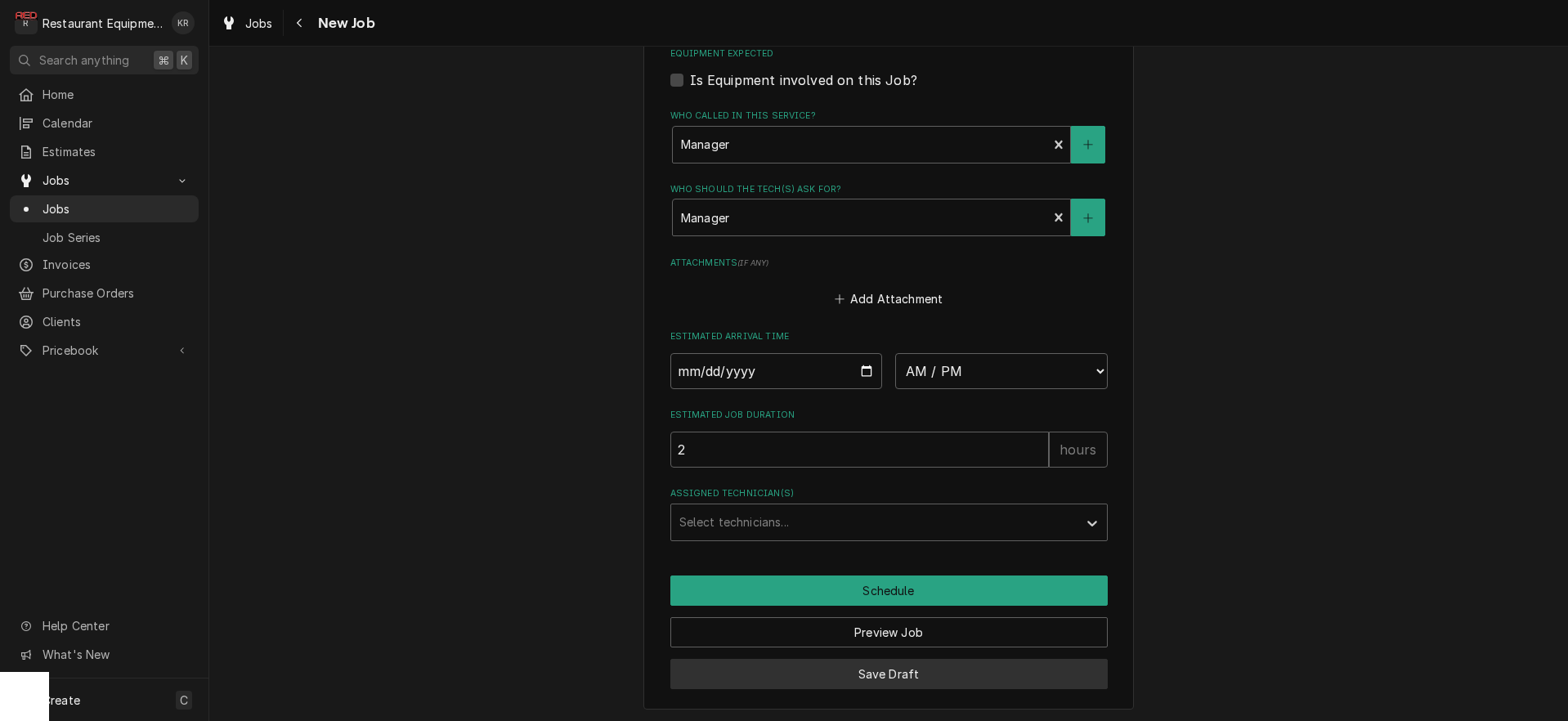
click at [910, 672] on button "Save Draft" at bounding box center [889, 674] width 437 height 31
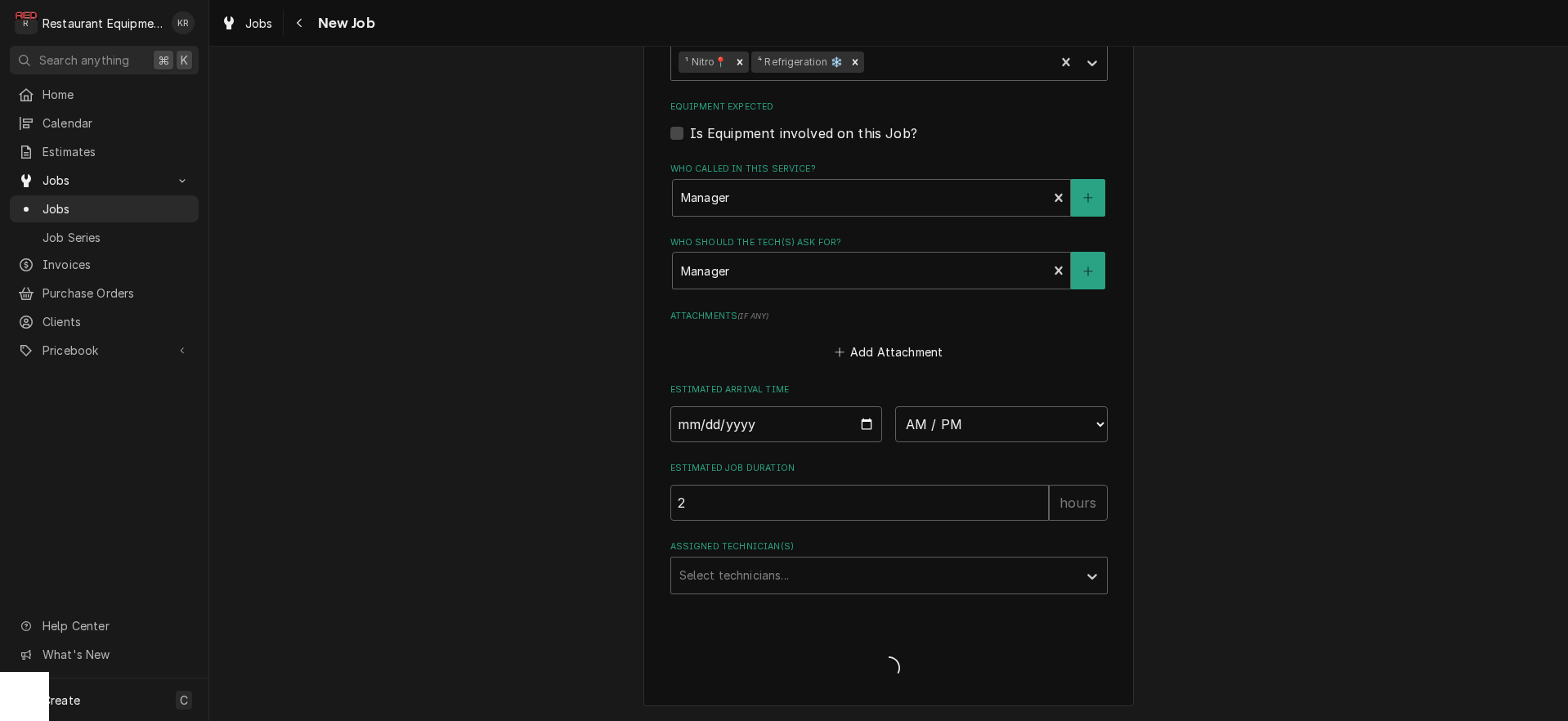
scroll to position [1151, 0]
type textarea "x"
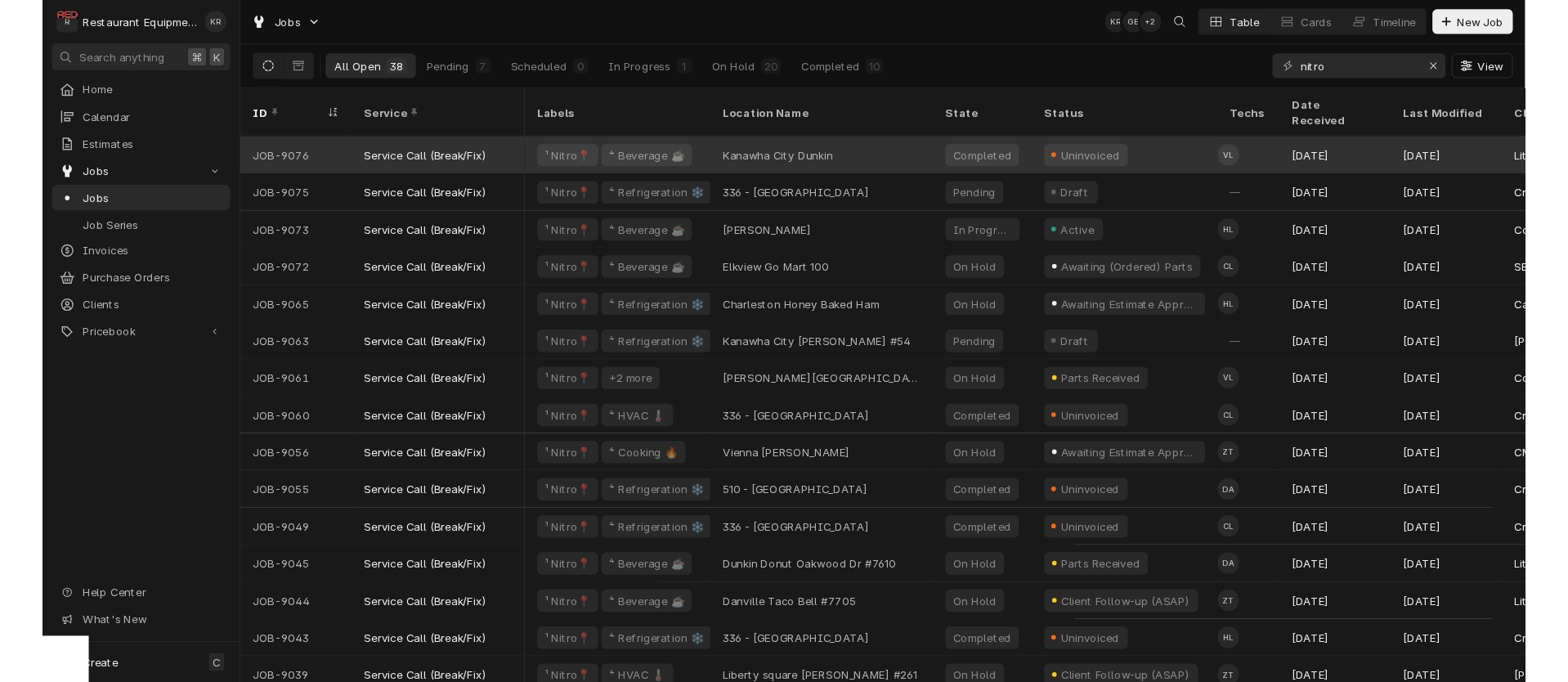
scroll to position [98, 7]
